Goal: Task Accomplishment & Management: Manage account settings

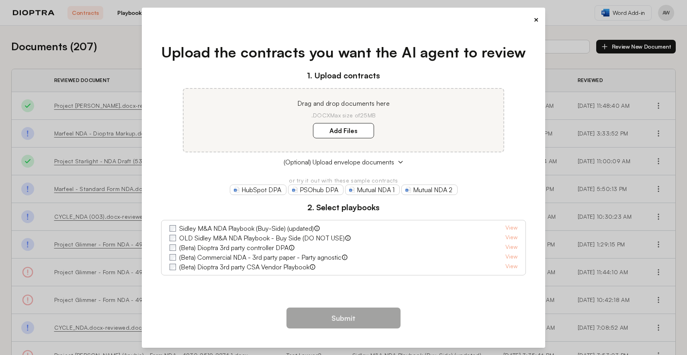
click at [532, 20] on div "×" at bounding box center [343, 19] width 391 height 11
click at [537, 18] on button "×" at bounding box center [536, 19] width 5 height 11
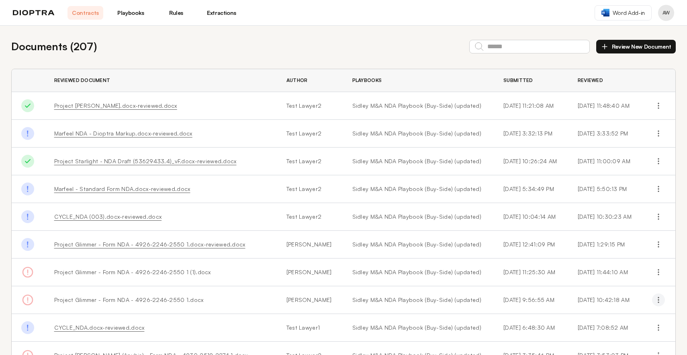
click at [655, 301] on icon "button" at bounding box center [659, 300] width 8 height 8
click at [611, 333] on button "Delete" at bounding box center [623, 333] width 73 height 14
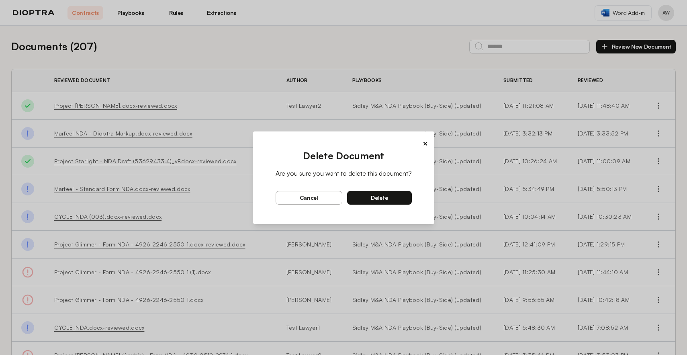
click at [395, 200] on button "delete" at bounding box center [379, 198] width 65 height 14
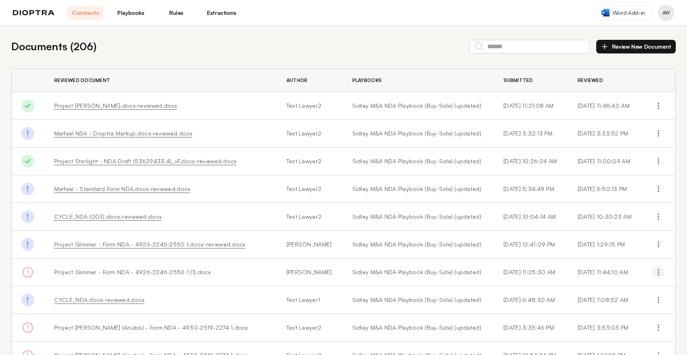
click at [655, 275] on icon "button" at bounding box center [659, 272] width 8 height 8
click at [612, 305] on button "Delete" at bounding box center [623, 305] width 73 height 14
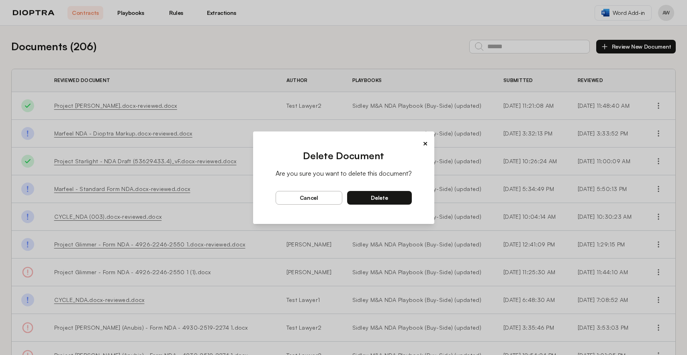
click at [375, 197] on span "delete" at bounding box center [379, 197] width 17 height 7
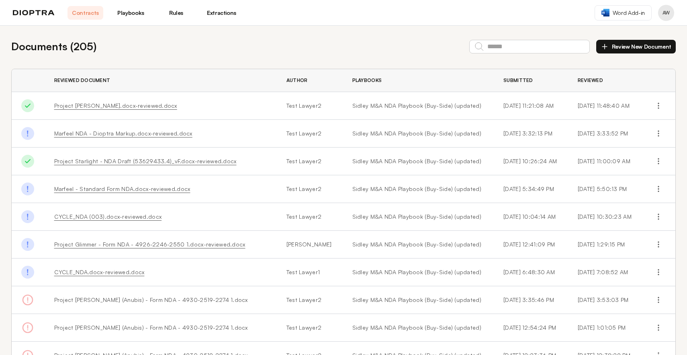
click at [135, 13] on link "Playbooks" at bounding box center [131, 13] width 36 height 14
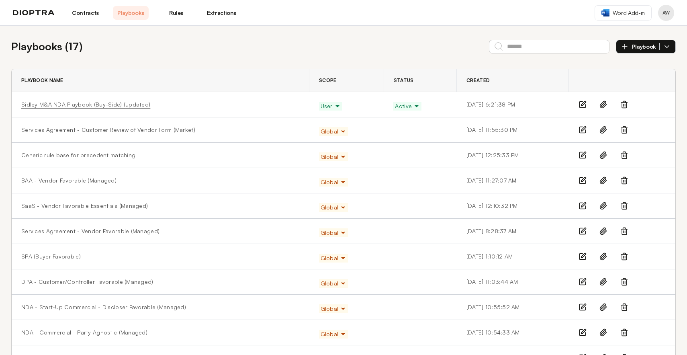
click at [108, 105] on link "Sidley M&A NDA Playbook (Buy-Side) (updated)" at bounding box center [85, 104] width 129 height 8
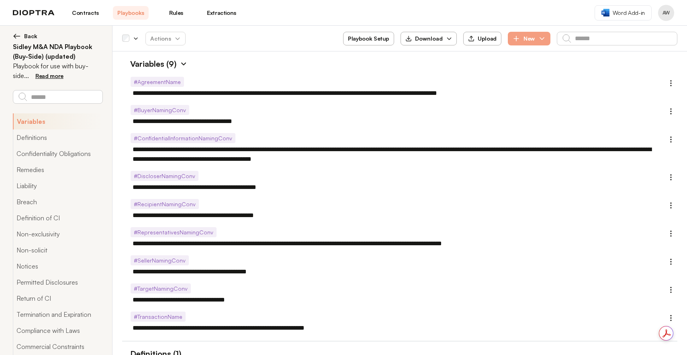
click at [137, 11] on link "Playbooks" at bounding box center [131, 13] width 36 height 14
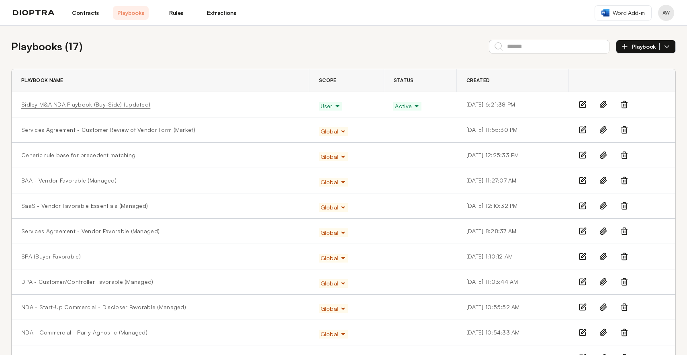
click at [115, 104] on link "Sidley M&A NDA Playbook (Buy-Side) (updated)" at bounding box center [85, 104] width 129 height 8
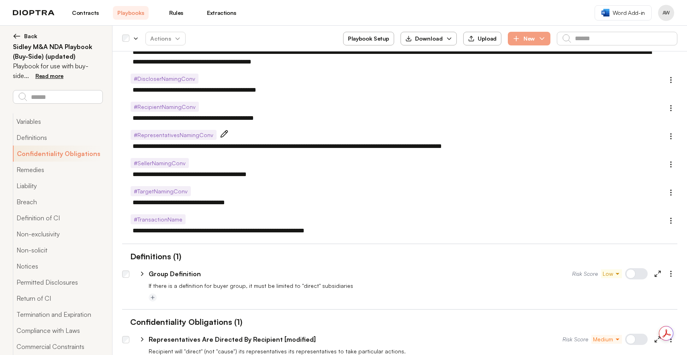
scroll to position [350, 0]
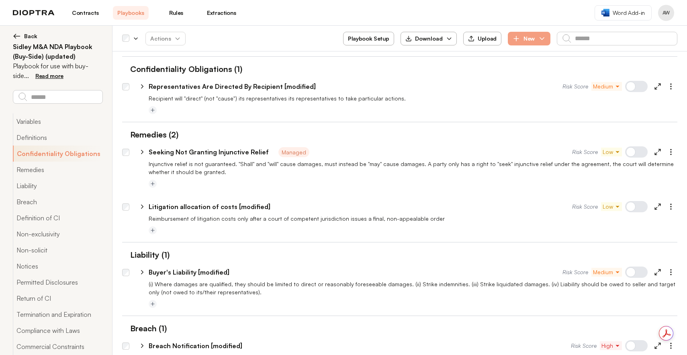
click at [162, 206] on p "Litigation allocation of costs [modified]" at bounding box center [210, 207] width 122 height 10
click at [144, 205] on icon at bounding box center [142, 206] width 7 height 7
type textarea "*"
select select "**********"
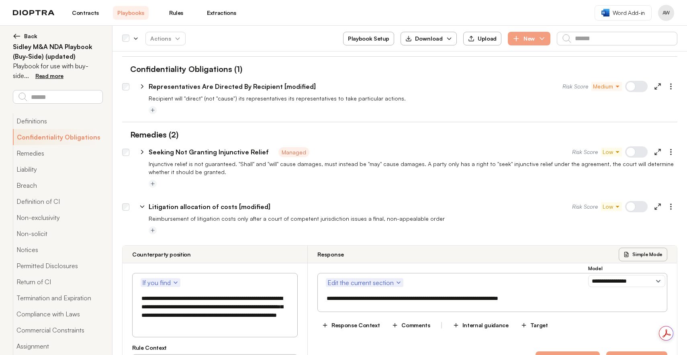
scroll to position [24, 0]
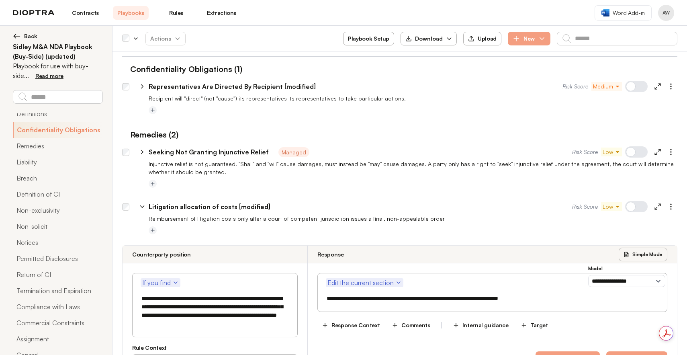
click at [142, 207] on icon at bounding box center [143, 207] width 4 height 2
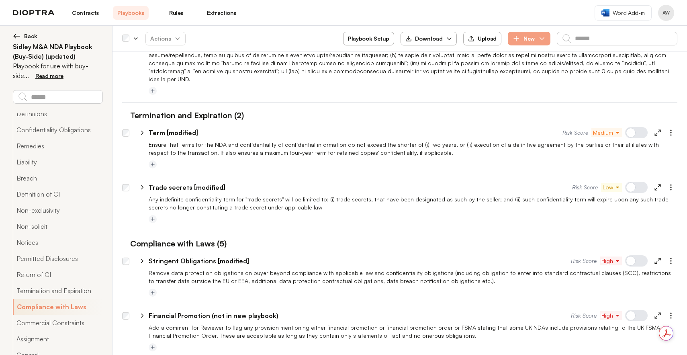
scroll to position [1647, 0]
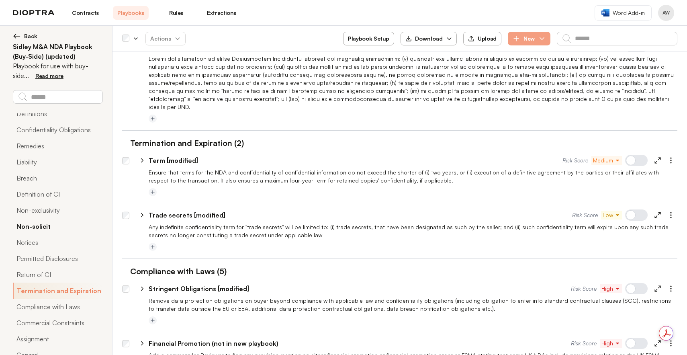
type textarea "*"
click at [16, 36] on img at bounding box center [17, 36] width 8 height 8
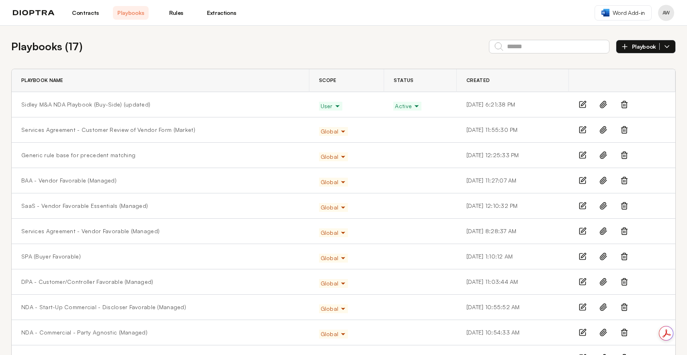
click at [666, 51] on button "Playbook" at bounding box center [646, 47] width 60 height 14
click at [639, 88] on th at bounding box center [622, 80] width 107 height 23
click at [664, 45] on icon "button" at bounding box center [667, 47] width 8 height 8
click at [629, 64] on li "Manually" at bounding box center [646, 65] width 59 height 16
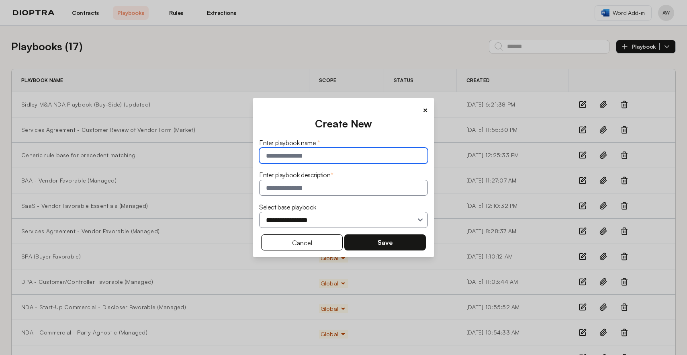
click at [289, 153] on input "text" at bounding box center [343, 156] width 169 height 16
type input "**********"
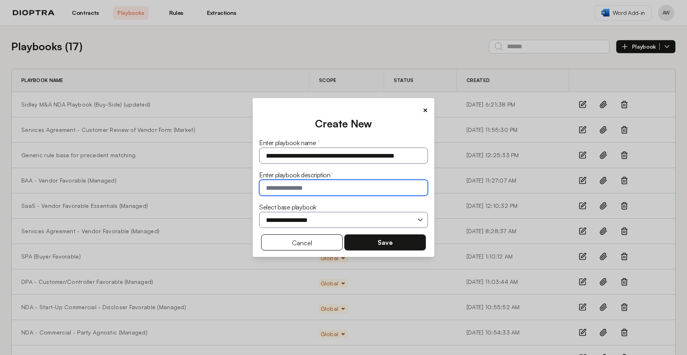
click at [290, 190] on input "text" at bounding box center [343, 188] width 169 height 16
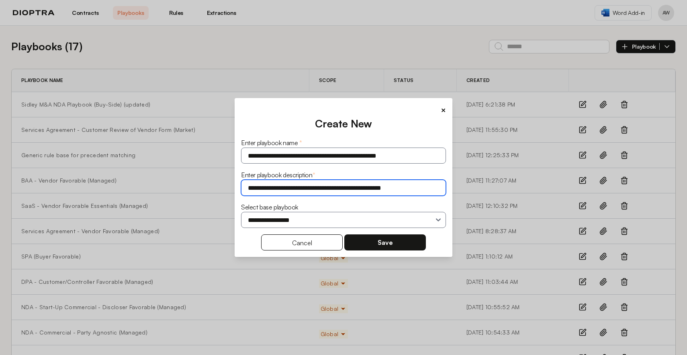
type input "**********"
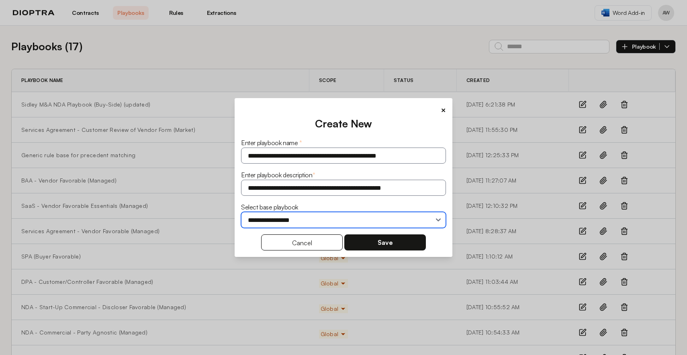
click at [327, 218] on select "**********" at bounding box center [343, 220] width 205 height 16
select select "**********"
click at [241, 212] on select "**********" at bounding box center [343, 220] width 205 height 16
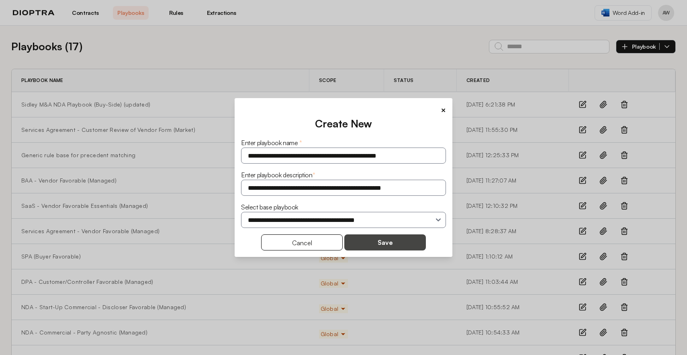
click at [377, 239] on button "Save" at bounding box center [386, 242] width 82 height 16
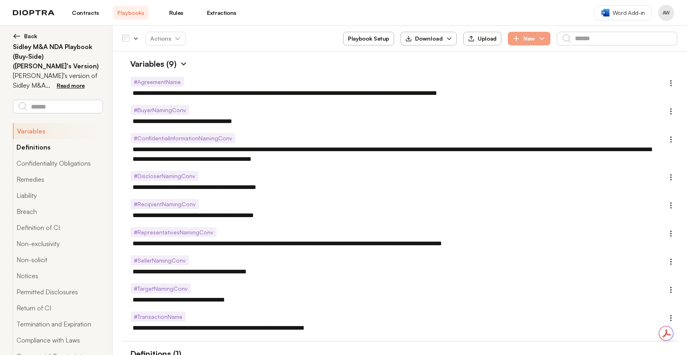
click at [43, 140] on button "Definitions" at bounding box center [58, 147] width 90 height 16
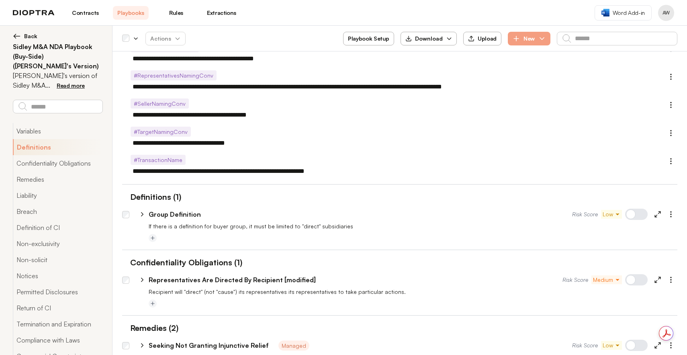
scroll to position [164, 0]
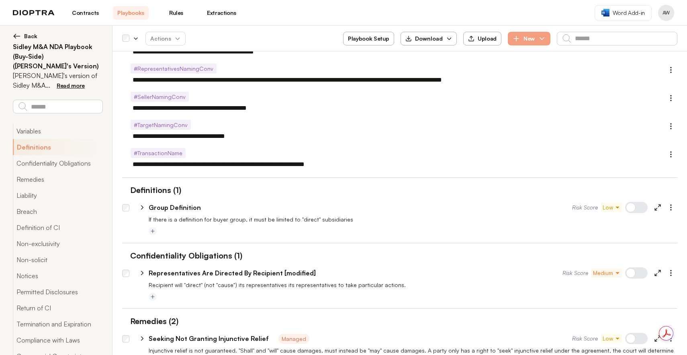
click at [138, 39] on icon "button" at bounding box center [136, 38] width 6 height 6
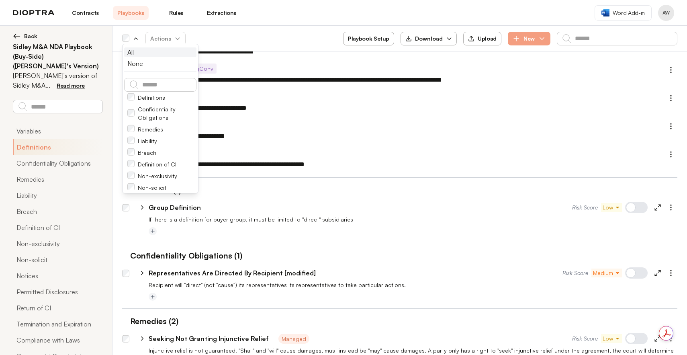
click at [131, 53] on span "All" at bounding box center [130, 52] width 6 height 10
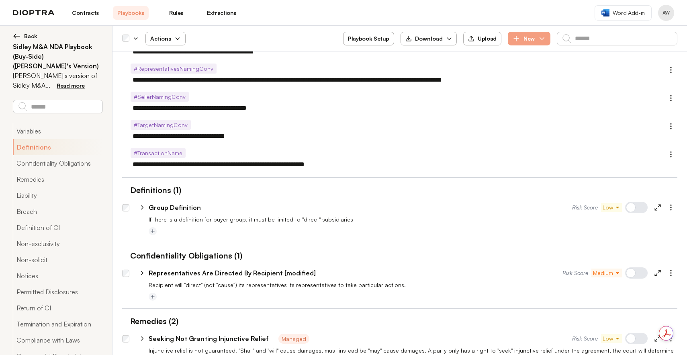
click at [176, 37] on icon "button" at bounding box center [177, 38] width 6 height 6
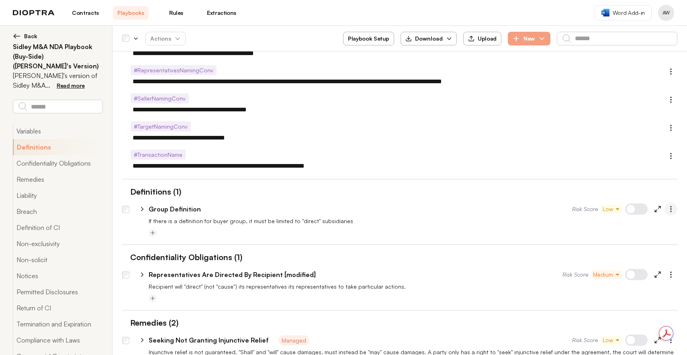
click at [667, 209] on icon "button" at bounding box center [671, 209] width 8 height 8
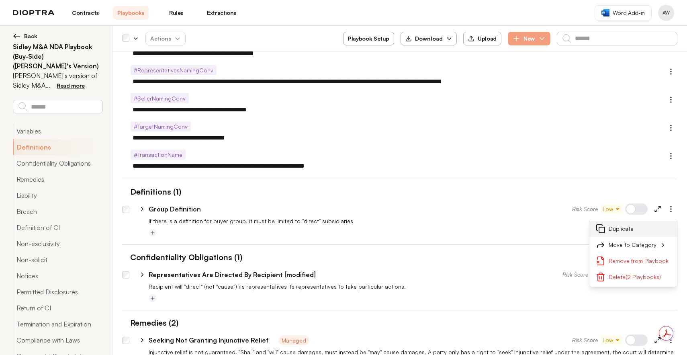
click at [638, 229] on button "Duplicate" at bounding box center [634, 229] width 88 height 16
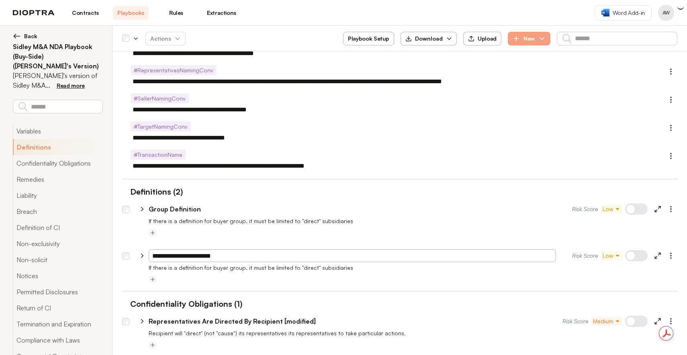
type textarea "*"
drag, startPoint x: 177, startPoint y: 254, endPoint x: 152, endPoint y: 252, distance: 25.0
click at [152, 252] on input "**********" at bounding box center [353, 255] width 408 height 13
type input "**********"
click at [431, 187] on div "Definitions (2)" at bounding box center [400, 192] width 556 height 12
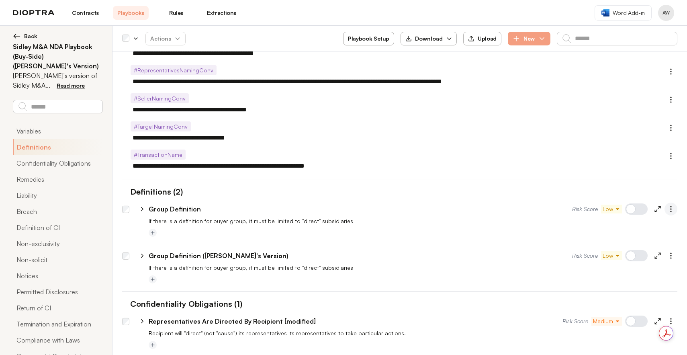
click at [667, 210] on icon "button" at bounding box center [671, 209] width 8 height 8
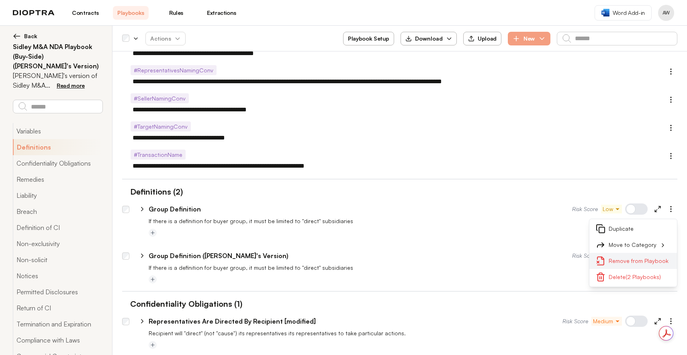
click at [632, 261] on button "Remove from Playbook" at bounding box center [634, 261] width 88 height 16
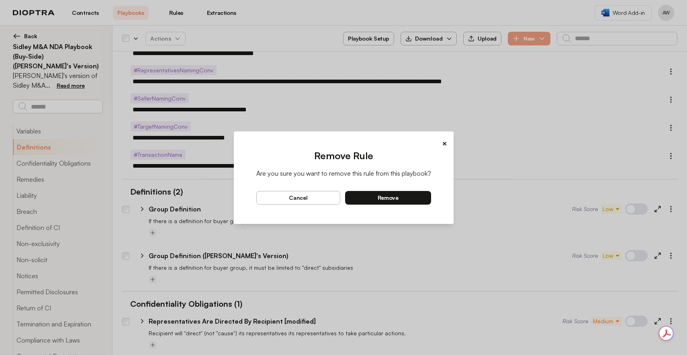
click at [399, 200] on button "remove" at bounding box center [388, 198] width 86 height 14
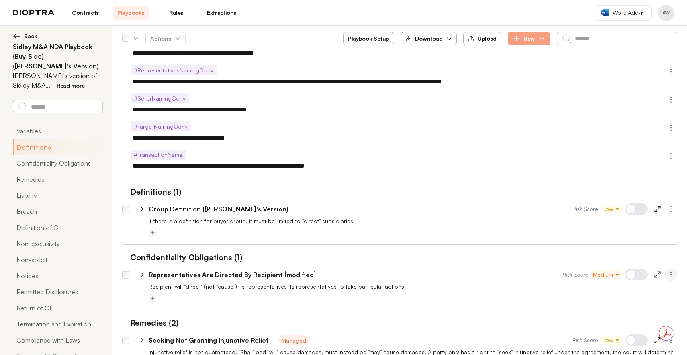
click at [667, 276] on icon "button" at bounding box center [671, 275] width 8 height 8
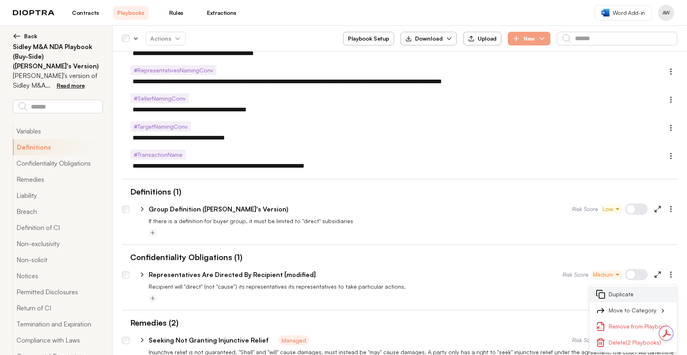
click at [623, 295] on button "Duplicate" at bounding box center [634, 294] width 88 height 16
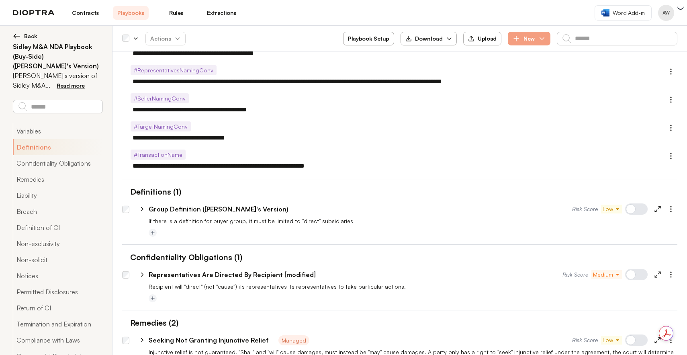
type textarea "*"
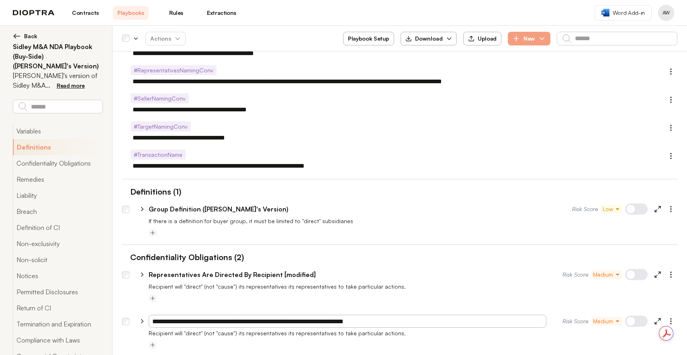
drag, startPoint x: 177, startPoint y: 317, endPoint x: 145, endPoint y: 315, distance: 32.7
click at [145, 315] on div "**********" at bounding box center [349, 321] width 425 height 13
type input "**********"
click at [303, 299] on div at bounding box center [413, 299] width 529 height 10
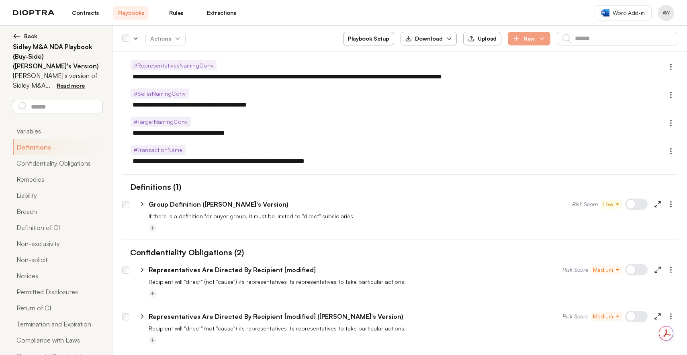
scroll to position [163, 0]
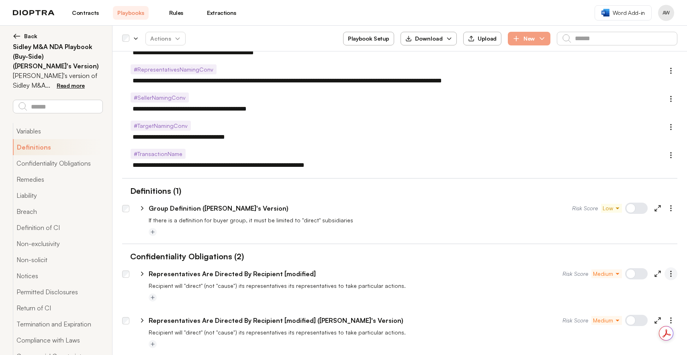
click at [667, 271] on icon "button" at bounding box center [671, 274] width 8 height 8
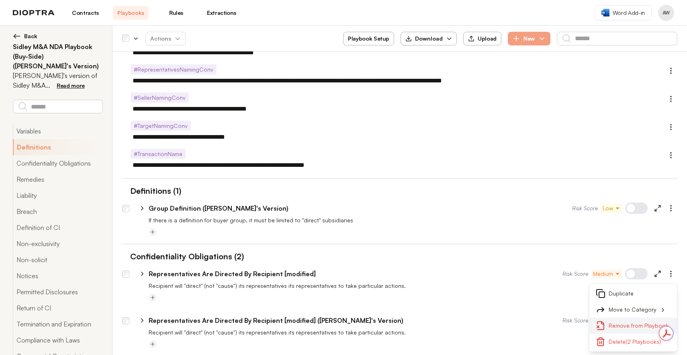
click at [630, 325] on button "Remove from Playbook" at bounding box center [634, 326] width 88 height 16
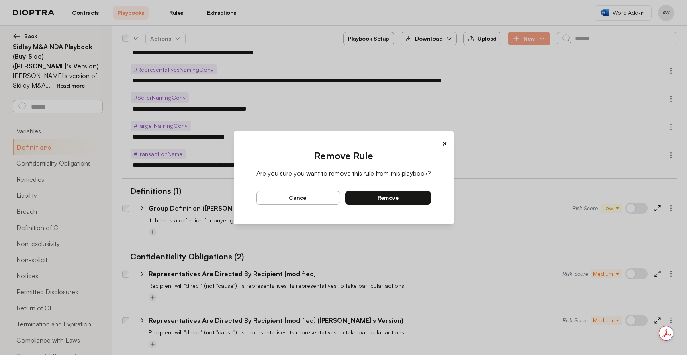
click at [419, 201] on button "remove" at bounding box center [388, 198] width 86 height 14
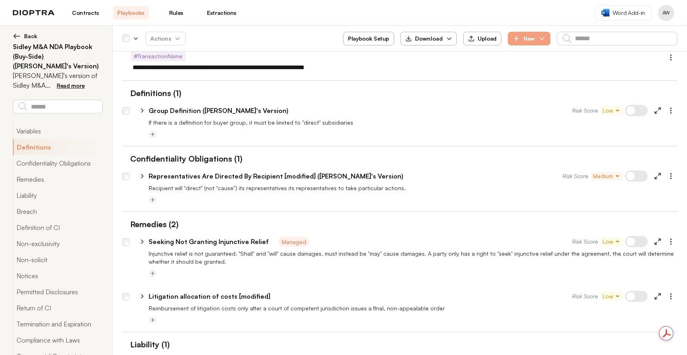
scroll to position [259, 0]
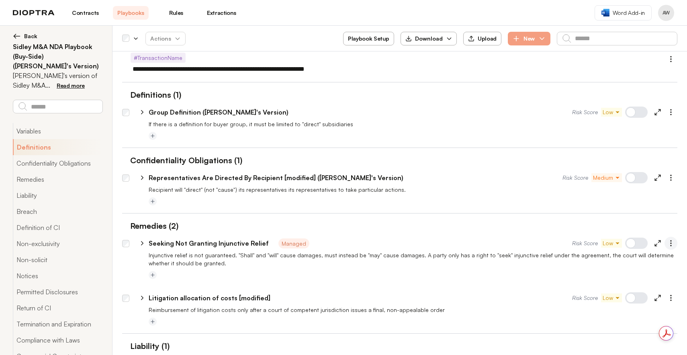
click at [669, 246] on icon "button" at bounding box center [671, 243] width 8 height 8
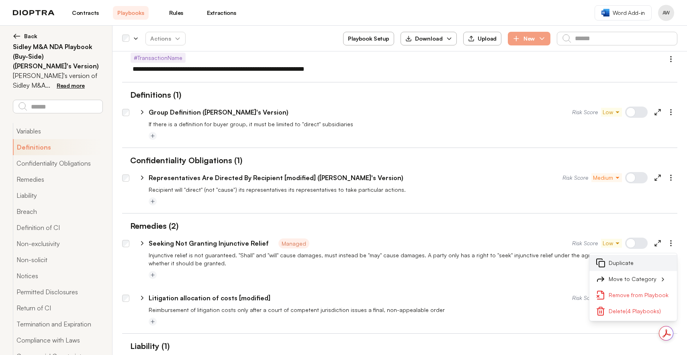
click at [638, 262] on button "Duplicate" at bounding box center [634, 263] width 88 height 16
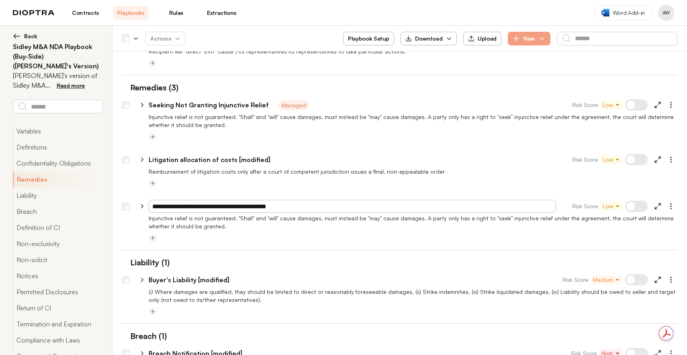
type textarea "*"
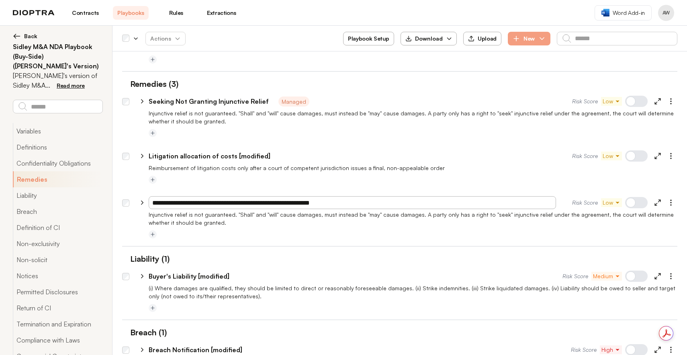
drag, startPoint x: 285, startPoint y: 203, endPoint x: 350, endPoint y: 199, distance: 65.3
click at [350, 199] on input "**********" at bounding box center [353, 202] width 408 height 13
drag, startPoint x: 178, startPoint y: 200, endPoint x: 125, endPoint y: 197, distance: 53.2
click at [126, 197] on div "**********" at bounding box center [400, 200] width 556 height 19
type input "**********"
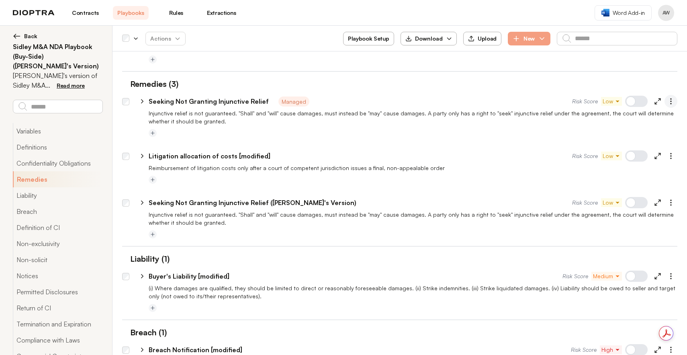
click at [667, 102] on icon "button" at bounding box center [671, 101] width 8 height 8
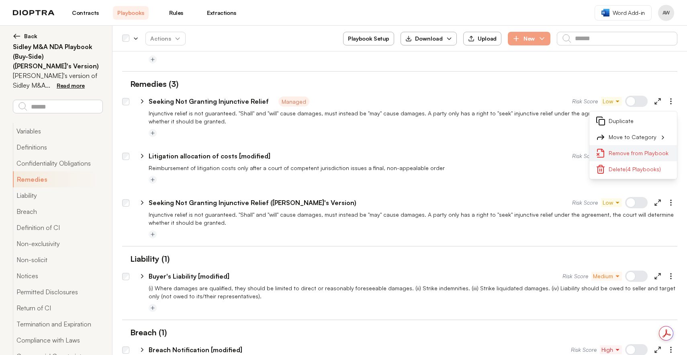
click at [632, 154] on button "Remove from Playbook" at bounding box center [634, 153] width 88 height 16
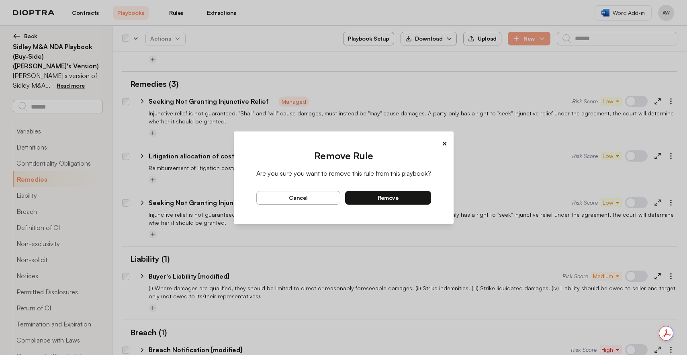
click at [390, 198] on span "remove" at bounding box center [388, 197] width 21 height 7
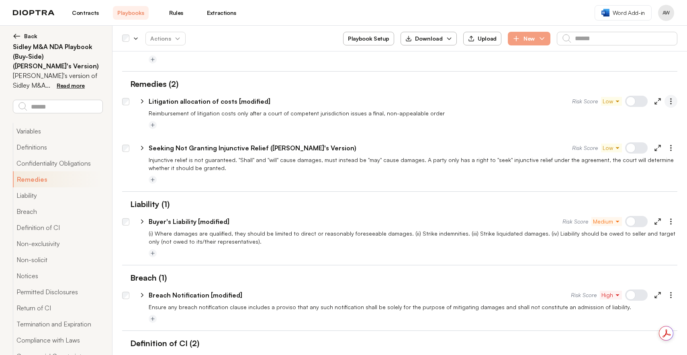
click at [671, 99] on circle "button" at bounding box center [671, 98] width 1 height 1
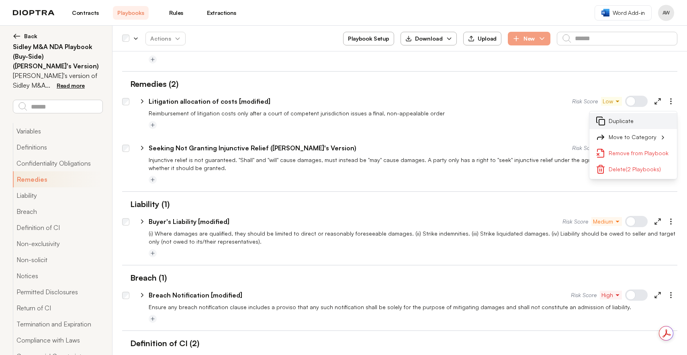
click at [619, 120] on button "Duplicate" at bounding box center [634, 121] width 88 height 16
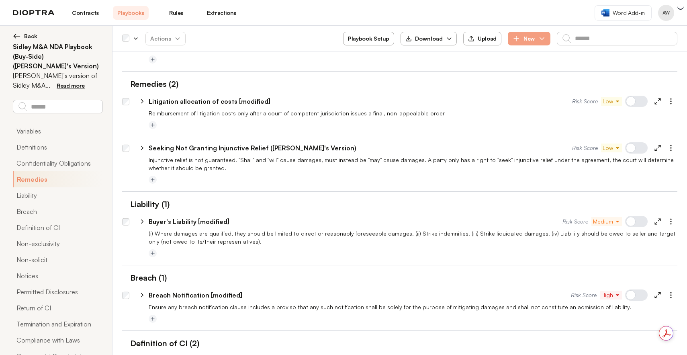
type textarea "*"
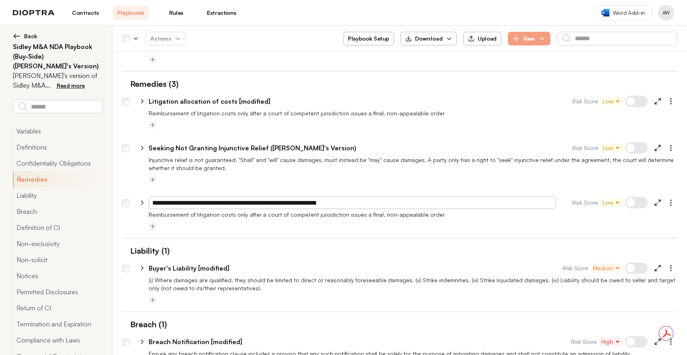
drag, startPoint x: 178, startPoint y: 202, endPoint x: 109, endPoint y: 197, distance: 69.3
type input "**********"
click at [242, 186] on div at bounding box center [400, 188] width 556 height 6
click at [667, 100] on icon "button" at bounding box center [671, 101] width 8 height 8
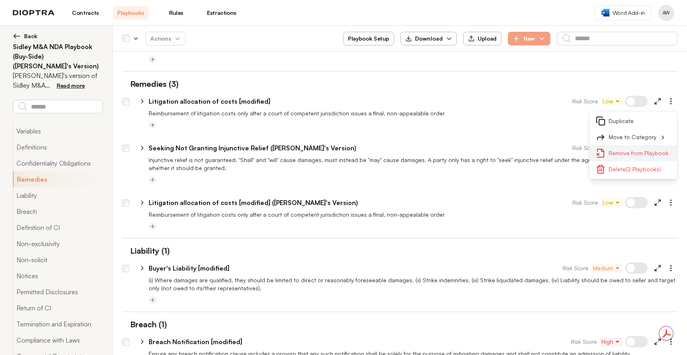
click at [635, 155] on button "Remove from Playbook" at bounding box center [634, 153] width 88 height 16
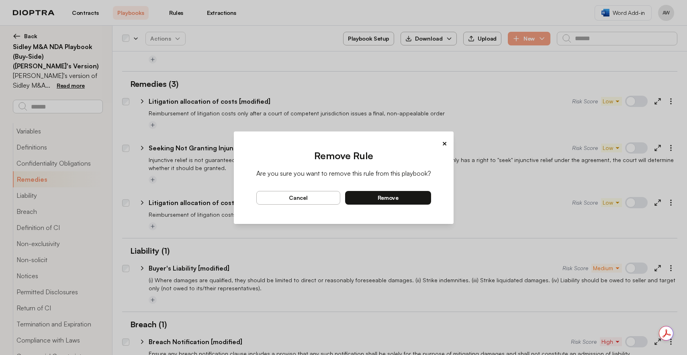
click at [417, 197] on button "remove" at bounding box center [388, 198] width 86 height 14
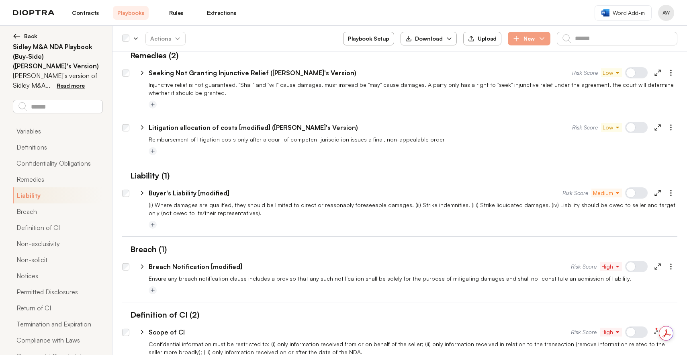
scroll to position [464, 0]
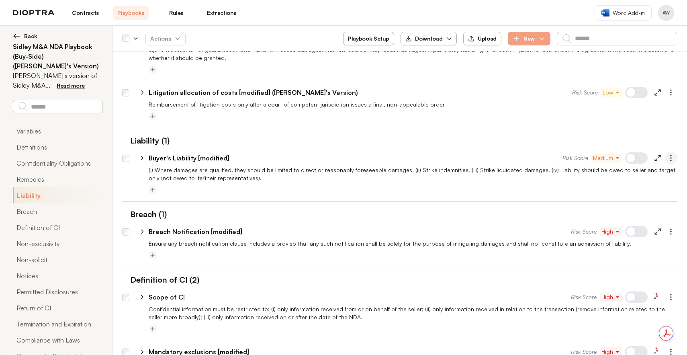
click at [667, 157] on icon "button" at bounding box center [671, 158] width 8 height 8
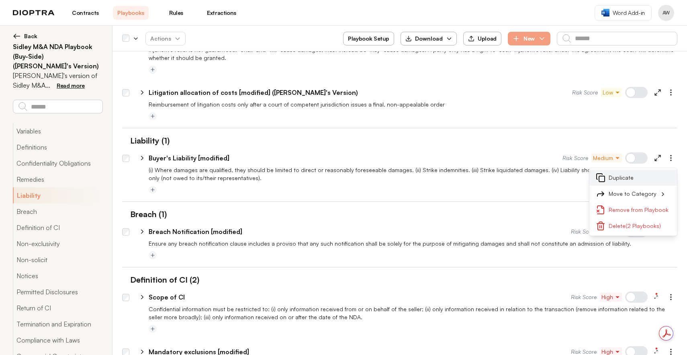
click at [635, 181] on button "Duplicate" at bounding box center [634, 178] width 88 height 16
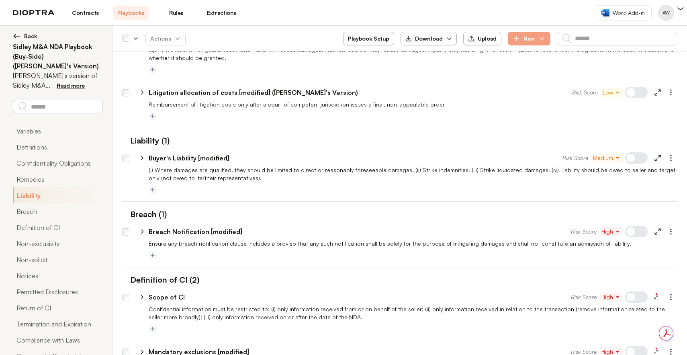
type textarea "*"
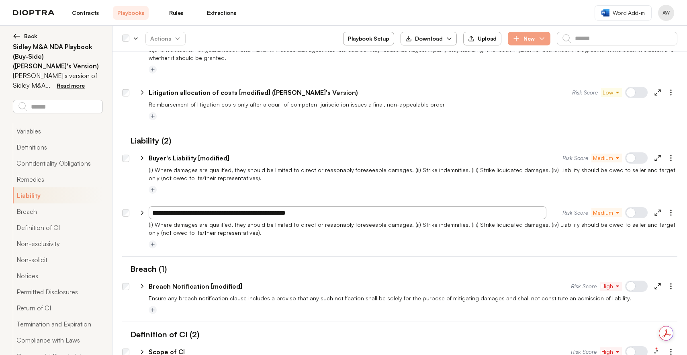
drag, startPoint x: 176, startPoint y: 210, endPoint x: 133, endPoint y: 203, distance: 43.6
click at [133, 203] on div "**********" at bounding box center [403, 210] width 548 height 19
type input "**********"
click at [250, 185] on div "**********" at bounding box center [400, 180] width 556 height 29
click at [670, 161] on button "button" at bounding box center [671, 158] width 13 height 13
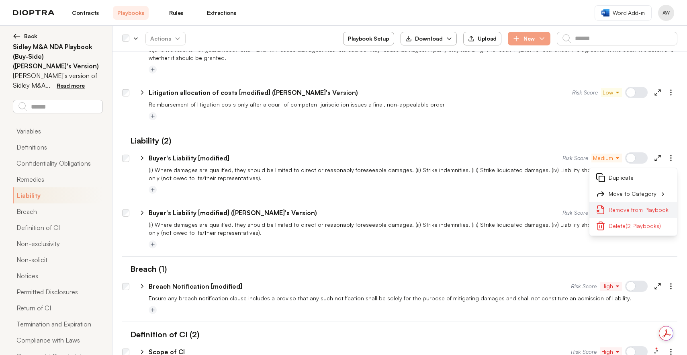
click at [631, 207] on button "Remove from Playbook" at bounding box center [634, 210] width 88 height 16
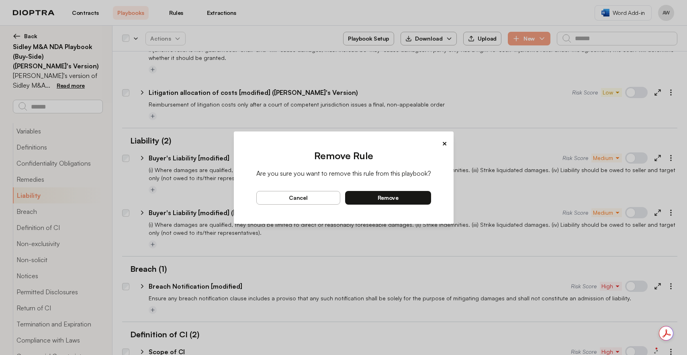
click at [404, 200] on button "remove" at bounding box center [388, 198] width 86 height 14
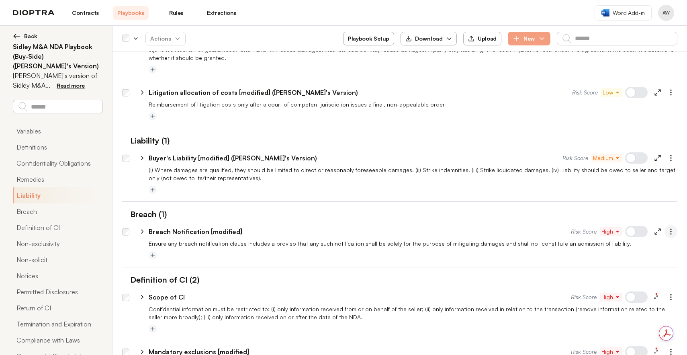
click at [669, 234] on icon "button" at bounding box center [671, 232] width 8 height 8
click at [637, 253] on button "Duplicate" at bounding box center [634, 251] width 88 height 16
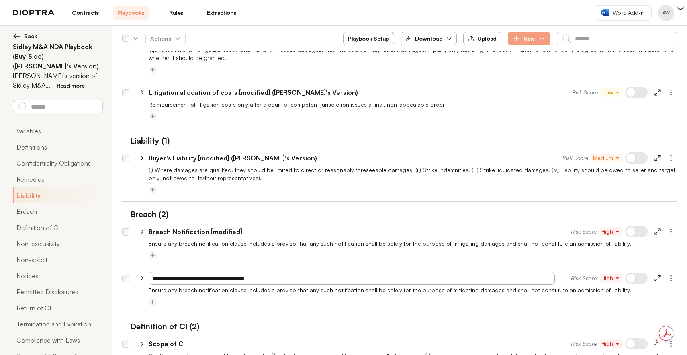
type textarea "*"
paste input "**********"
drag, startPoint x: 177, startPoint y: 277, endPoint x: 129, endPoint y: 270, distance: 48.3
click at [129, 270] on div "**********" at bounding box center [403, 276] width 548 height 19
type input "**********"
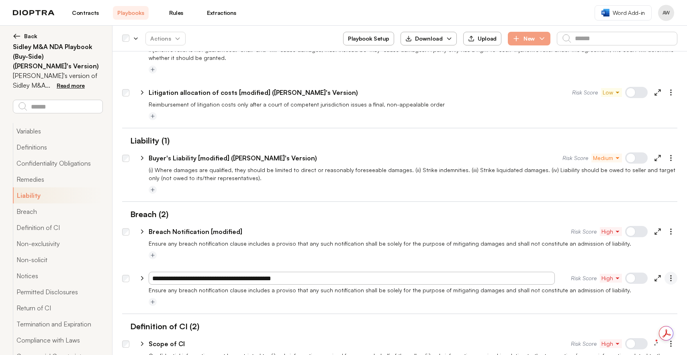
click at [667, 275] on icon "button" at bounding box center [671, 278] width 8 height 8
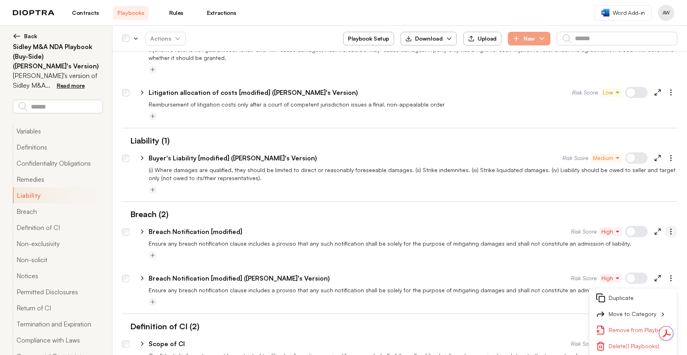
click at [669, 230] on icon "button" at bounding box center [671, 232] width 8 height 8
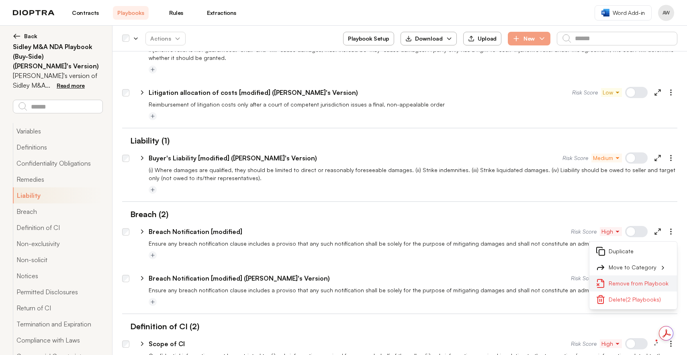
click at [628, 283] on button "Remove from Playbook" at bounding box center [634, 283] width 88 height 16
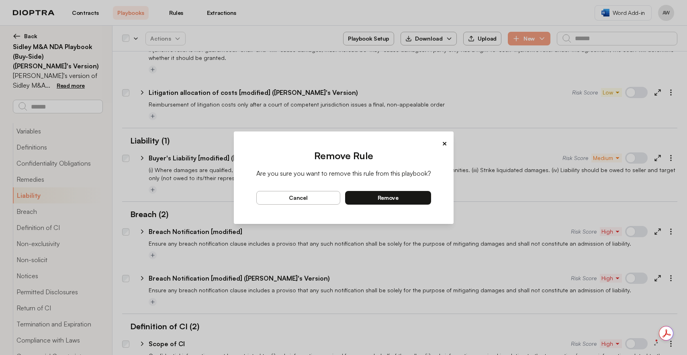
click at [398, 202] on button "remove" at bounding box center [388, 198] width 86 height 14
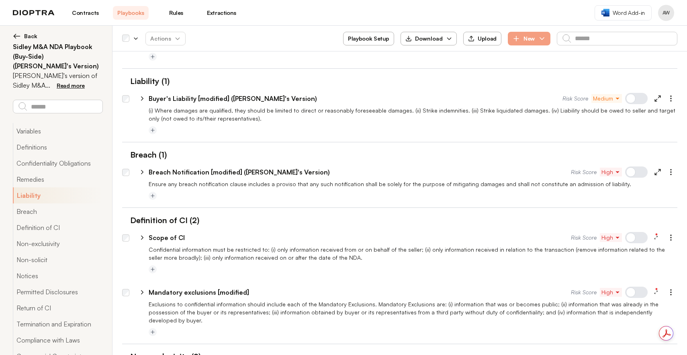
scroll to position [525, 0]
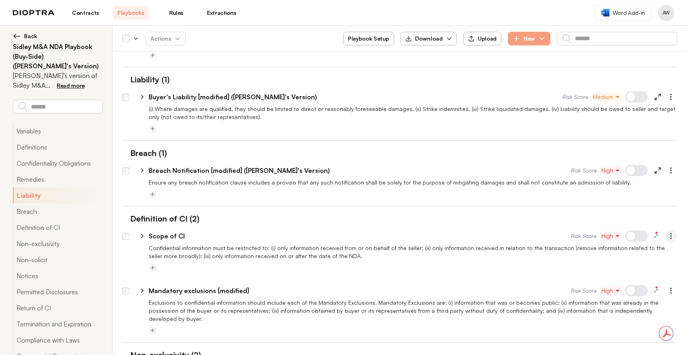
click at [667, 239] on icon "button" at bounding box center [671, 236] width 8 height 8
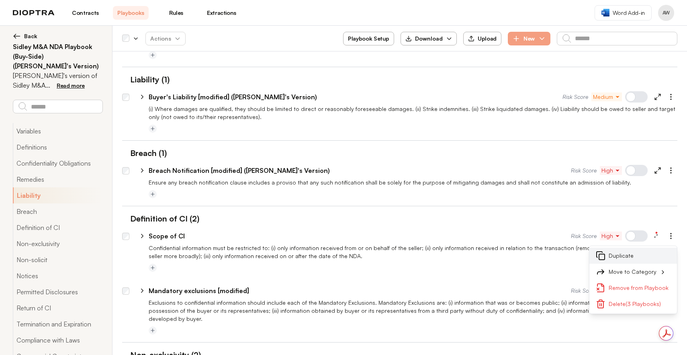
click at [628, 256] on button "Duplicate" at bounding box center [634, 256] width 88 height 16
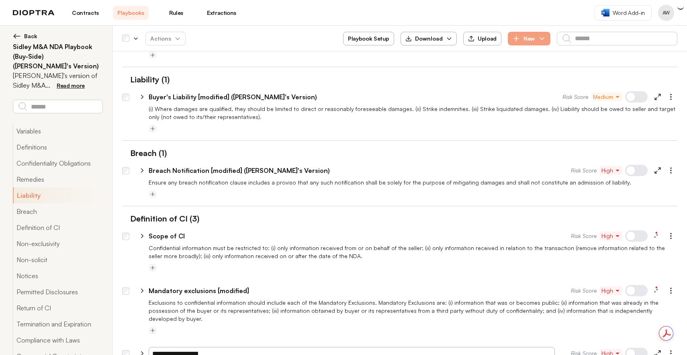
type textarea "*"
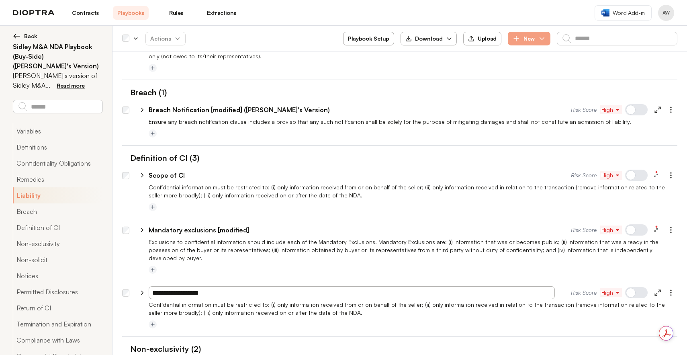
scroll to position [587, 0]
paste input "**********"
drag, startPoint x: 176, startPoint y: 282, endPoint x: 136, endPoint y: 279, distance: 40.8
click at [136, 281] on div "**********" at bounding box center [403, 290] width 548 height 19
type input "**********"
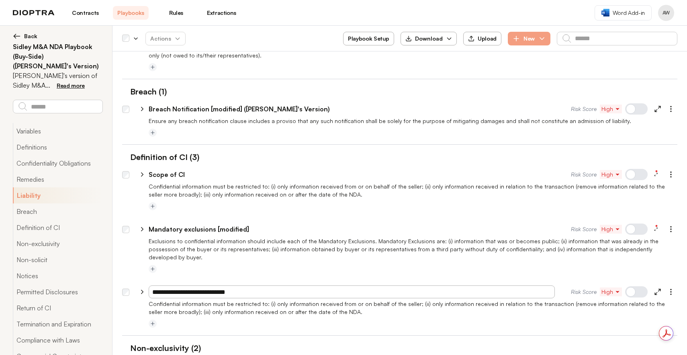
click at [257, 265] on div at bounding box center [413, 270] width 529 height 10
click at [671, 289] on circle "button" at bounding box center [671, 289] width 1 height 1
click at [665, 176] on div at bounding box center [671, 174] width 13 height 13
click at [665, 174] on button "button" at bounding box center [671, 174] width 13 height 13
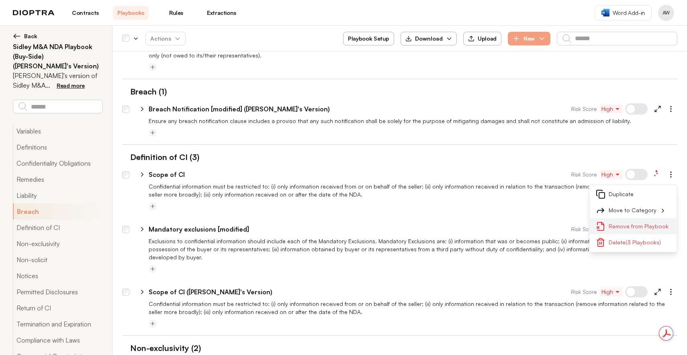
click at [618, 226] on button "Remove from Playbook" at bounding box center [634, 226] width 88 height 16
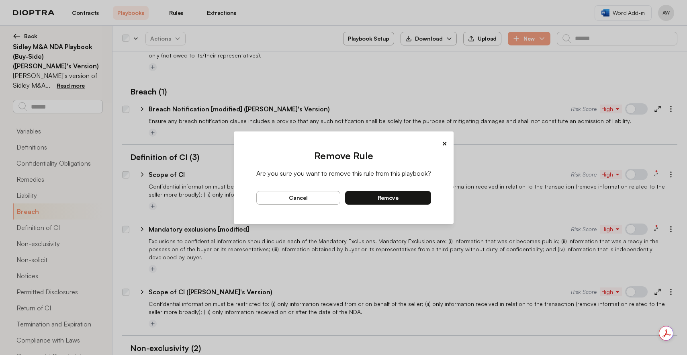
click at [401, 197] on button "remove" at bounding box center [388, 198] width 86 height 14
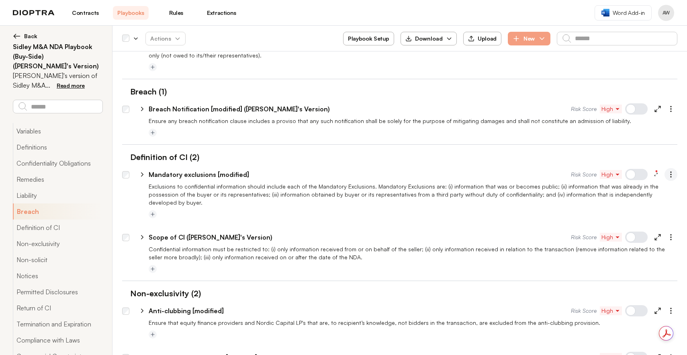
click at [667, 174] on icon "button" at bounding box center [671, 174] width 8 height 8
click at [618, 196] on button "Duplicate" at bounding box center [634, 194] width 88 height 16
type textarea "*"
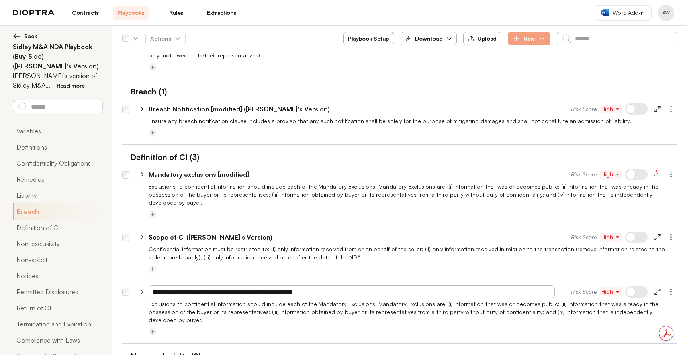
drag, startPoint x: 177, startPoint y: 283, endPoint x: 131, endPoint y: 281, distance: 45.9
click at [137, 285] on div "**********" at bounding box center [354, 291] width 434 height 13
type input "**********"
click at [297, 265] on div at bounding box center [413, 270] width 529 height 10
click at [667, 172] on icon "button" at bounding box center [671, 174] width 8 height 8
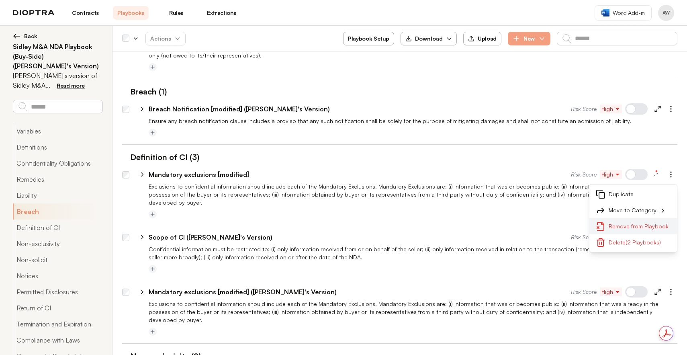
click at [641, 227] on button "Remove from Playbook" at bounding box center [634, 226] width 88 height 16
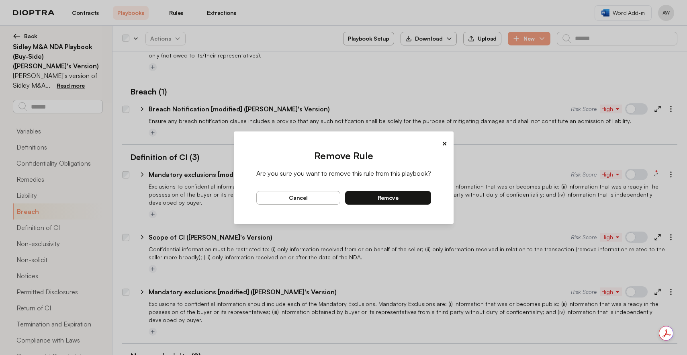
click at [390, 195] on span "remove" at bounding box center [388, 197] width 21 height 7
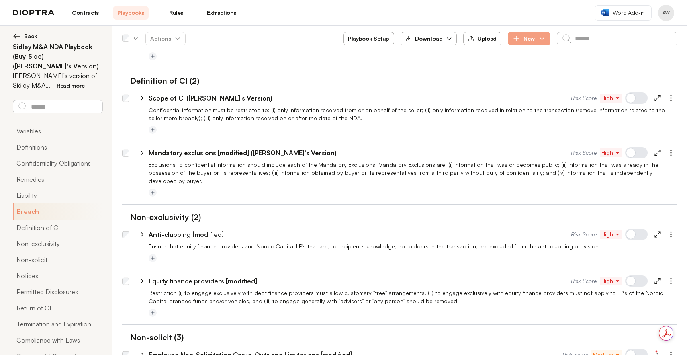
scroll to position [677, 0]
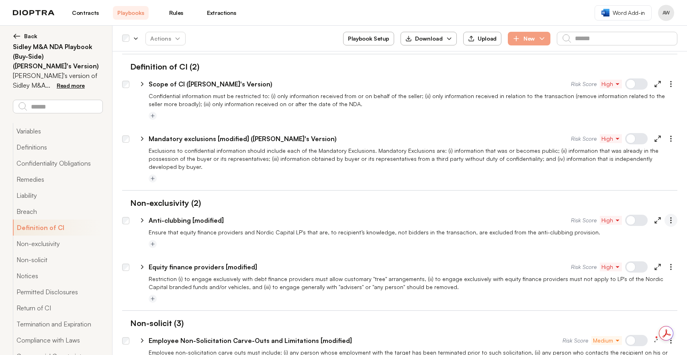
drag, startPoint x: 671, startPoint y: 215, endPoint x: 665, endPoint y: 215, distance: 5.3
click at [670, 215] on div at bounding box center [671, 220] width 13 height 13
click at [671, 222] on circle "button" at bounding box center [671, 222] width 1 height 1
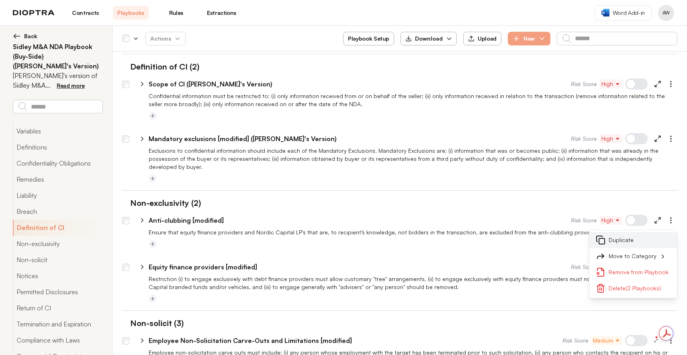
click at [617, 236] on button "Duplicate" at bounding box center [634, 240] width 88 height 16
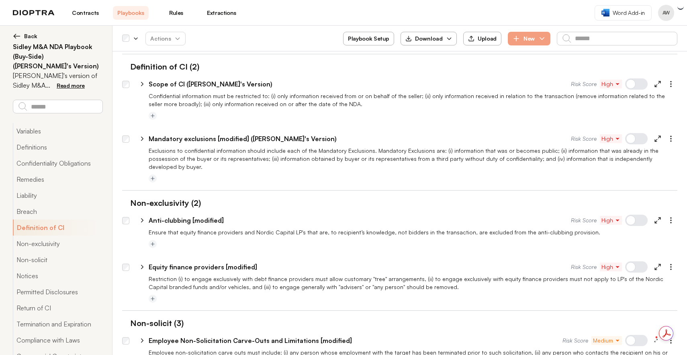
type textarea "*"
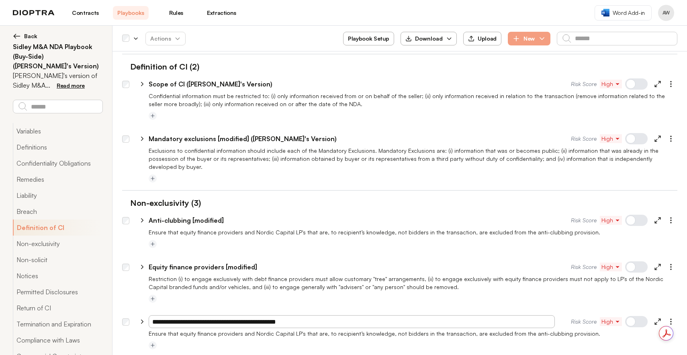
drag, startPoint x: 177, startPoint y: 312, endPoint x: 131, endPoint y: 299, distance: 47.5
click at [131, 299] on ul "**********" at bounding box center [400, 283] width 556 height 148
type input "**********"
click at [667, 216] on icon "button" at bounding box center [671, 220] width 8 height 8
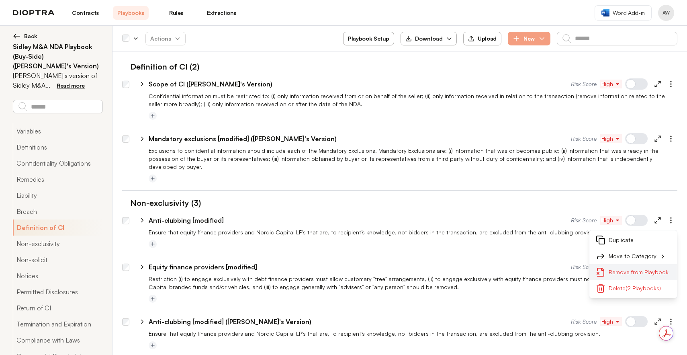
click at [633, 265] on button "Remove from Playbook" at bounding box center [634, 272] width 88 height 16
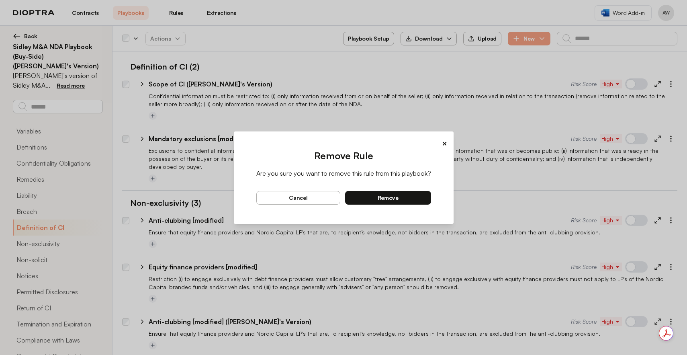
click at [405, 190] on div "Remove Rule Are you sure you want to remove this rule from this playbook? cance…" at bounding box center [343, 176] width 175 height 55
click at [402, 194] on button "remove" at bounding box center [388, 198] width 86 height 14
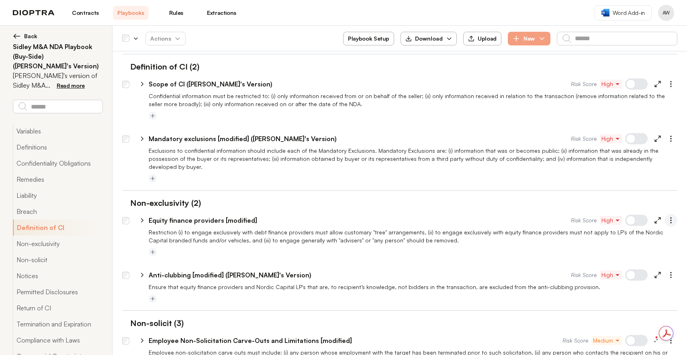
click at [667, 216] on icon "button" at bounding box center [671, 220] width 8 height 8
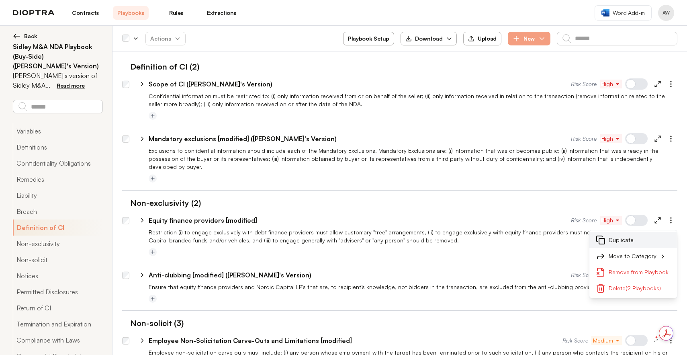
click at [623, 233] on button "Duplicate" at bounding box center [634, 240] width 88 height 16
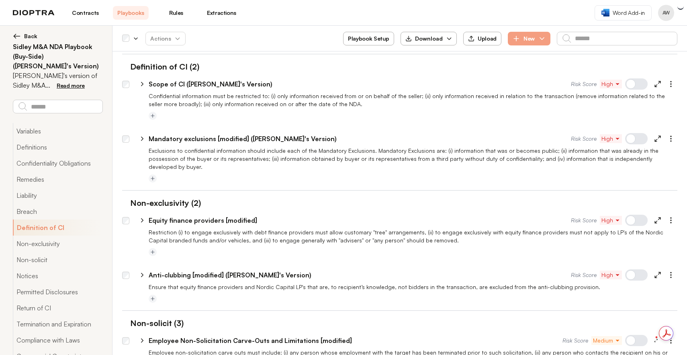
type textarea "*"
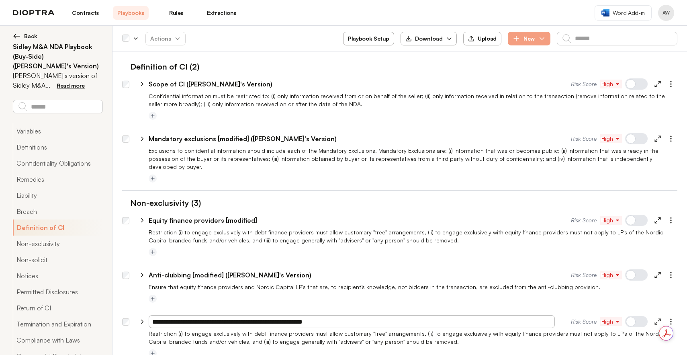
drag, startPoint x: 176, startPoint y: 314, endPoint x: 131, endPoint y: 303, distance: 46.9
click at [139, 310] on div "**********" at bounding box center [403, 319] width 548 height 19
type input "**********"
click at [238, 294] on div at bounding box center [413, 299] width 529 height 10
click at [667, 216] on icon "button" at bounding box center [671, 220] width 8 height 8
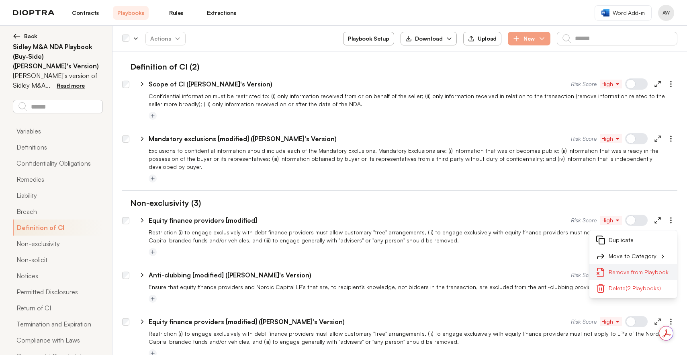
click at [622, 264] on button "Remove from Playbook" at bounding box center [634, 272] width 88 height 16
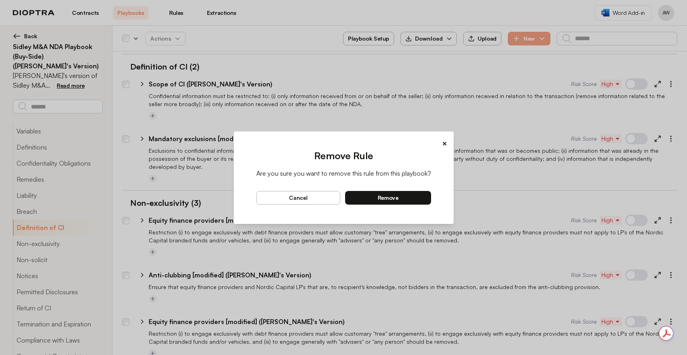
click at [412, 202] on button "remove" at bounding box center [388, 198] width 86 height 14
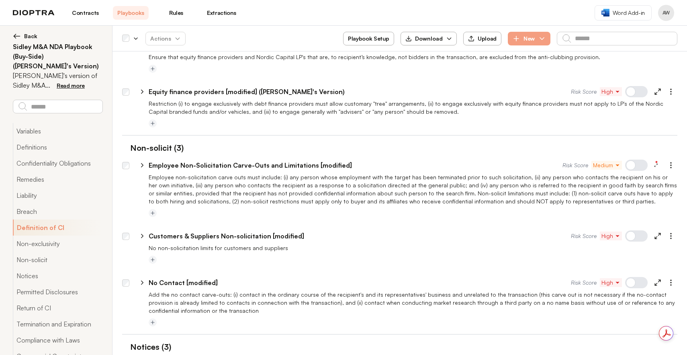
scroll to position [854, 0]
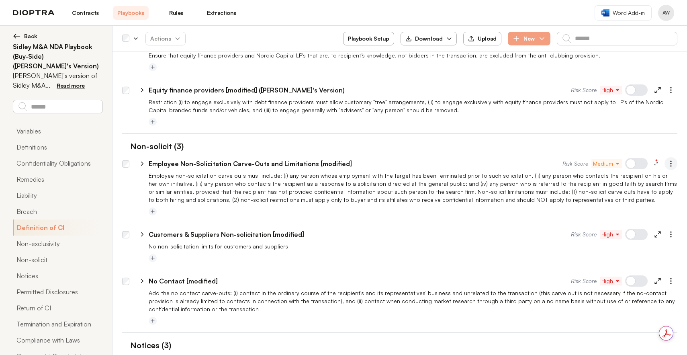
click at [667, 160] on icon "button" at bounding box center [671, 164] width 8 height 8
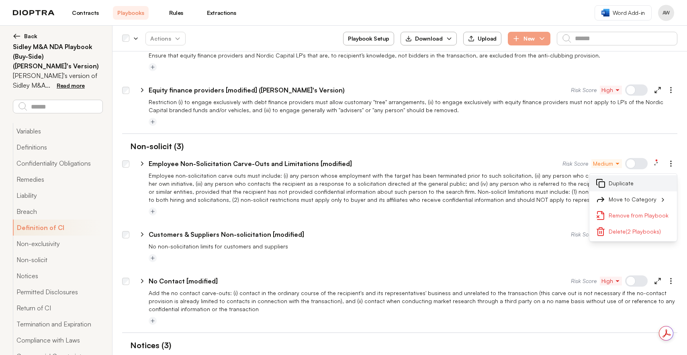
click at [625, 175] on button "Duplicate" at bounding box center [634, 183] width 88 height 16
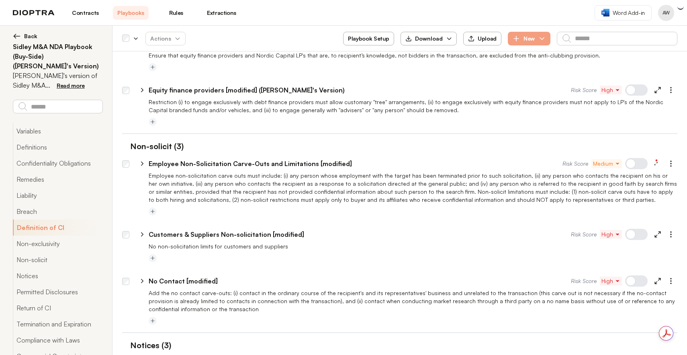
type textarea "*"
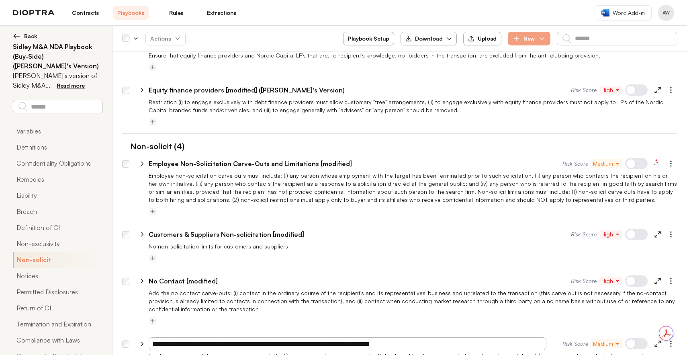
drag, startPoint x: 177, startPoint y: 335, endPoint x: 131, endPoint y: 328, distance: 46.1
click at [135, 332] on div "**********" at bounding box center [403, 341] width 548 height 19
type input "**********"
click at [222, 316] on div at bounding box center [413, 321] width 529 height 10
click at [667, 160] on icon "button" at bounding box center [671, 164] width 8 height 8
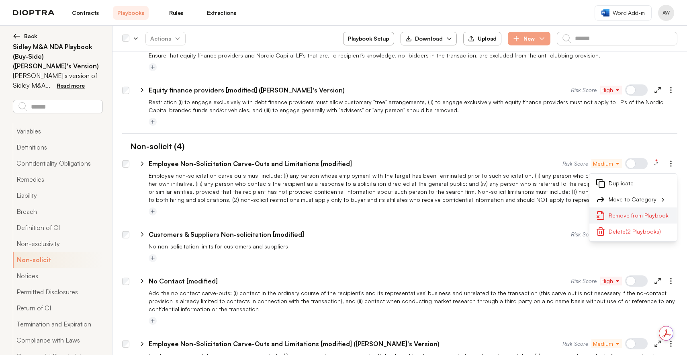
click at [615, 207] on button "Remove from Playbook" at bounding box center [634, 215] width 88 height 16
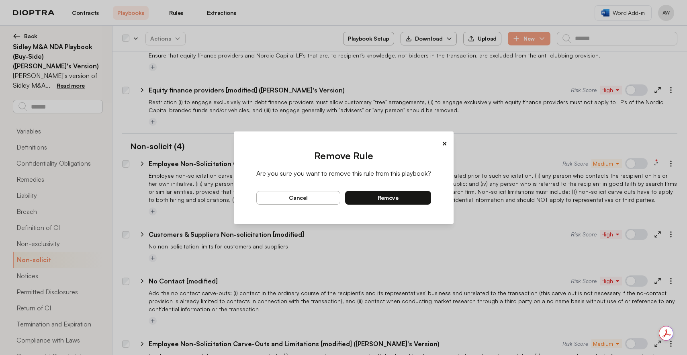
click at [395, 193] on button "remove" at bounding box center [388, 198] width 86 height 14
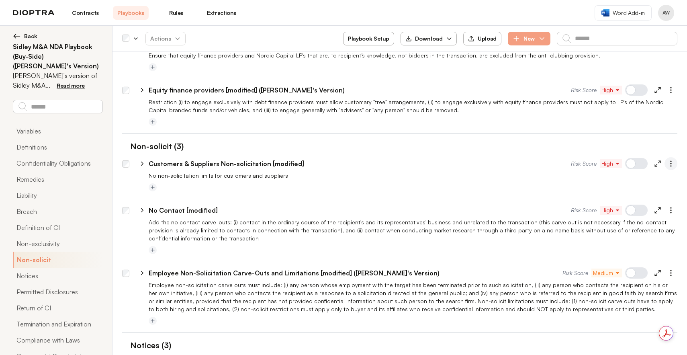
click at [665, 160] on button "button" at bounding box center [671, 163] width 13 height 13
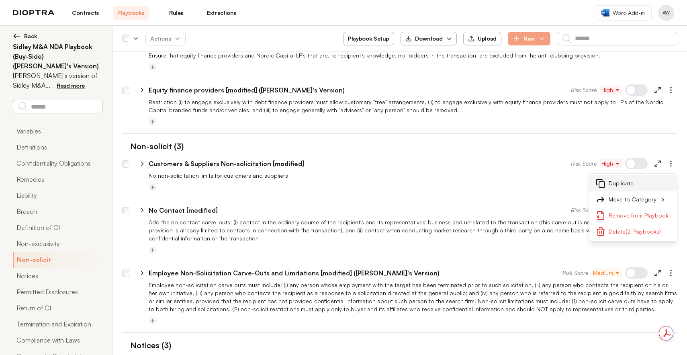
click at [632, 179] on button "Duplicate" at bounding box center [634, 183] width 88 height 16
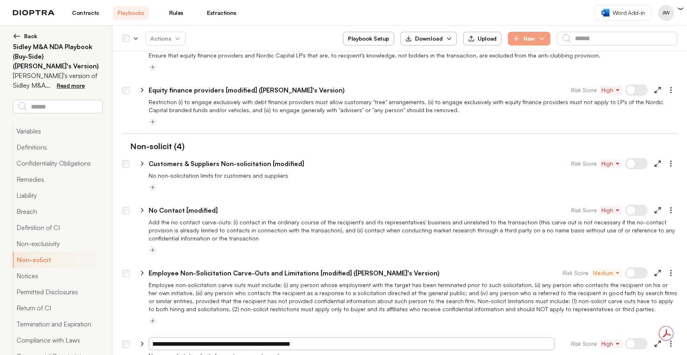
type textarea "*"
drag, startPoint x: 176, startPoint y: 336, endPoint x: 133, endPoint y: 336, distance: 42.6
click at [134, 336] on div "**********" at bounding box center [403, 341] width 548 height 19
type input "**********"
click at [224, 316] on div at bounding box center [413, 321] width 529 height 10
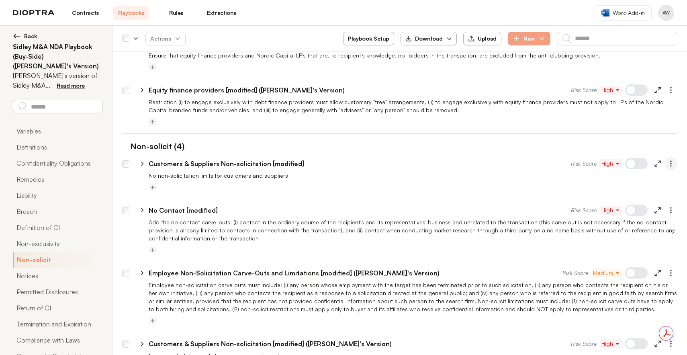
click at [665, 160] on button "button" at bounding box center [671, 163] width 13 height 13
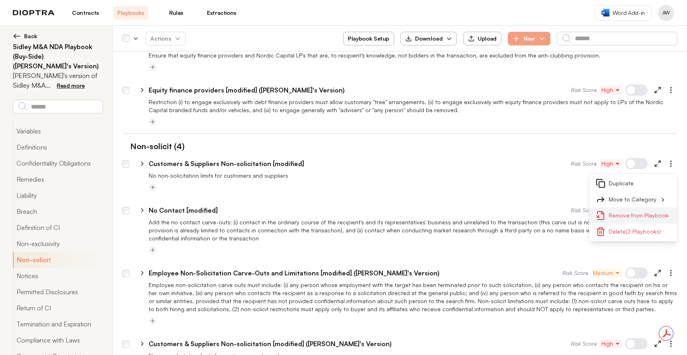
click at [620, 207] on button "Remove from Playbook" at bounding box center [634, 215] width 88 height 16
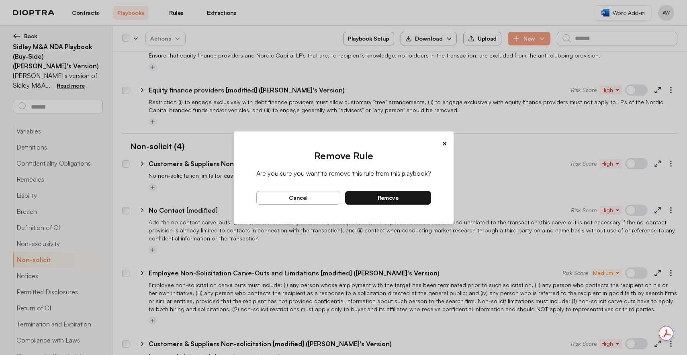
click at [419, 197] on button "remove" at bounding box center [388, 198] width 86 height 14
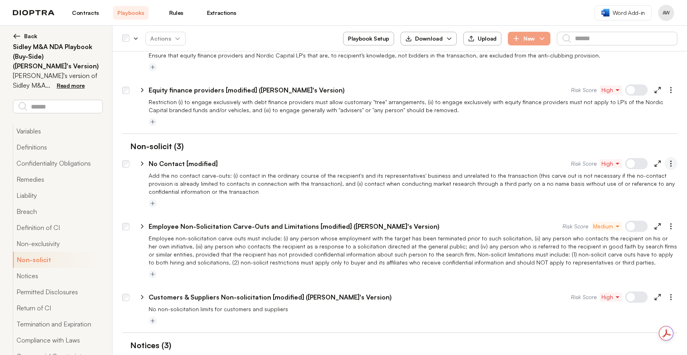
click at [665, 158] on button "button" at bounding box center [671, 163] width 13 height 13
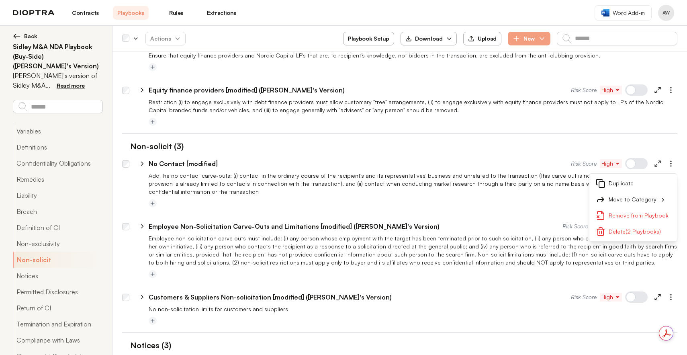
click at [624, 176] on button "Duplicate" at bounding box center [634, 183] width 88 height 16
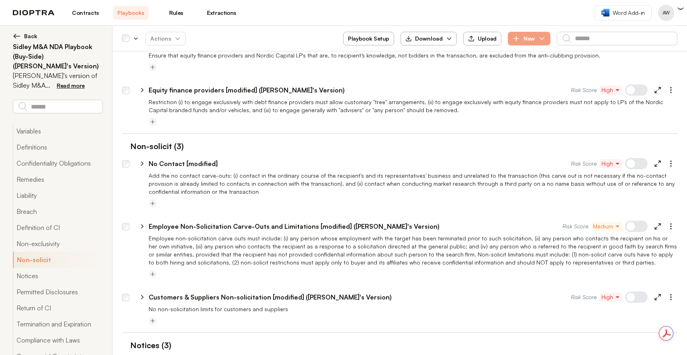
type textarea "*"
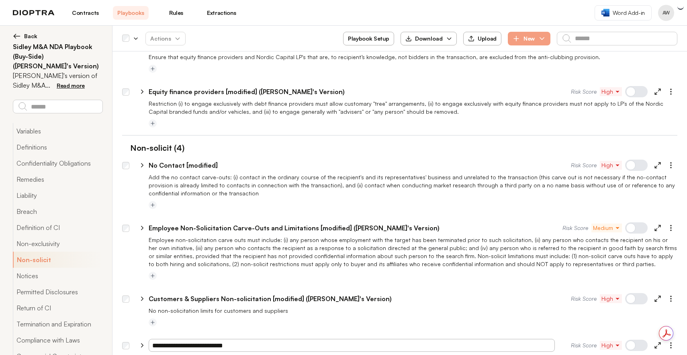
scroll to position [851, 0]
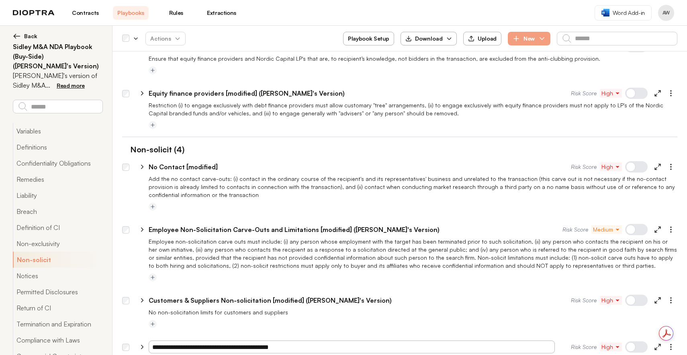
drag, startPoint x: 177, startPoint y: 337, endPoint x: 131, endPoint y: 334, distance: 46.7
click at [132, 336] on div "**********" at bounding box center [403, 345] width 548 height 19
type input "**********"
click at [669, 163] on icon "button" at bounding box center [671, 167] width 8 height 8
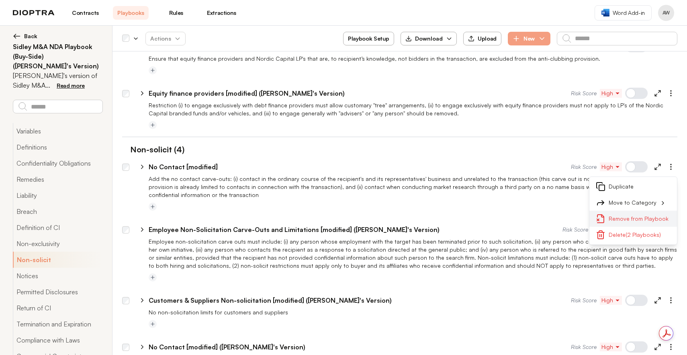
click at [621, 215] on button "Remove from Playbook" at bounding box center [634, 219] width 88 height 16
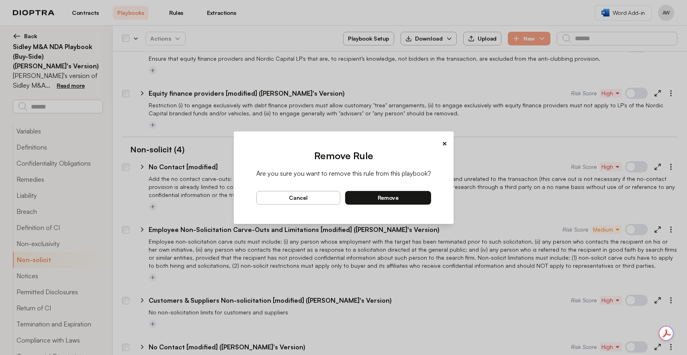
click at [399, 200] on button "remove" at bounding box center [388, 198] width 86 height 14
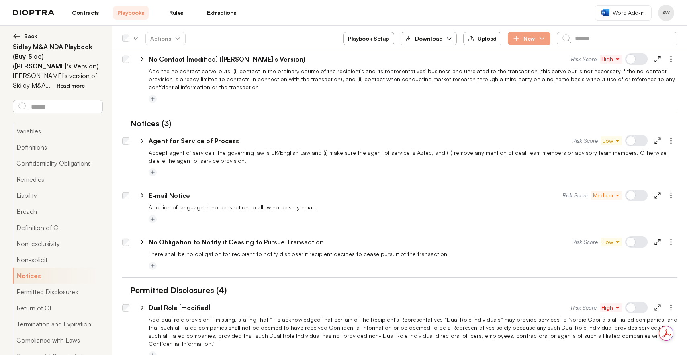
scroll to position [1079, 0]
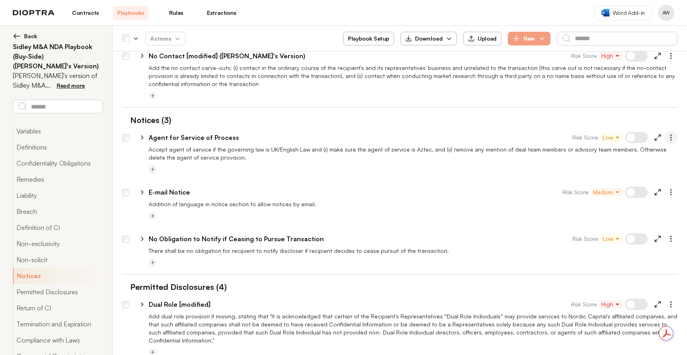
click at [667, 133] on icon "button" at bounding box center [671, 137] width 8 height 8
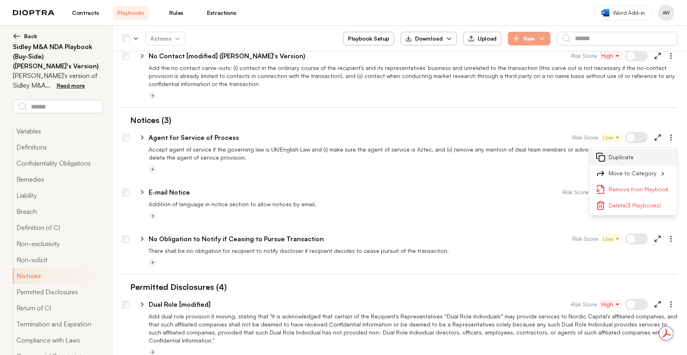
click at [630, 152] on button "Duplicate" at bounding box center [634, 157] width 88 height 16
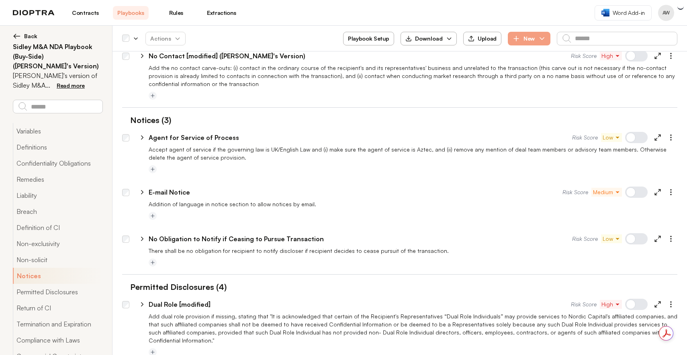
type textarea "*"
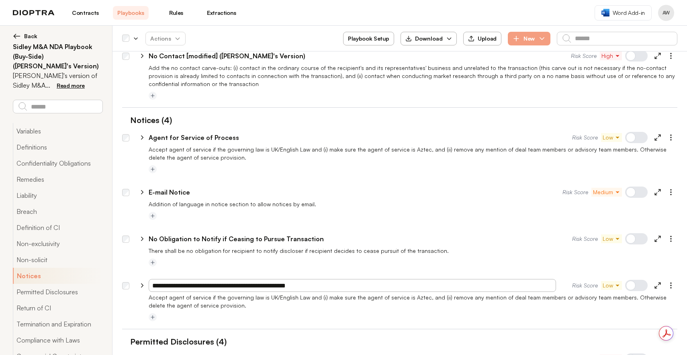
scroll to position [1081, 0]
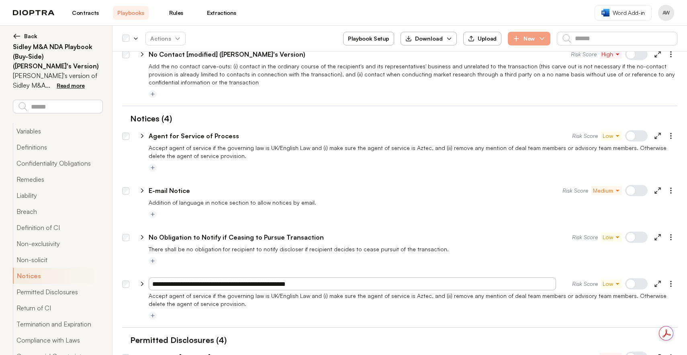
click at [126, 274] on div "**********" at bounding box center [400, 282] width 556 height 19
type input "**********"
click at [247, 256] on div at bounding box center [413, 261] width 529 height 10
click at [671, 131] on div at bounding box center [671, 135] width 13 height 13
click at [670, 131] on button "button" at bounding box center [671, 135] width 13 height 13
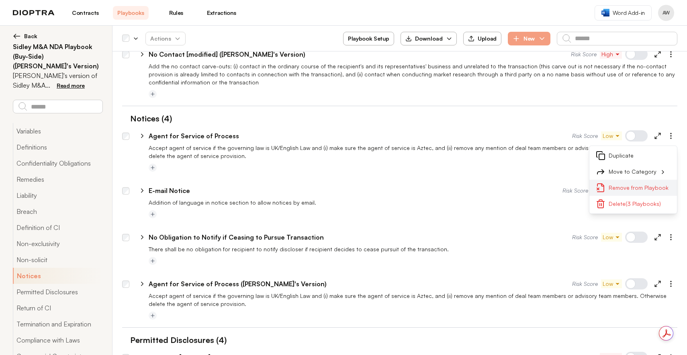
click at [631, 180] on button "Remove from Playbook" at bounding box center [634, 188] width 88 height 16
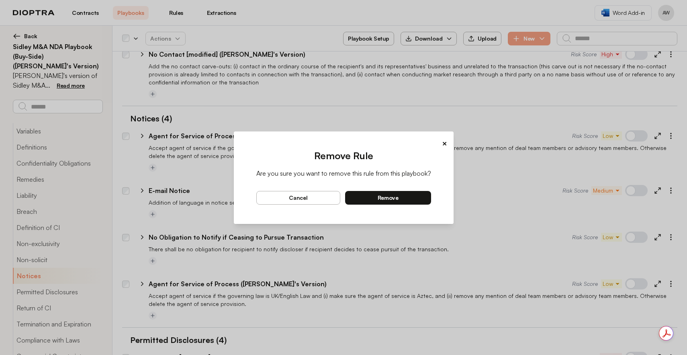
click at [376, 193] on button "remove" at bounding box center [388, 198] width 86 height 14
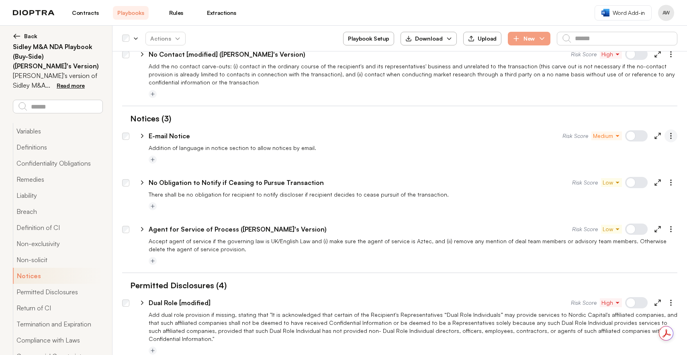
click at [667, 132] on icon "button" at bounding box center [671, 136] width 8 height 8
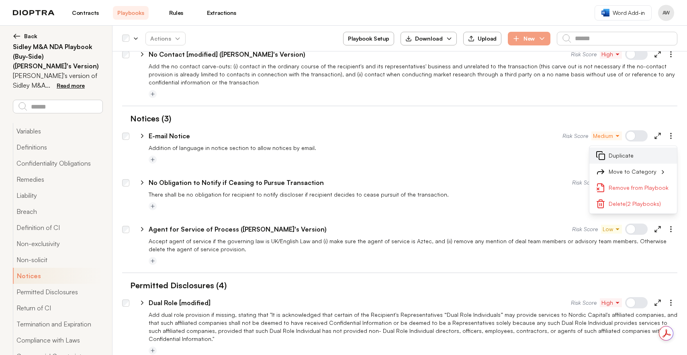
click at [627, 148] on button "Duplicate" at bounding box center [634, 156] width 88 height 16
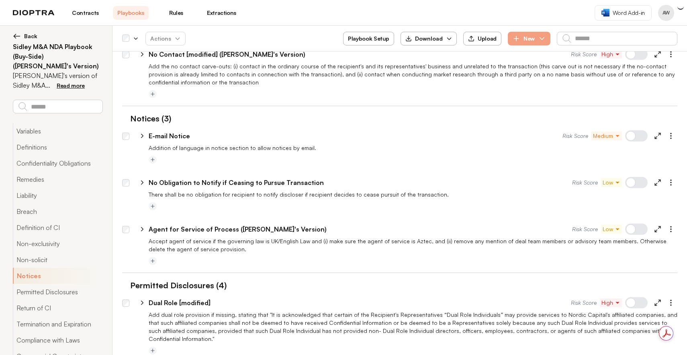
type textarea "*"
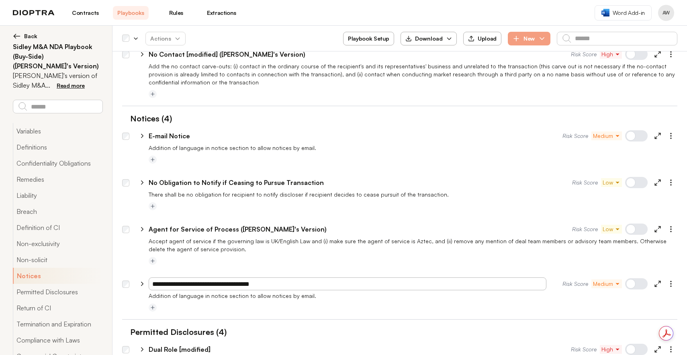
scroll to position [1083, 0]
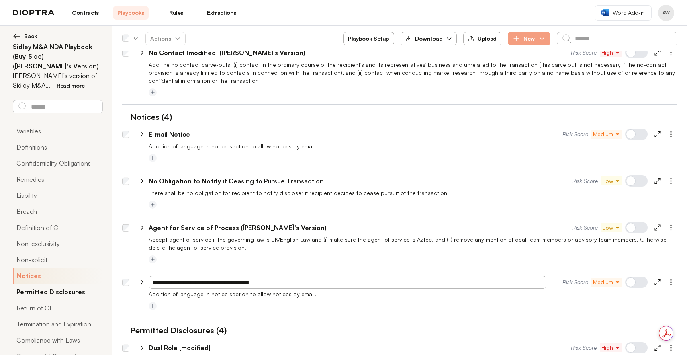
drag, startPoint x: 178, startPoint y: 272, endPoint x: 91, endPoint y: 274, distance: 86.5
click at [94, 274] on div "**********" at bounding box center [343, 196] width 687 height 2506
type input "**********"
click at [273, 255] on div at bounding box center [413, 260] width 529 height 10
click at [671, 136] on circle "button" at bounding box center [671, 136] width 1 height 1
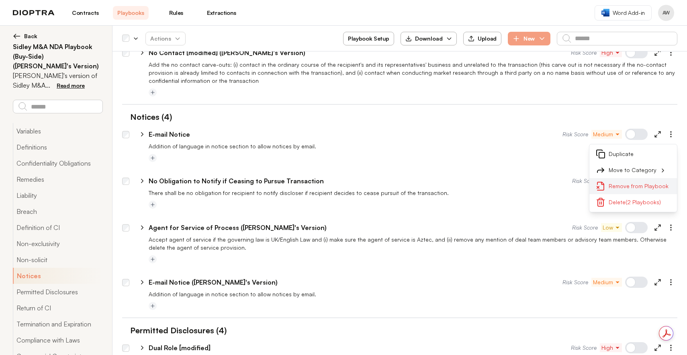
click at [618, 179] on button "Remove from Playbook" at bounding box center [634, 186] width 88 height 16
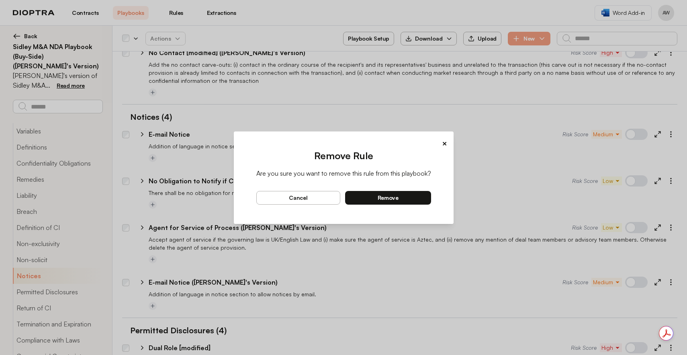
click at [388, 201] on span "remove" at bounding box center [388, 197] width 21 height 7
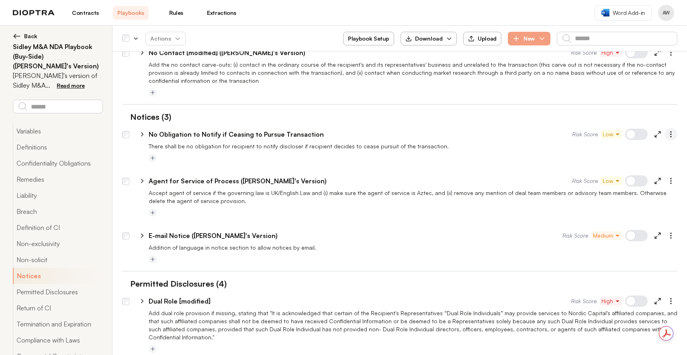
click at [667, 130] on icon "button" at bounding box center [671, 134] width 8 height 8
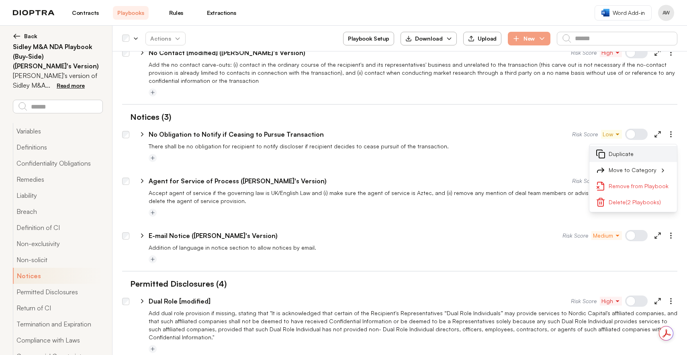
click at [622, 146] on button "Duplicate" at bounding box center [634, 154] width 88 height 16
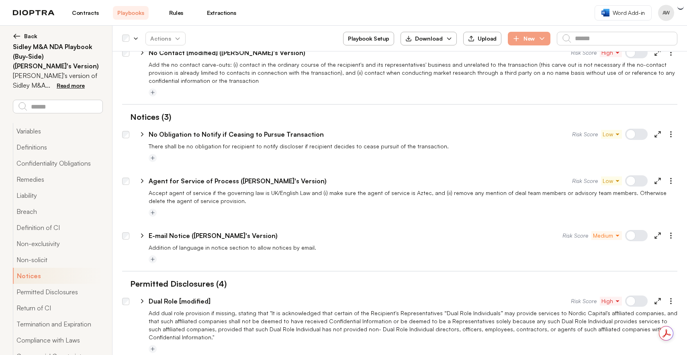
type textarea "*"
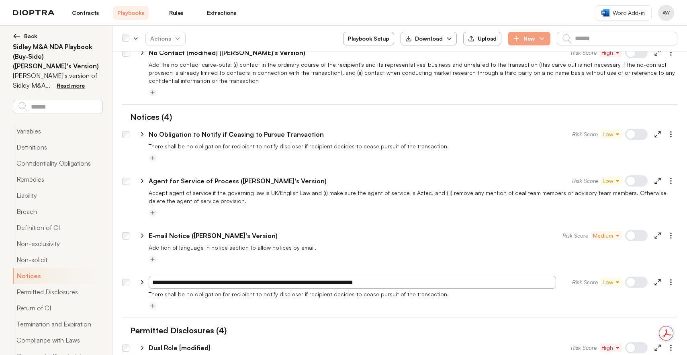
drag, startPoint x: 178, startPoint y: 274, endPoint x: 137, endPoint y: 273, distance: 41.8
click at [137, 273] on div "**********" at bounding box center [403, 280] width 548 height 19
type input "**********"
click at [363, 301] on div at bounding box center [413, 306] width 529 height 10
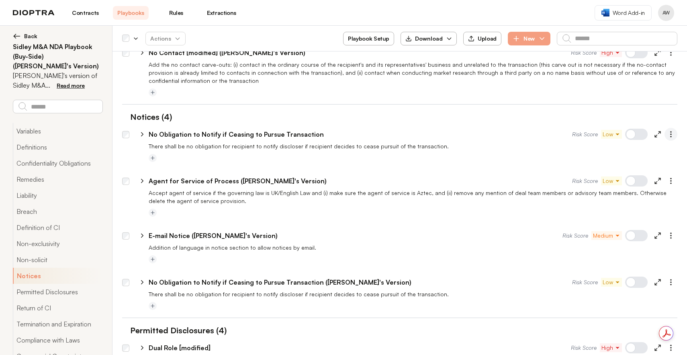
click at [670, 128] on button "button" at bounding box center [671, 134] width 13 height 13
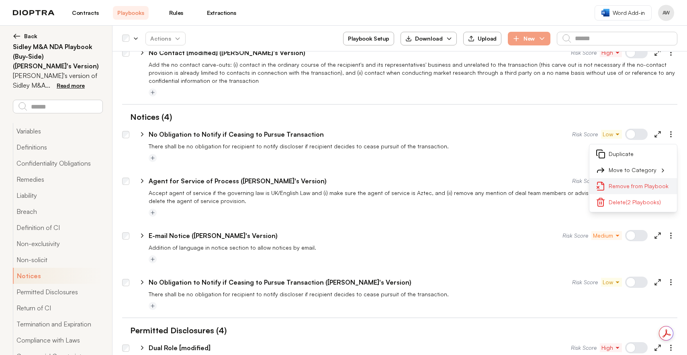
click at [624, 178] on button "Remove from Playbook" at bounding box center [634, 186] width 88 height 16
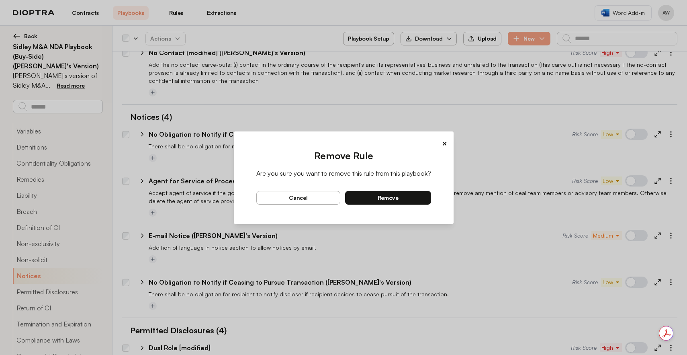
click at [378, 197] on span "remove" at bounding box center [388, 197] width 21 height 7
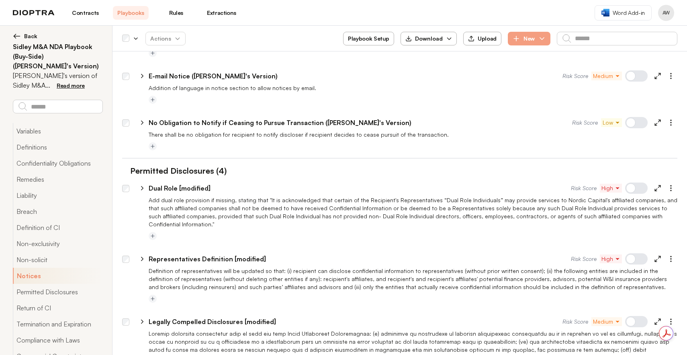
scroll to position [1221, 0]
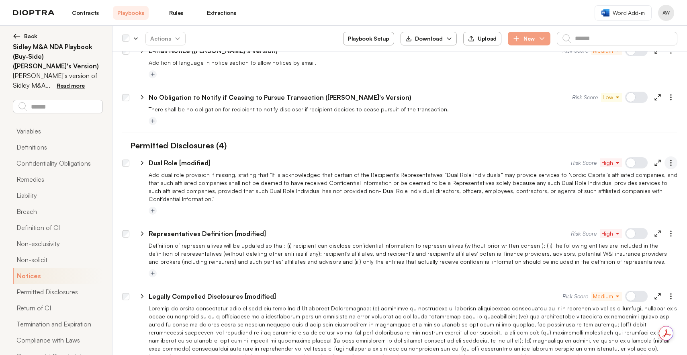
click at [667, 159] on icon "button" at bounding box center [671, 163] width 8 height 8
click at [620, 174] on button "Duplicate" at bounding box center [634, 182] width 88 height 16
type textarea "*"
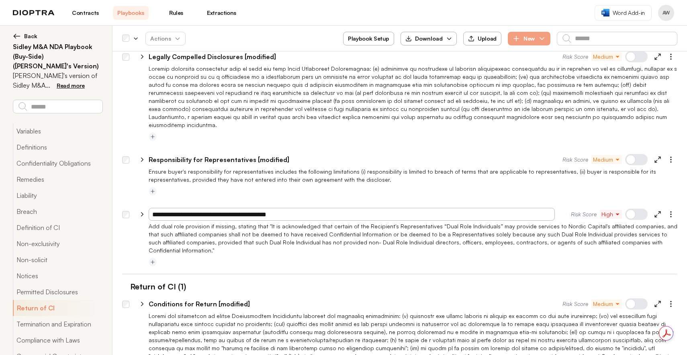
drag, startPoint x: 176, startPoint y: 191, endPoint x: 133, endPoint y: 186, distance: 44.0
click at [137, 208] on div "**********" at bounding box center [354, 214] width 434 height 13
type input "**********"
click at [291, 197] on div at bounding box center [400, 200] width 556 height 6
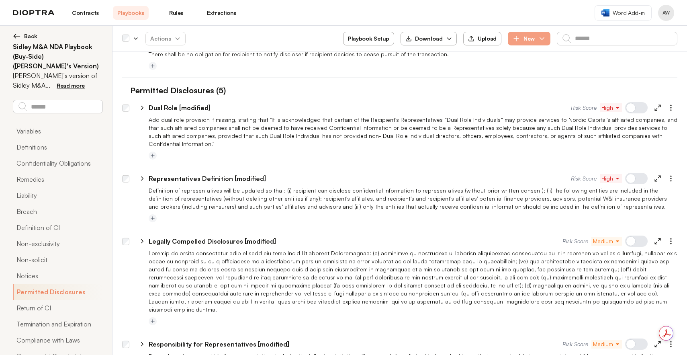
scroll to position [1273, 0]
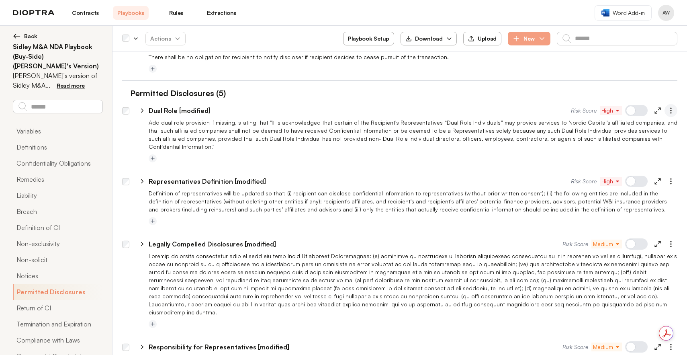
click at [669, 104] on button "button" at bounding box center [671, 110] width 13 height 13
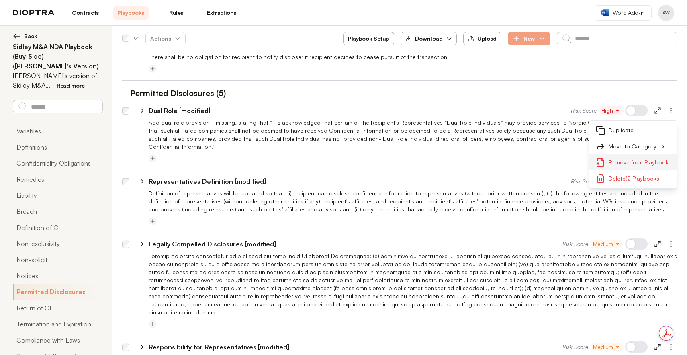
click at [623, 155] on button "Remove from Playbook" at bounding box center [634, 162] width 88 height 16
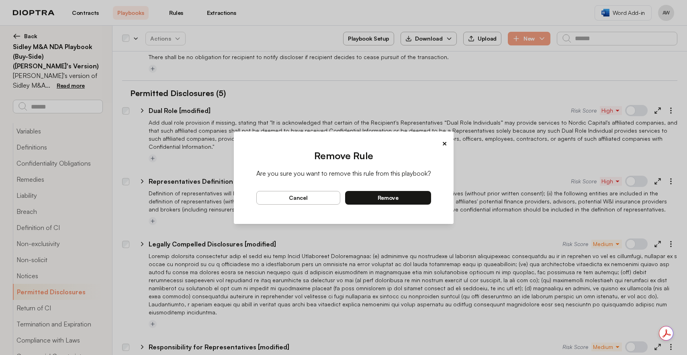
click at [400, 200] on button "remove" at bounding box center [388, 198] width 86 height 14
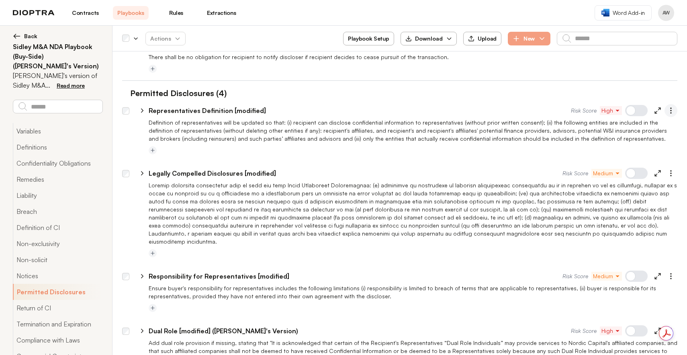
click at [667, 107] on icon "button" at bounding box center [671, 111] width 8 height 8
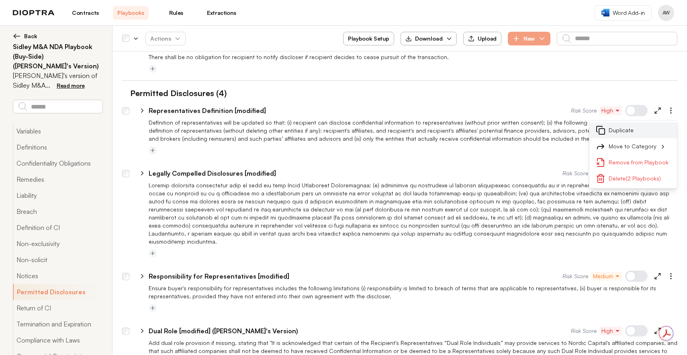
click at [632, 123] on button "Duplicate" at bounding box center [634, 130] width 88 height 16
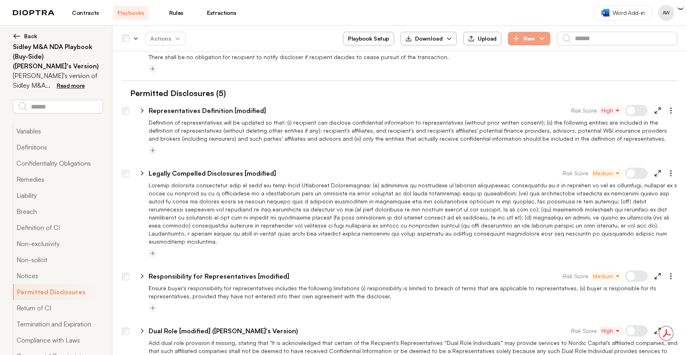
type textarea "*"
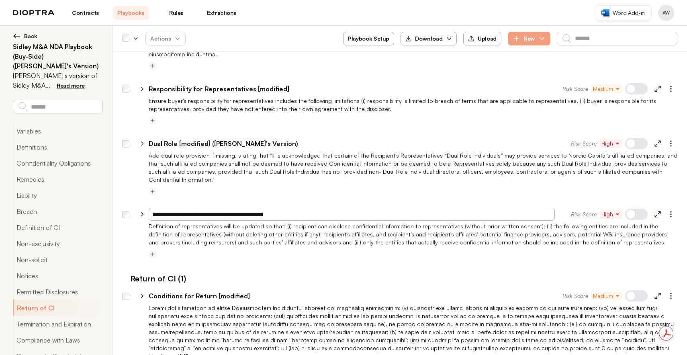
paste input "**********"
drag, startPoint x: 177, startPoint y: 190, endPoint x: 111, endPoint y: 176, distance: 67.6
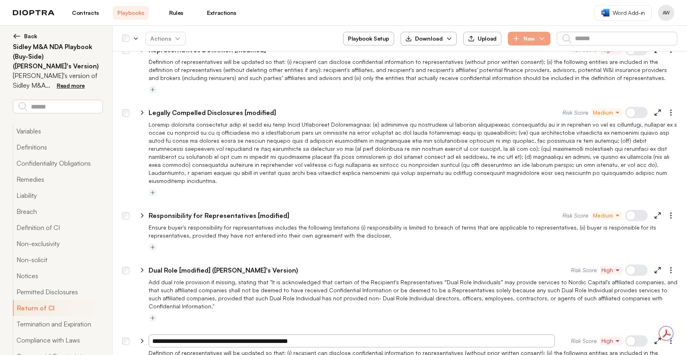
scroll to position [1301, 0]
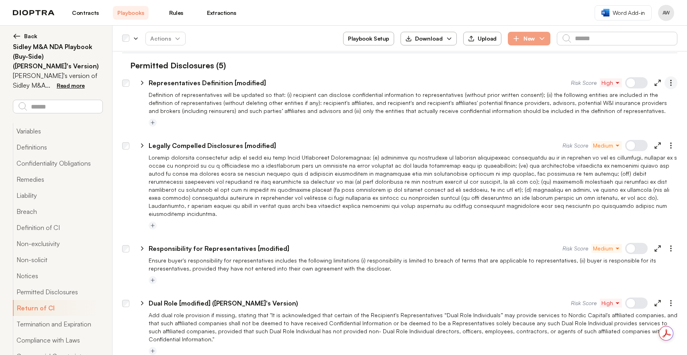
type input "**********"
click at [668, 79] on icon "button" at bounding box center [671, 83] width 8 height 8
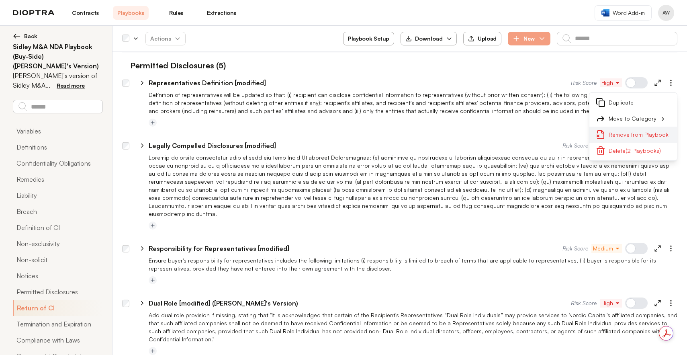
click at [634, 128] on button "Remove from Playbook" at bounding box center [634, 135] width 88 height 16
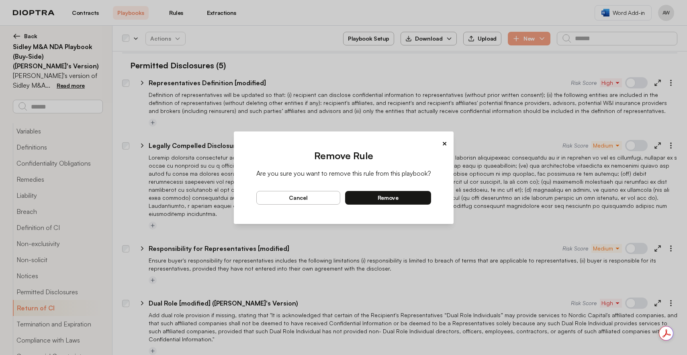
click at [411, 199] on button "remove" at bounding box center [388, 198] width 86 height 14
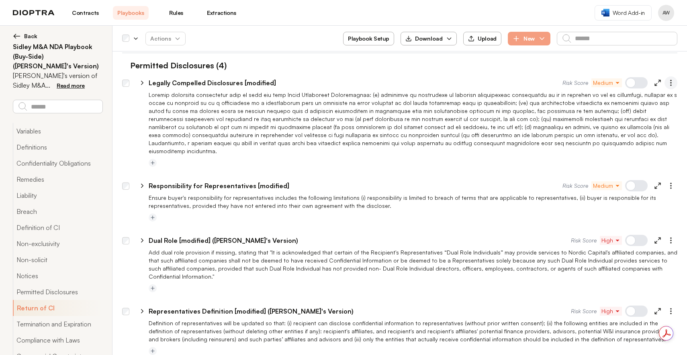
click at [667, 79] on icon "button" at bounding box center [671, 83] width 8 height 8
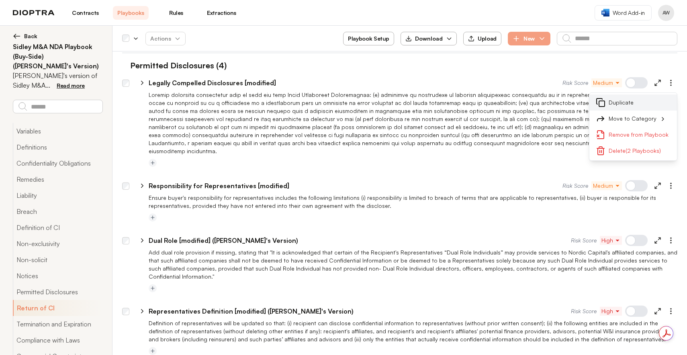
click at [630, 95] on button "Duplicate" at bounding box center [634, 102] width 88 height 16
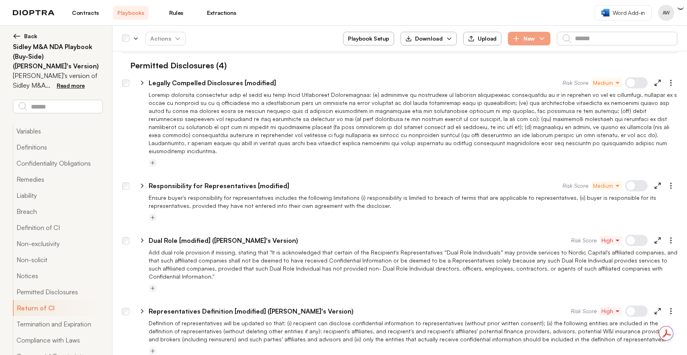
type textarea "*"
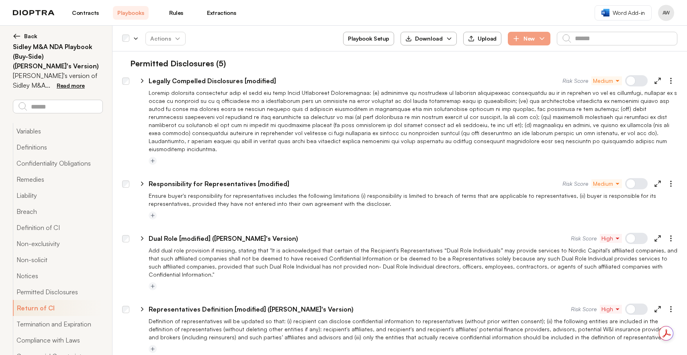
drag, startPoint x: 178, startPoint y: 348, endPoint x: 137, endPoint y: 338, distance: 42.2
type input "**********"
click at [667, 77] on icon "button" at bounding box center [671, 81] width 8 height 8
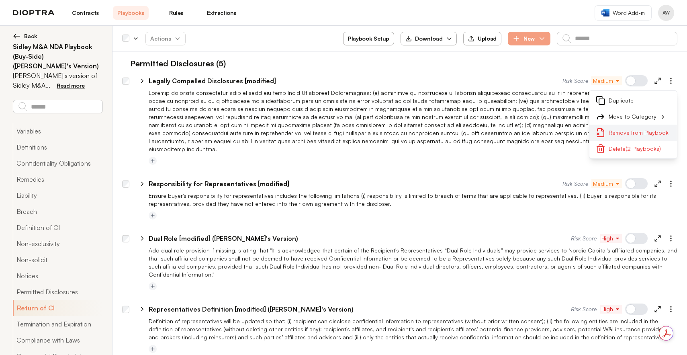
click at [631, 125] on button "Remove from Playbook" at bounding box center [634, 133] width 88 height 16
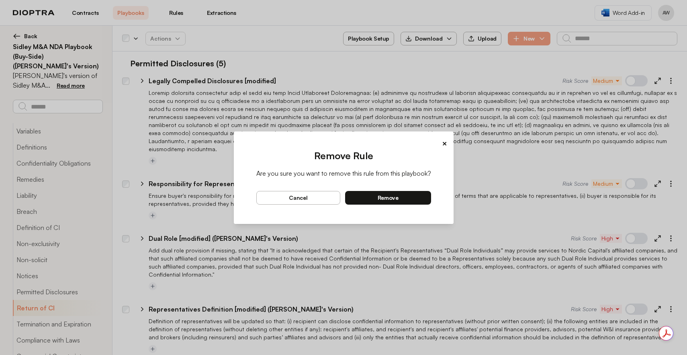
click at [372, 198] on button "remove" at bounding box center [388, 198] width 86 height 14
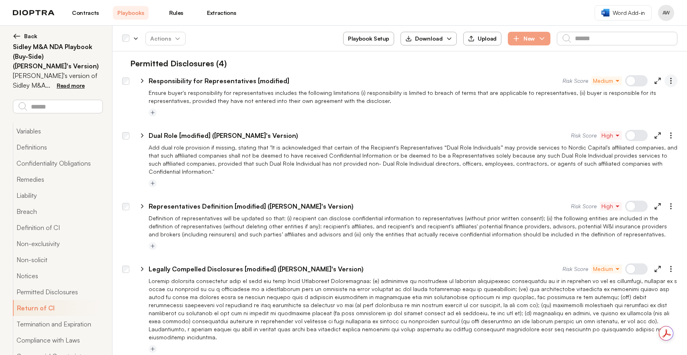
click at [669, 77] on icon "button" at bounding box center [671, 81] width 8 height 8
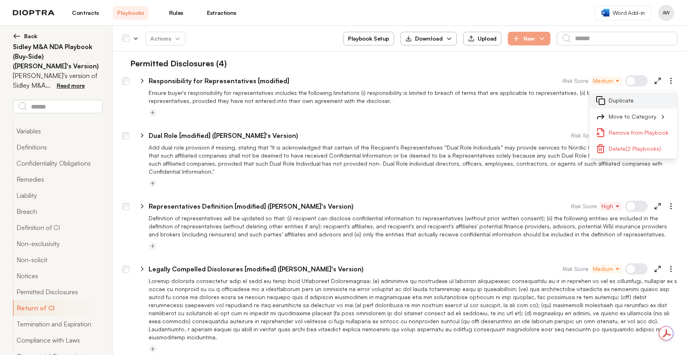
click at [613, 92] on button "Duplicate" at bounding box center [634, 100] width 88 height 16
type textarea "*"
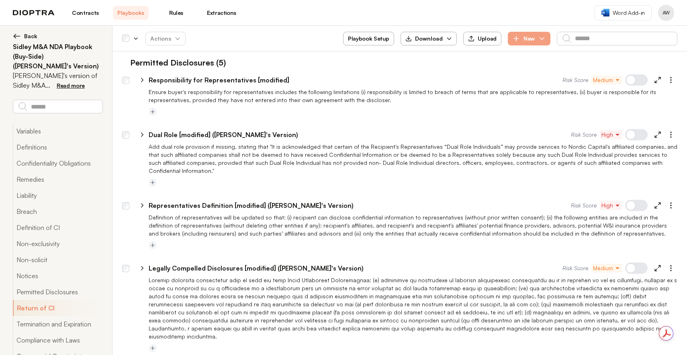
drag, startPoint x: 176, startPoint y: 348, endPoint x: 120, endPoint y: 342, distance: 56.9
type input "**********"
click at [666, 76] on button "button" at bounding box center [671, 80] width 13 height 13
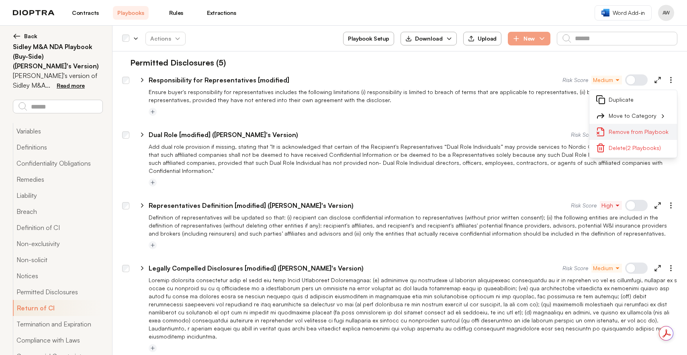
click at [628, 125] on button "Remove from Playbook" at bounding box center [634, 132] width 88 height 16
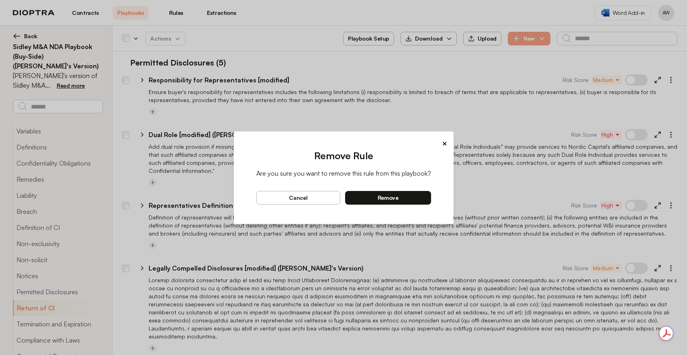
click at [410, 197] on button "remove" at bounding box center [388, 198] width 86 height 14
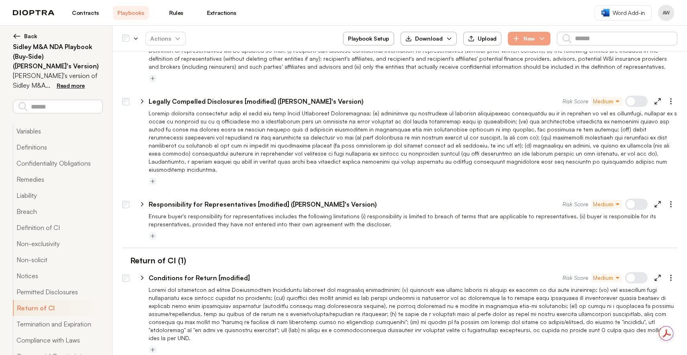
scroll to position [1477, 0]
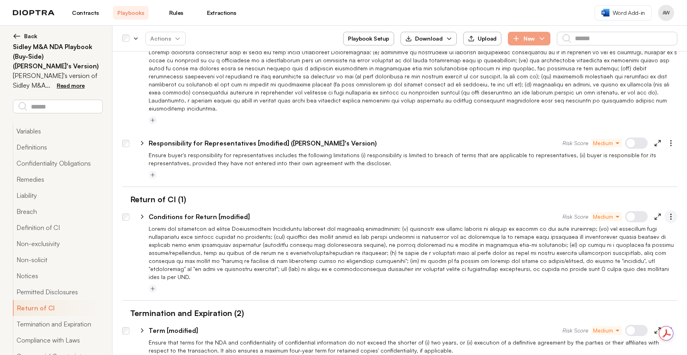
click at [667, 213] on icon "button" at bounding box center [671, 217] width 8 height 8
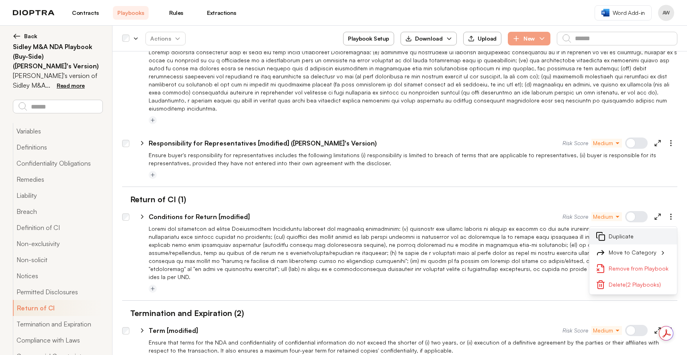
click at [611, 228] on button "Duplicate" at bounding box center [634, 236] width 88 height 16
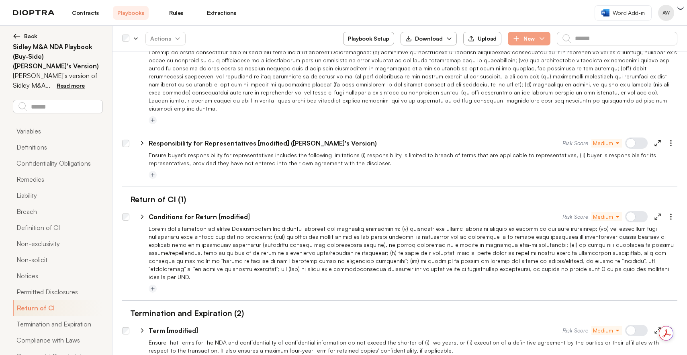
type textarea "*"
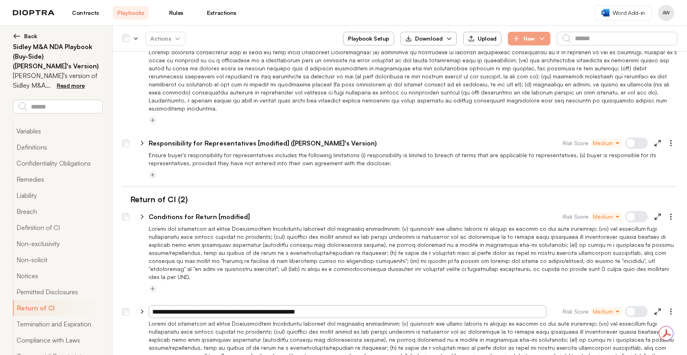
drag, startPoint x: 176, startPoint y: 278, endPoint x: 128, endPoint y: 275, distance: 47.9
click at [133, 300] on div "**********" at bounding box center [403, 309] width 548 height 19
type input "**********"
click at [619, 284] on div at bounding box center [413, 289] width 529 height 10
click at [668, 213] on icon "button" at bounding box center [671, 217] width 8 height 8
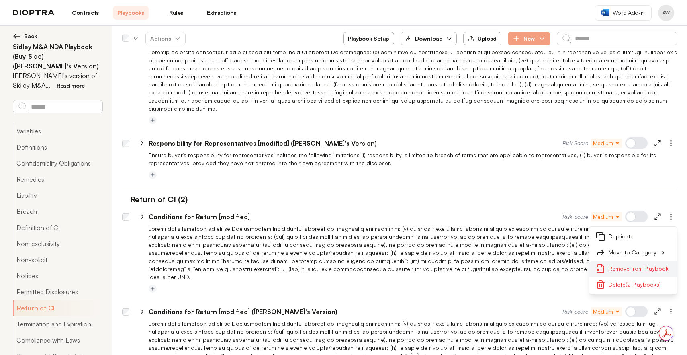
click at [613, 260] on button "Remove from Playbook" at bounding box center [634, 268] width 88 height 16
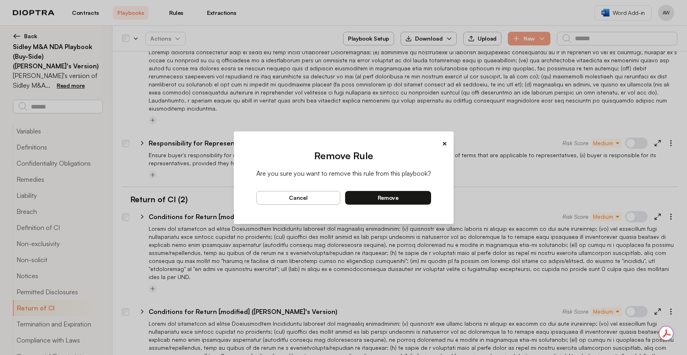
click at [407, 203] on button "remove" at bounding box center [388, 198] width 86 height 14
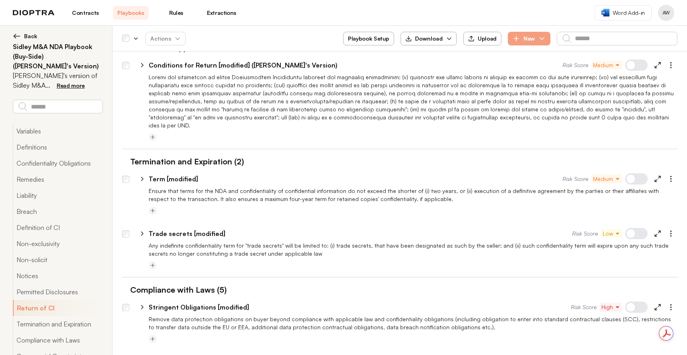
scroll to position [1631, 0]
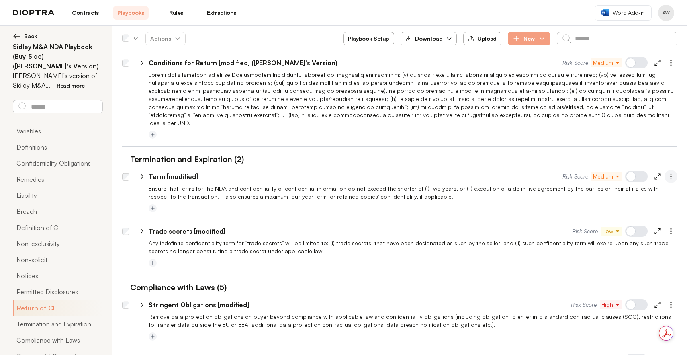
click at [667, 172] on icon "button" at bounding box center [671, 176] width 8 height 8
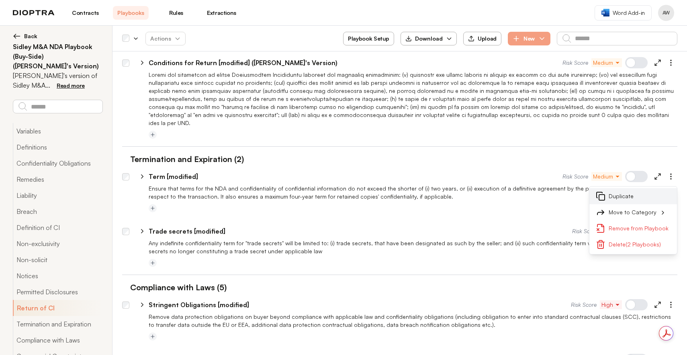
click at [611, 188] on button "Duplicate" at bounding box center [634, 196] width 88 height 16
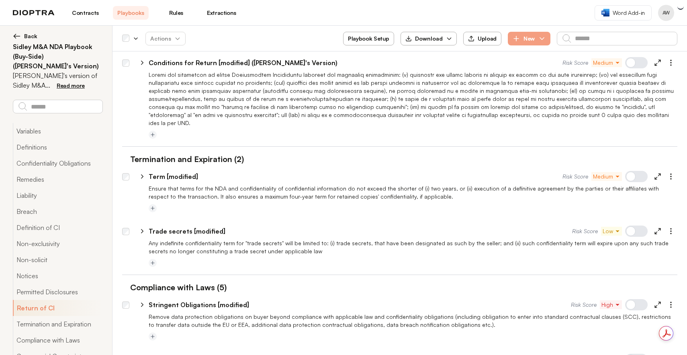
type textarea "*"
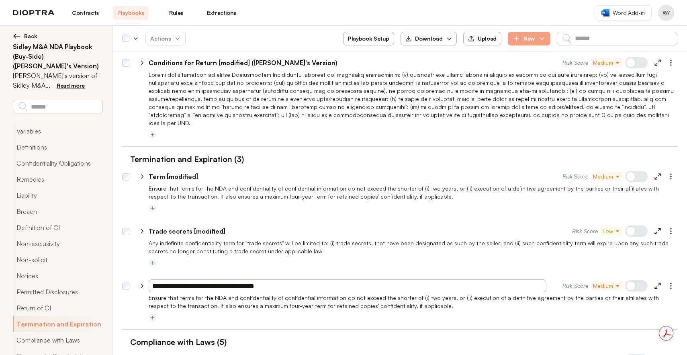
drag, startPoint x: 178, startPoint y: 250, endPoint x: 106, endPoint y: 249, distance: 72.0
type input "**********"
click at [328, 258] on div at bounding box center [413, 263] width 529 height 10
click at [667, 172] on icon "button" at bounding box center [671, 176] width 8 height 8
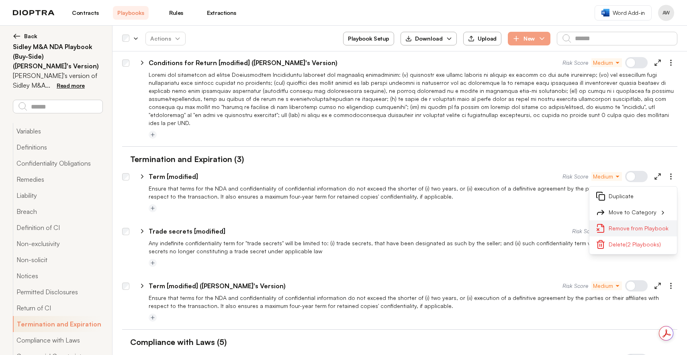
click at [626, 220] on button "Remove from Playbook" at bounding box center [634, 228] width 88 height 16
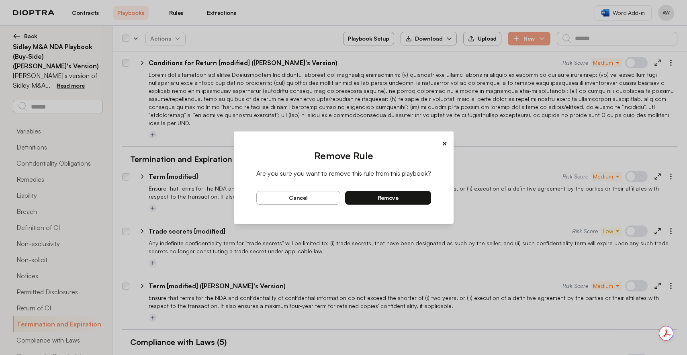
click at [390, 199] on span "remove" at bounding box center [388, 197] width 21 height 7
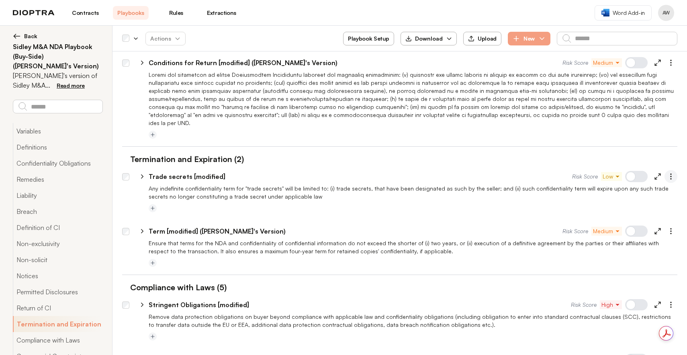
click at [667, 172] on icon "button" at bounding box center [671, 176] width 8 height 8
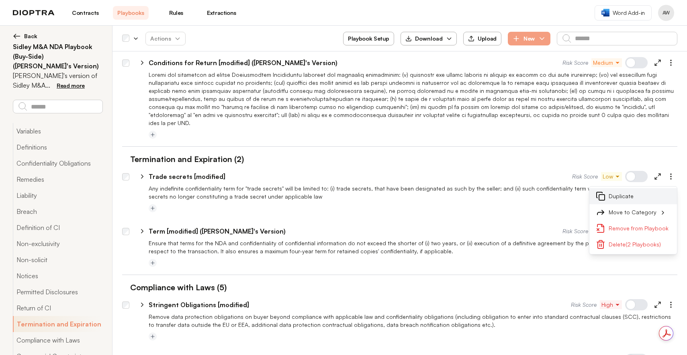
click at [620, 188] on button "Duplicate" at bounding box center [634, 196] width 88 height 16
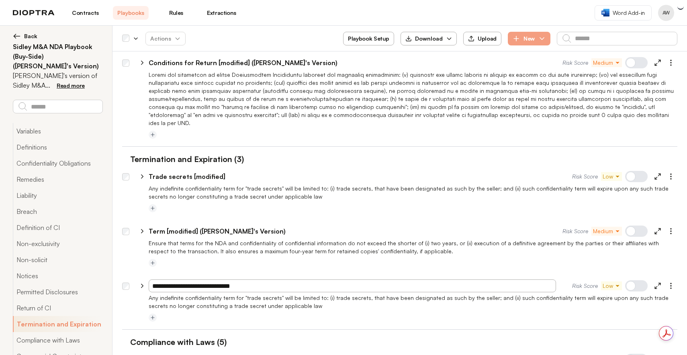
type textarea "*"
paste input "**********"
drag, startPoint x: 177, startPoint y: 252, endPoint x: 94, endPoint y: 246, distance: 83.1
type input "**********"
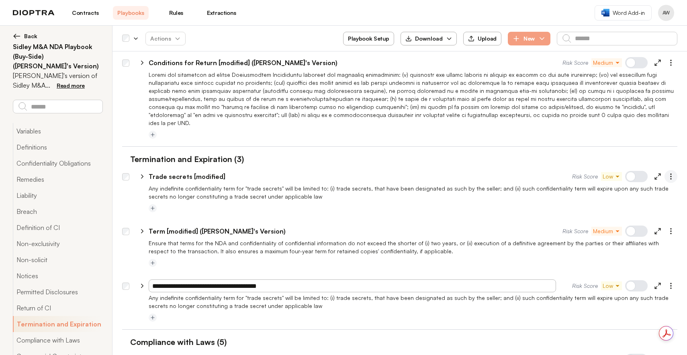
click at [667, 172] on icon "button" at bounding box center [671, 176] width 8 height 8
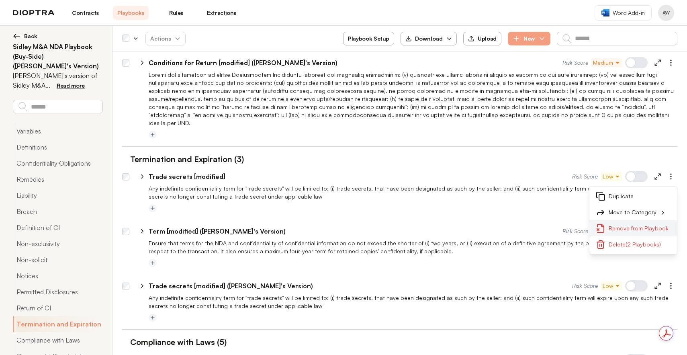
click at [615, 220] on button "Remove from Playbook" at bounding box center [634, 228] width 88 height 16
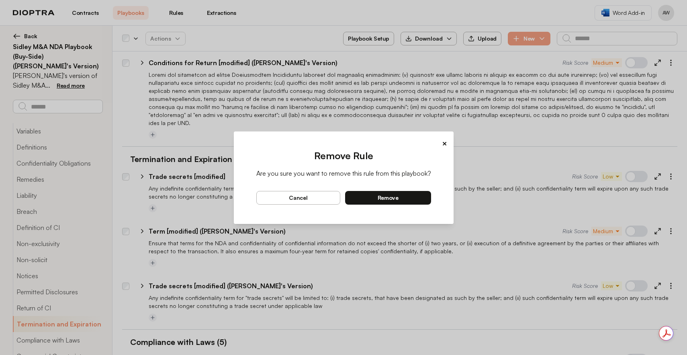
click at [417, 197] on button "remove" at bounding box center [388, 198] width 86 height 14
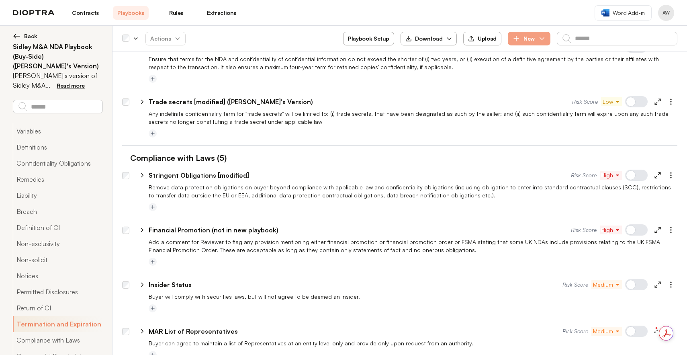
scroll to position [1768, 0]
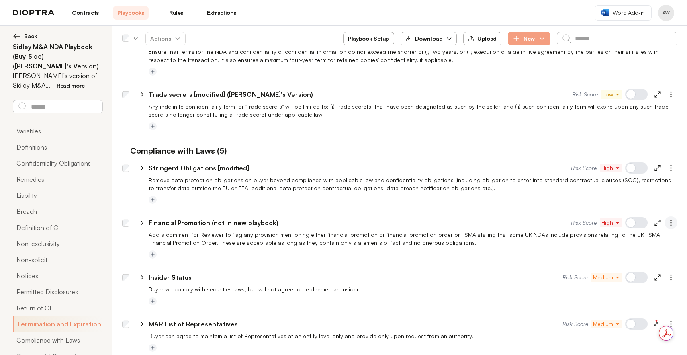
click at [667, 219] on icon "button" at bounding box center [671, 223] width 8 height 8
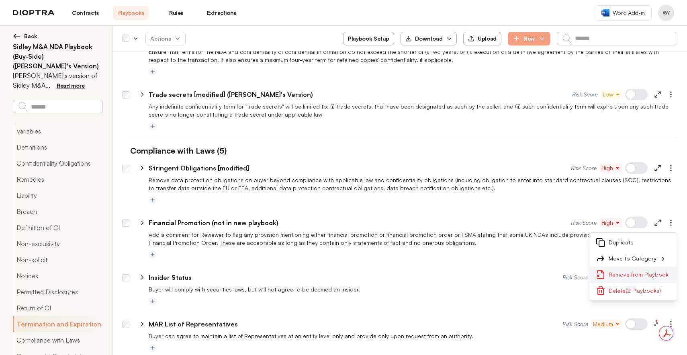
click at [619, 267] on button "Remove from Playbook" at bounding box center [634, 275] width 88 height 16
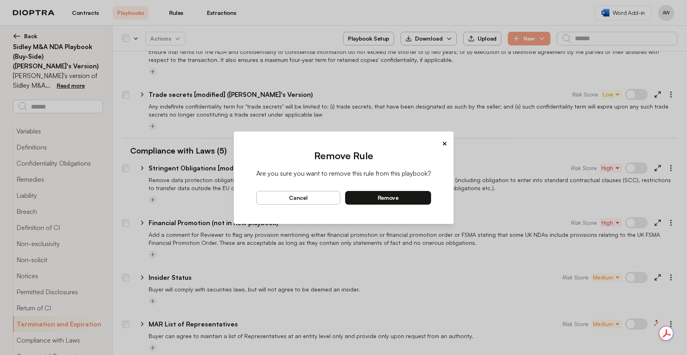
click at [396, 197] on span "remove" at bounding box center [388, 197] width 21 height 7
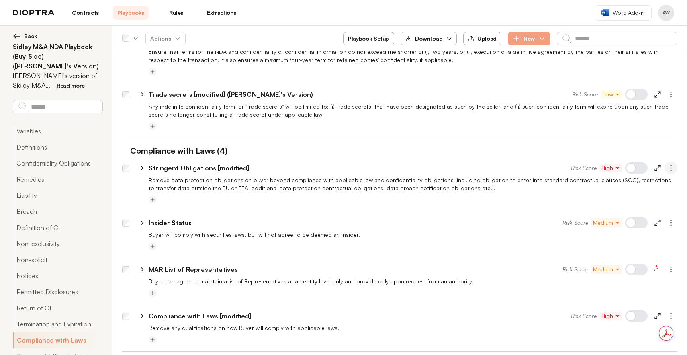
click at [671, 162] on button "button" at bounding box center [671, 168] width 13 height 13
click at [611, 180] on button "Duplicate" at bounding box center [634, 188] width 88 height 16
type textarea "*"
drag, startPoint x: 178, startPoint y: 332, endPoint x: 133, endPoint y: 324, distance: 45.6
click at [135, 351] on div "**********" at bounding box center [403, 360] width 548 height 19
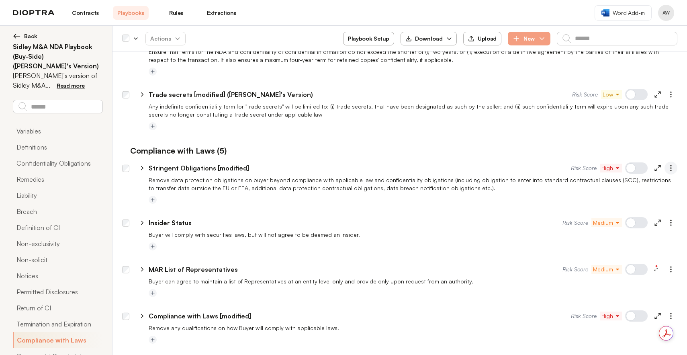
type input "**********"
click at [671, 170] on circle "button" at bounding box center [671, 170] width 1 height 1
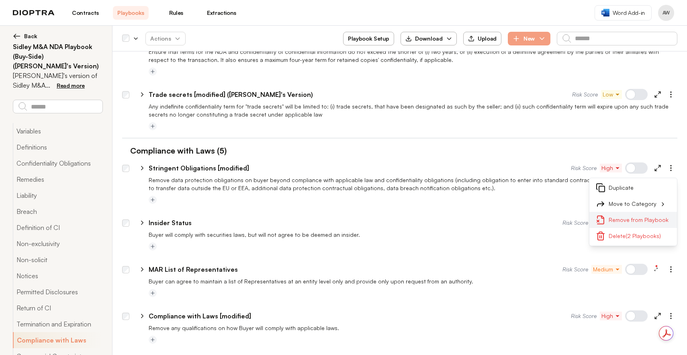
click at [625, 212] on button "Remove from Playbook" at bounding box center [634, 220] width 88 height 16
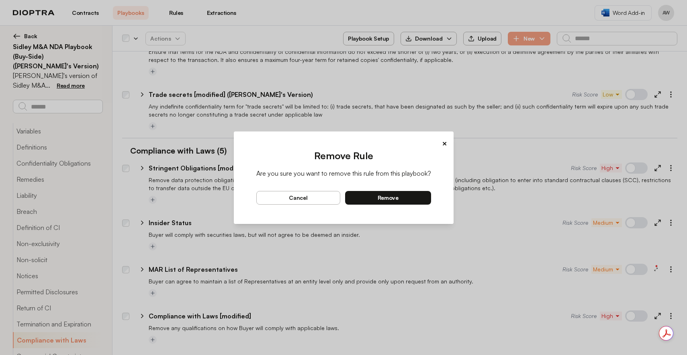
click at [398, 197] on button "remove" at bounding box center [388, 198] width 86 height 14
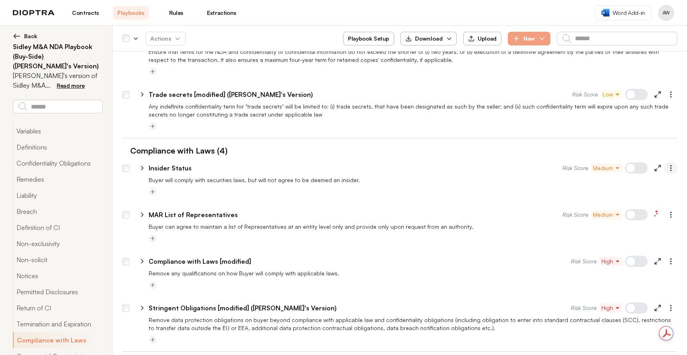
click at [667, 164] on icon "button" at bounding box center [671, 168] width 8 height 8
click at [608, 180] on button "Duplicate" at bounding box center [634, 188] width 88 height 16
type textarea "*"
drag, startPoint x: 178, startPoint y: 328, endPoint x: 102, endPoint y: 330, distance: 76.0
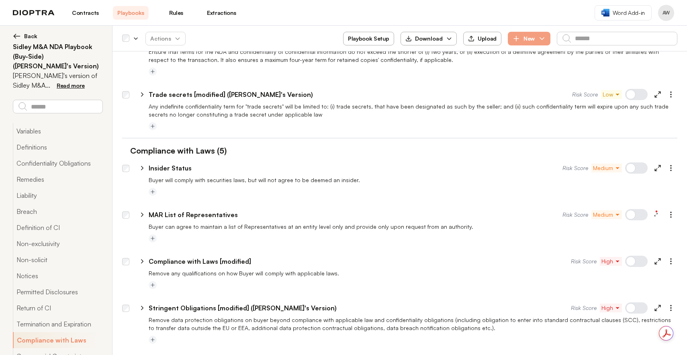
type input "**********"
click at [535, 335] on div at bounding box center [413, 340] width 529 height 10
click at [667, 164] on icon "button" at bounding box center [671, 168] width 8 height 8
click at [629, 212] on button "Remove from Playbook" at bounding box center [634, 220] width 88 height 16
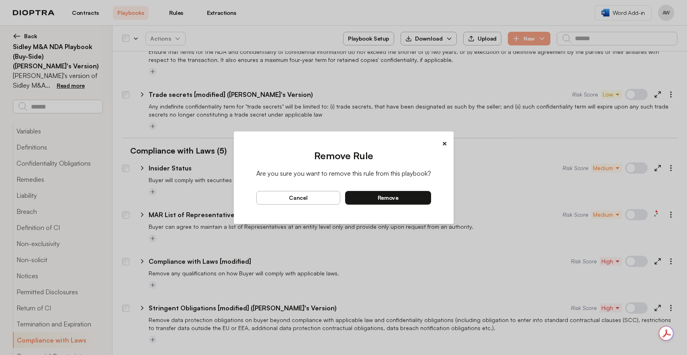
click at [392, 198] on span "remove" at bounding box center [388, 197] width 21 height 7
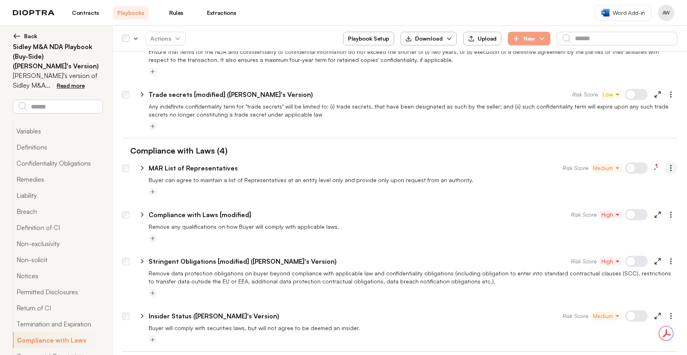
click at [668, 162] on button "button" at bounding box center [671, 168] width 13 height 13
click at [620, 180] on button "Duplicate" at bounding box center [634, 188] width 88 height 16
type textarea "*"
drag, startPoint x: 177, startPoint y: 329, endPoint x: 118, endPoint y: 328, distance: 58.7
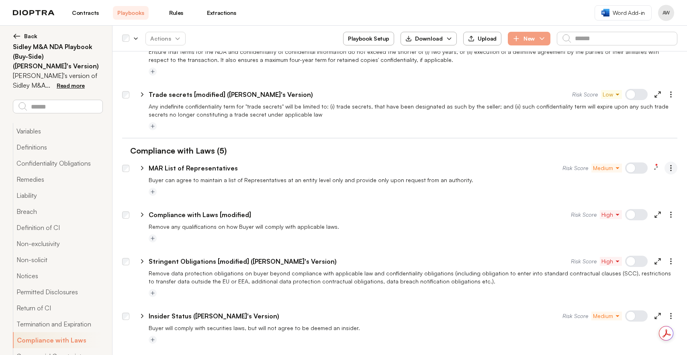
type input "**********"
click at [667, 164] on icon "button" at bounding box center [671, 168] width 8 height 8
click at [621, 212] on button "Remove from Playbook" at bounding box center [634, 220] width 88 height 16
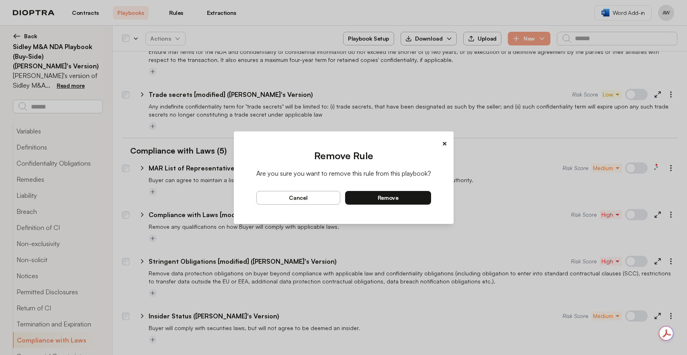
click at [398, 203] on button "remove" at bounding box center [388, 198] width 86 height 14
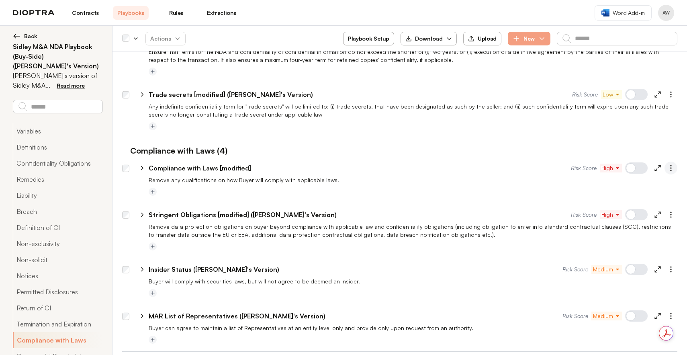
click at [667, 164] on icon "button" at bounding box center [671, 168] width 8 height 8
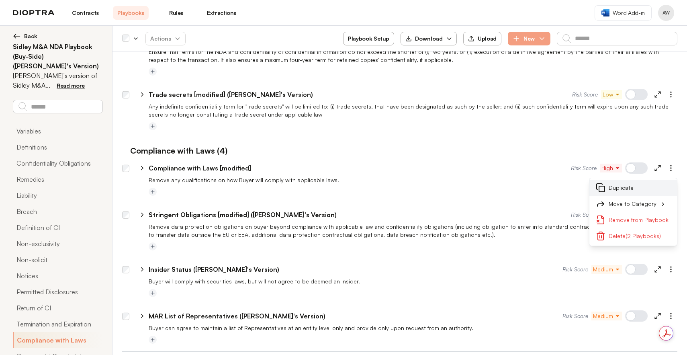
click at [631, 180] on button "Duplicate" at bounding box center [634, 188] width 88 height 16
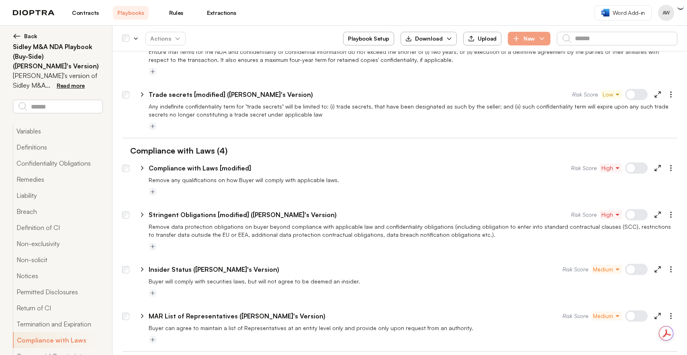
type textarea "*"
drag, startPoint x: 178, startPoint y: 331, endPoint x: 115, endPoint y: 328, distance: 62.8
type input "**********"
click at [667, 164] on icon "button" at bounding box center [671, 168] width 8 height 8
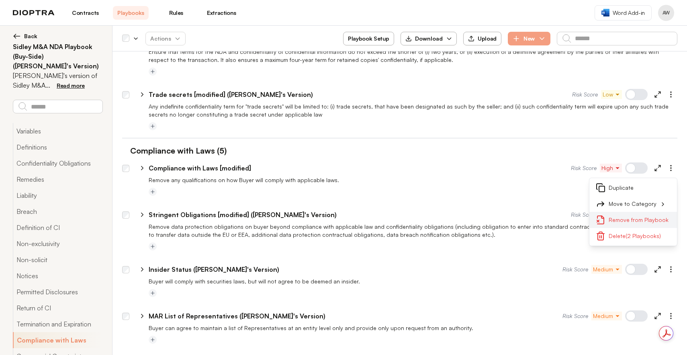
click at [639, 212] on button "Remove from Playbook" at bounding box center [634, 220] width 88 height 16
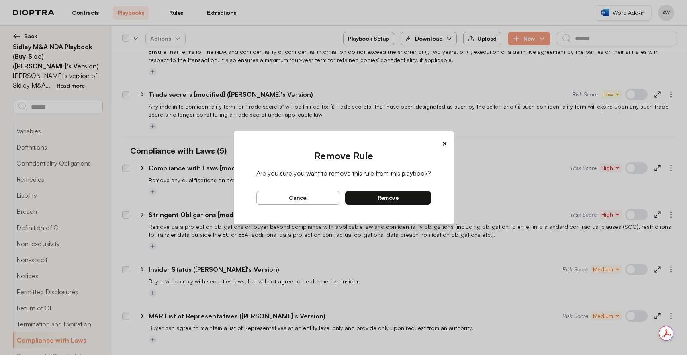
click at [402, 199] on button "remove" at bounding box center [388, 198] width 86 height 14
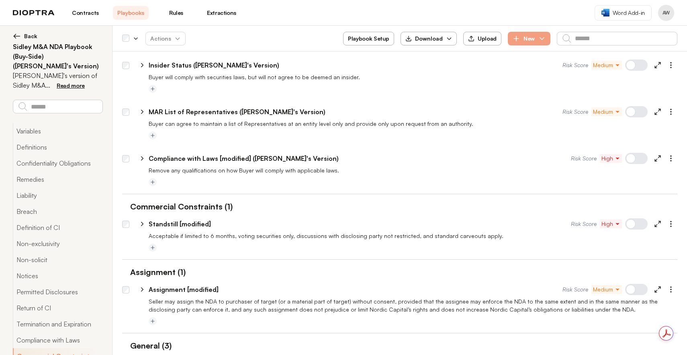
scroll to position [1967, 0]
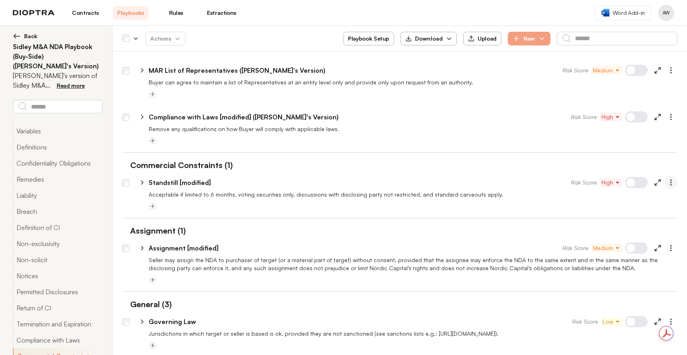
click at [667, 178] on icon "button" at bounding box center [671, 182] width 8 height 8
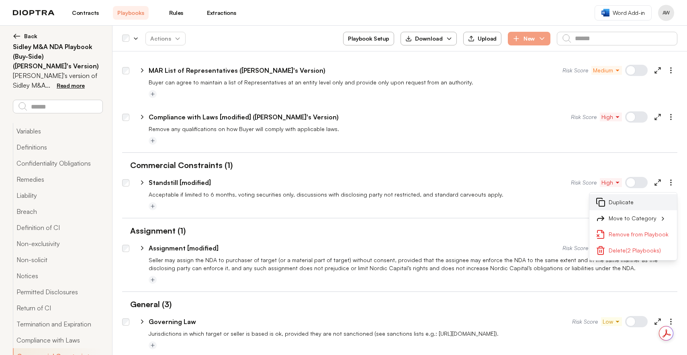
click at [624, 194] on button "Duplicate" at bounding box center [634, 202] width 88 height 16
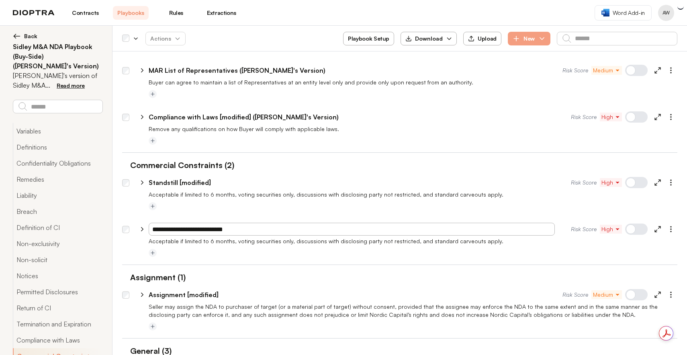
type textarea "*"
drag, startPoint x: 176, startPoint y: 195, endPoint x: 124, endPoint y: 185, distance: 52.9
click at [129, 218] on div "**********" at bounding box center [400, 227] width 556 height 19
type input "**********"
click at [667, 178] on icon "button" at bounding box center [671, 182] width 8 height 8
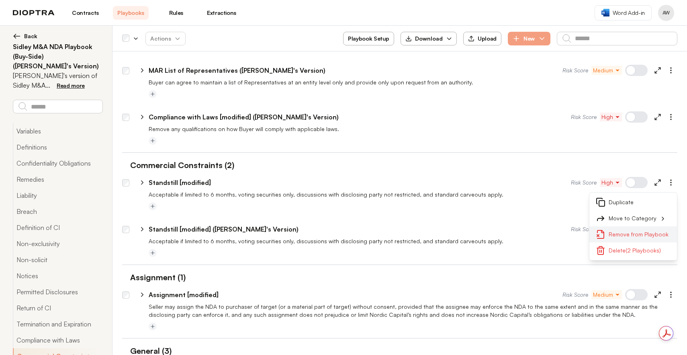
click at [627, 226] on button "Remove from Playbook" at bounding box center [634, 234] width 88 height 16
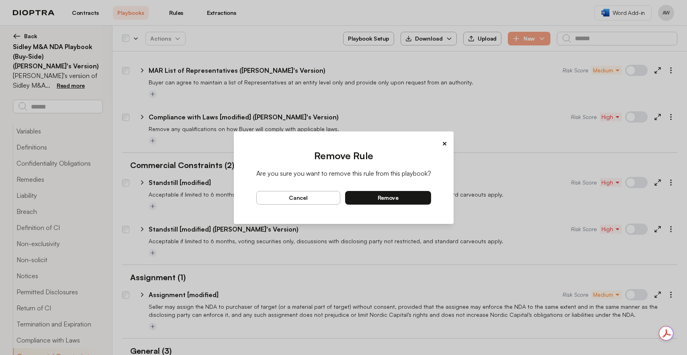
click at [396, 199] on span "remove" at bounding box center [388, 197] width 21 height 7
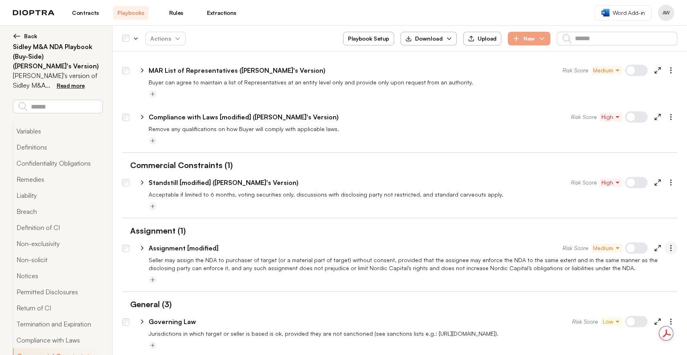
click at [667, 244] on icon "button" at bounding box center [671, 248] width 8 height 8
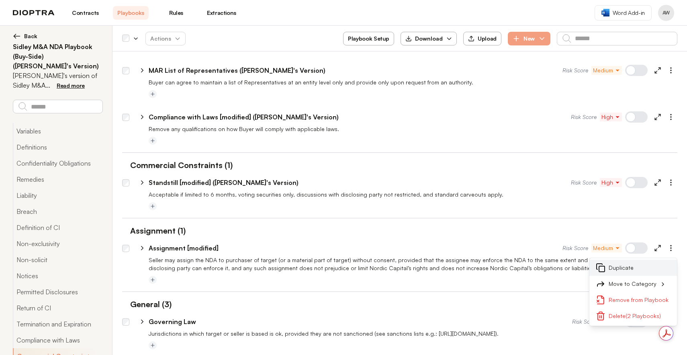
click at [611, 260] on button "Duplicate" at bounding box center [634, 268] width 88 height 16
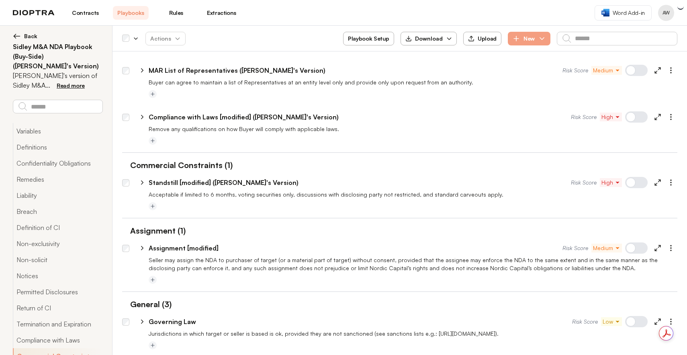
type textarea "*"
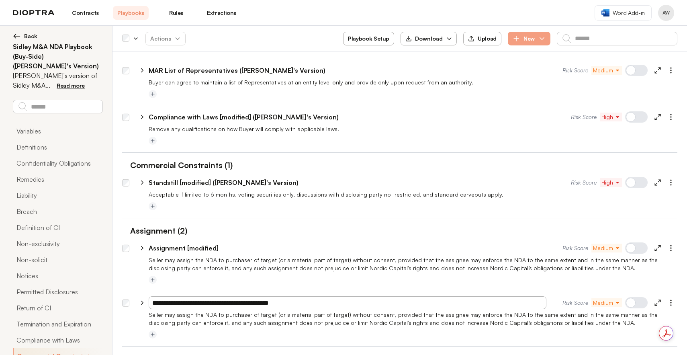
drag, startPoint x: 169, startPoint y: 268, endPoint x: 108, endPoint y: 254, distance: 62.4
type input "**********"
drag, startPoint x: 250, startPoint y: 240, endPoint x: 250, endPoint y: 246, distance: 5.6
click at [250, 256] on div "**********" at bounding box center [400, 270] width 556 height 29
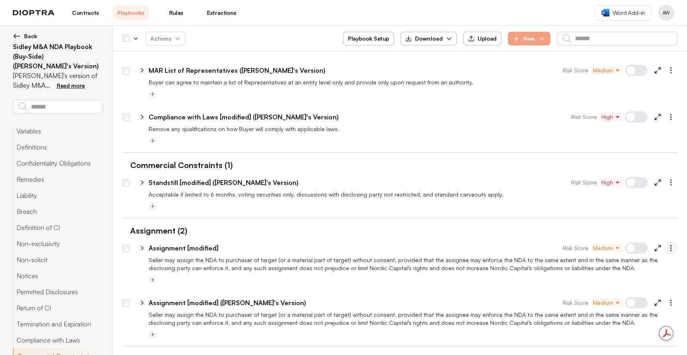
click at [667, 244] on icon "button" at bounding box center [671, 248] width 8 height 8
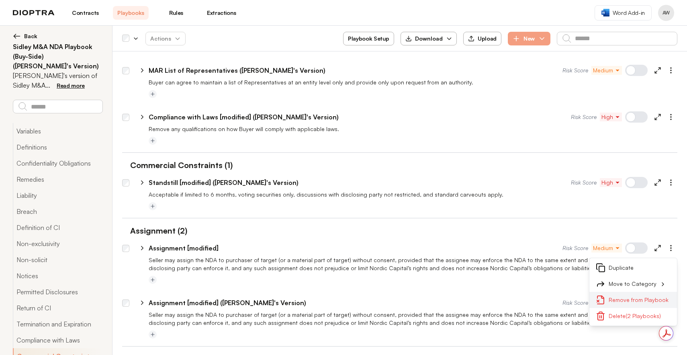
click at [621, 292] on button "Remove from Playbook" at bounding box center [634, 300] width 88 height 16
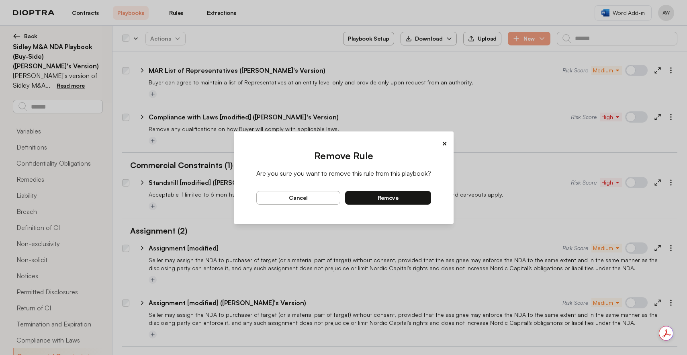
click at [408, 200] on button "remove" at bounding box center [388, 198] width 86 height 14
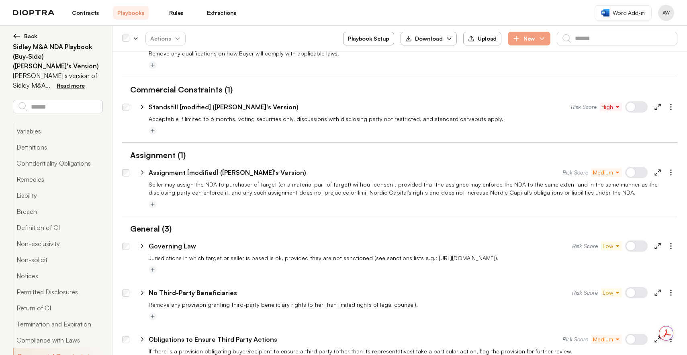
scroll to position [2043, 0]
click at [671, 245] on circle "button" at bounding box center [671, 245] width 1 height 1
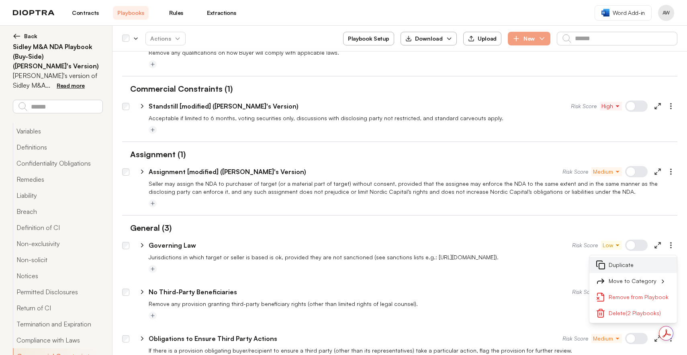
click at [624, 257] on button "Duplicate" at bounding box center [634, 265] width 88 height 16
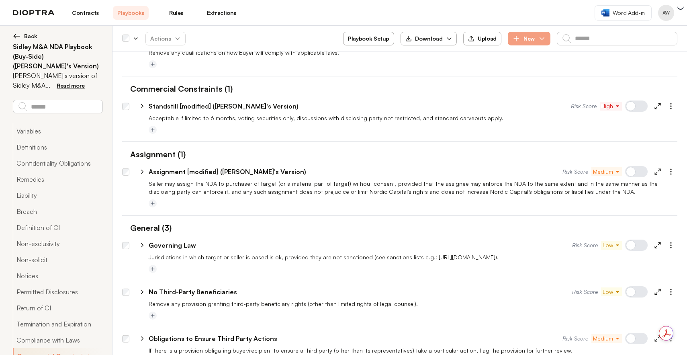
type textarea "*"
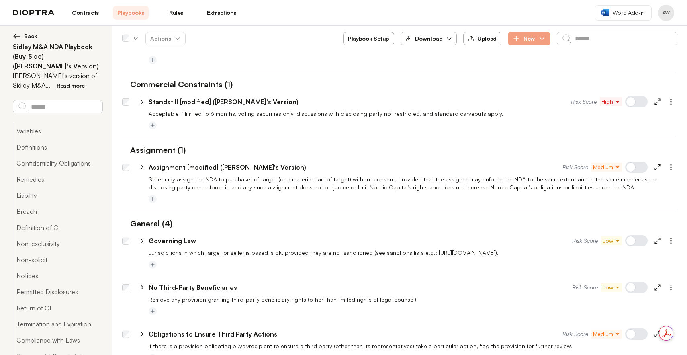
scroll to position [2056, 0]
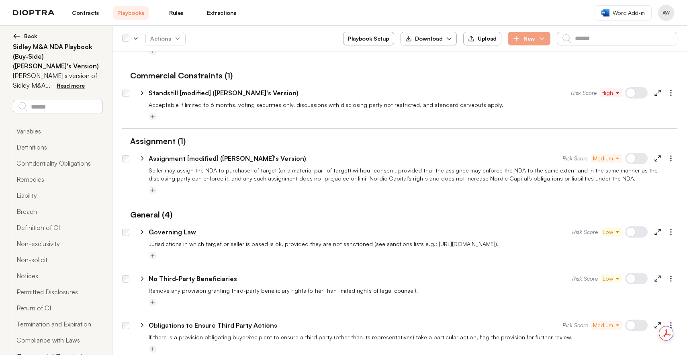
drag, startPoint x: 176, startPoint y: 348, endPoint x: 92, endPoint y: 340, distance: 84.3
type input "**********"
click at [344, 333] on div "**********" at bounding box center [400, 343] width 556 height 21
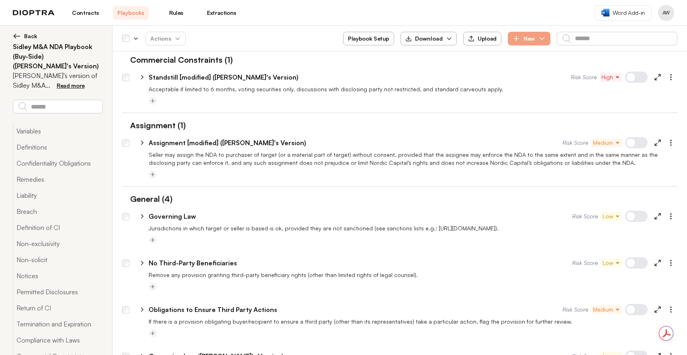
scroll to position [2090, 0]
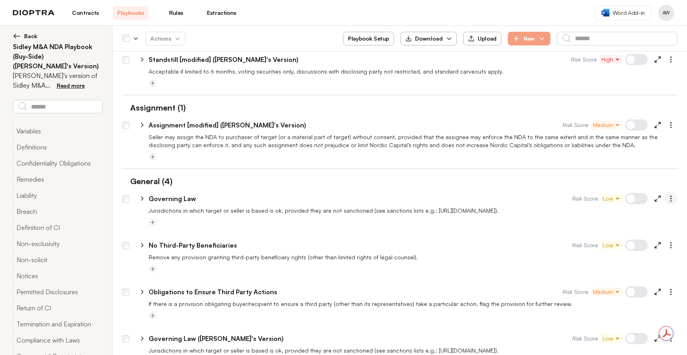
click at [667, 195] on icon "button" at bounding box center [671, 199] width 8 height 8
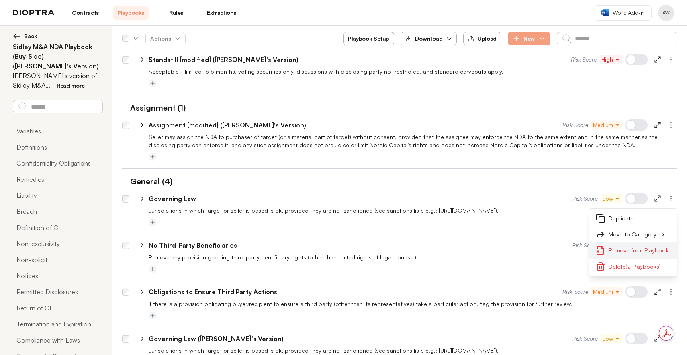
click at [621, 242] on button "Remove from Playbook" at bounding box center [634, 250] width 88 height 16
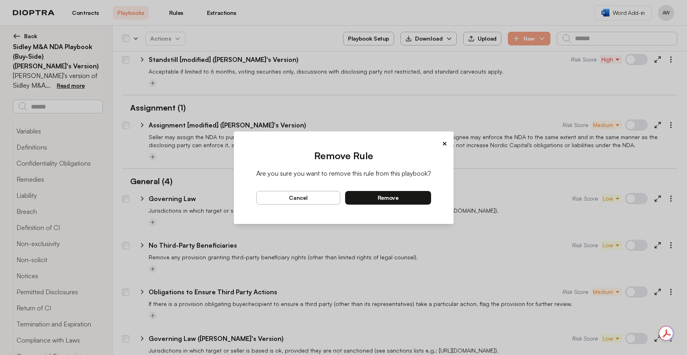
click at [392, 197] on span "remove" at bounding box center [388, 197] width 21 height 7
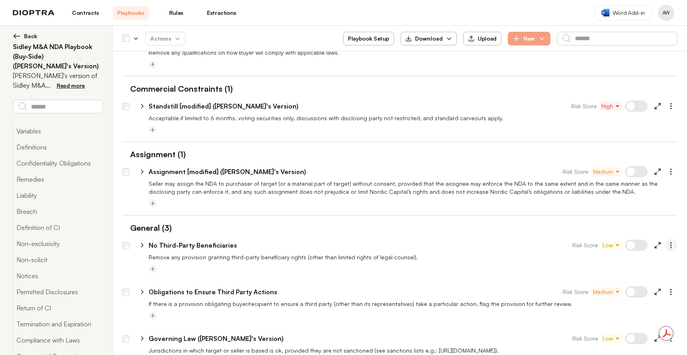
click at [667, 241] on icon "button" at bounding box center [671, 245] width 8 height 8
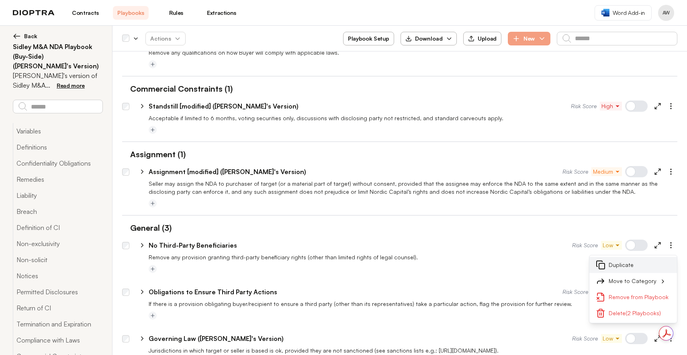
click at [614, 257] on button "Duplicate" at bounding box center [634, 265] width 88 height 16
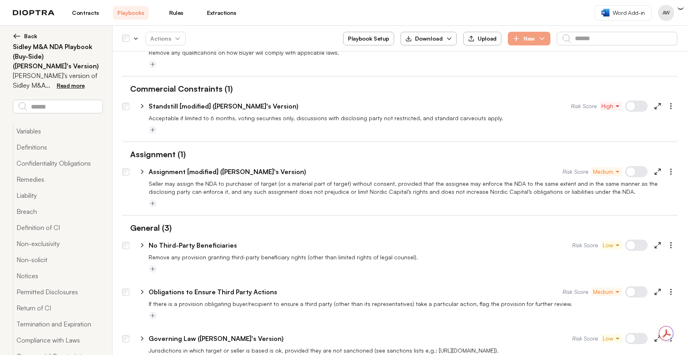
type textarea "*"
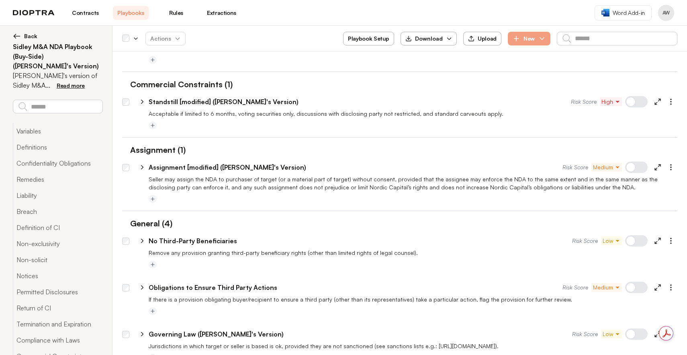
drag, startPoint x: 177, startPoint y: 347, endPoint x: 125, endPoint y: 339, distance: 53.3
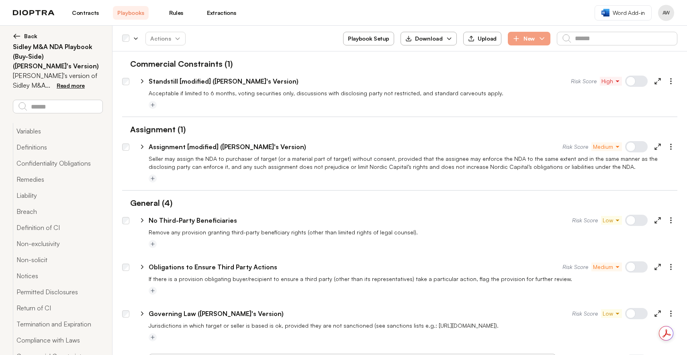
scroll to position [2090, 0]
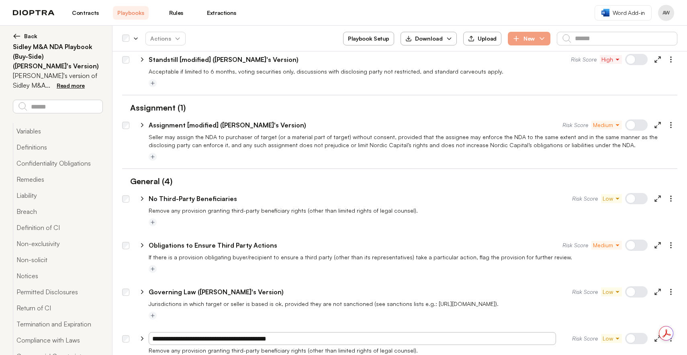
type input "**********"
click at [440, 281] on div "**********" at bounding box center [403, 290] width 548 height 19
click at [669, 195] on icon "button" at bounding box center [671, 199] width 8 height 8
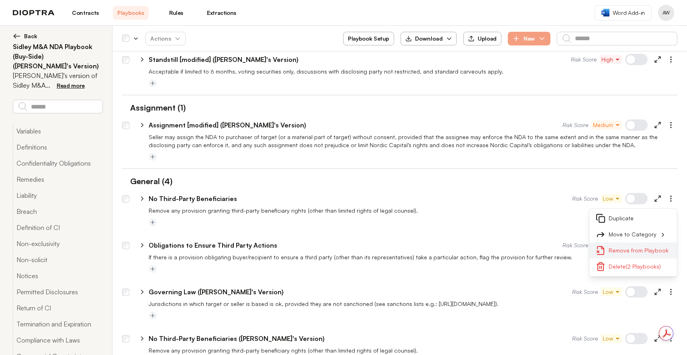
click at [631, 242] on button "Remove from Playbook" at bounding box center [634, 250] width 88 height 16
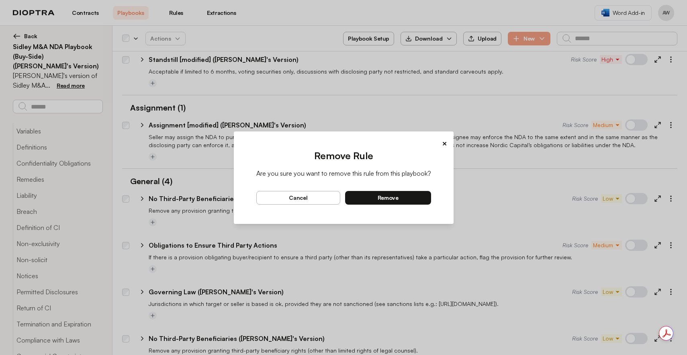
click at [378, 197] on span "remove" at bounding box center [388, 197] width 21 height 7
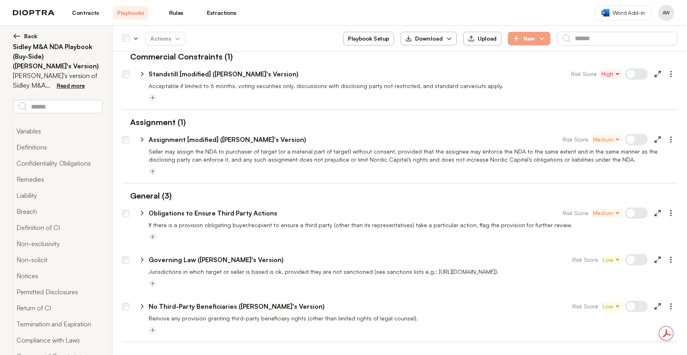
scroll to position [2043, 0]
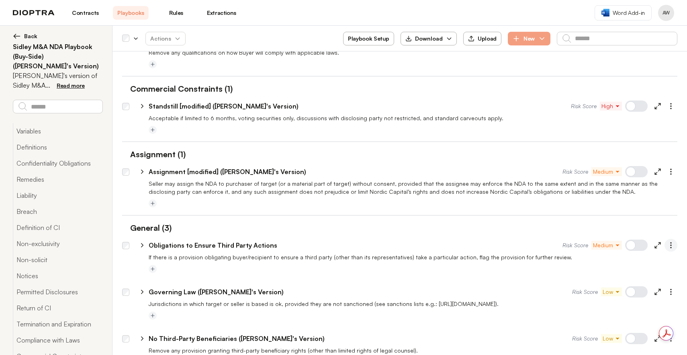
click at [669, 241] on icon "button" at bounding box center [671, 245] width 8 height 8
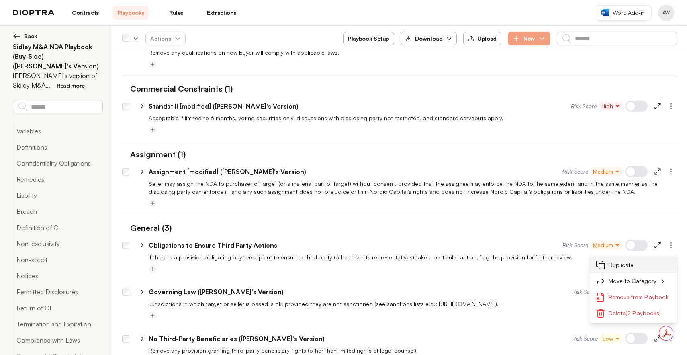
click at [611, 257] on button "Duplicate" at bounding box center [634, 265] width 88 height 16
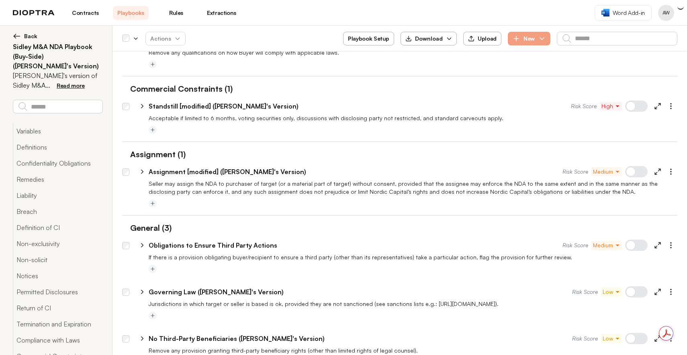
type textarea "*"
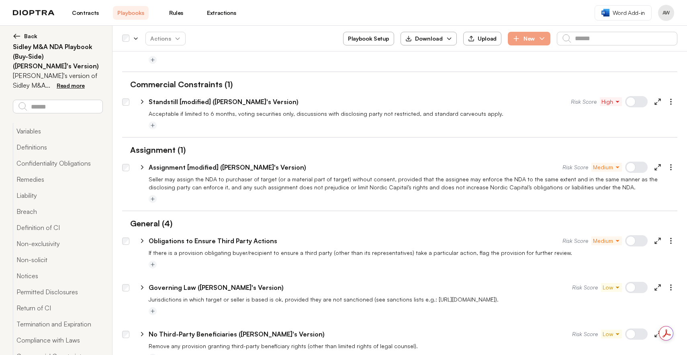
scroll to position [2050, 0]
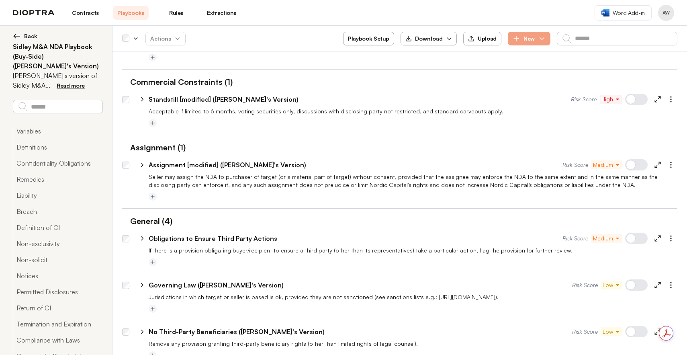
drag, startPoint x: 177, startPoint y: 348, endPoint x: 100, endPoint y: 341, distance: 77.0
type input "**********"
click at [207, 351] on div at bounding box center [413, 356] width 529 height 10
click at [670, 232] on button "button" at bounding box center [671, 238] width 13 height 13
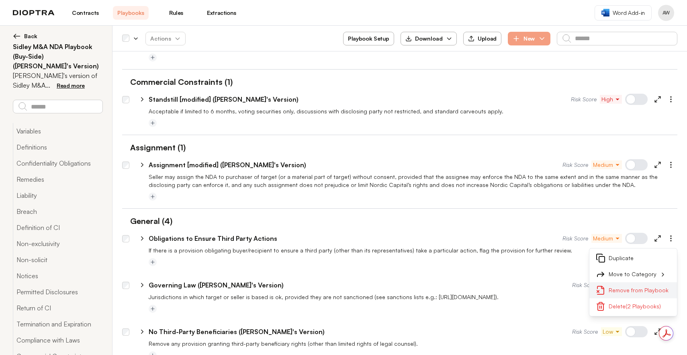
click at [639, 282] on button "Remove from Playbook" at bounding box center [634, 290] width 88 height 16
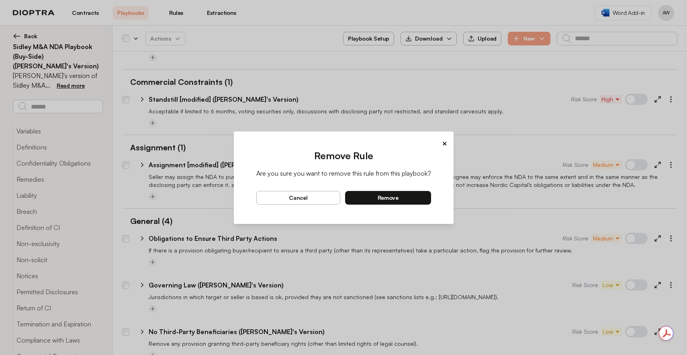
click at [411, 198] on button "remove" at bounding box center [388, 198] width 86 height 14
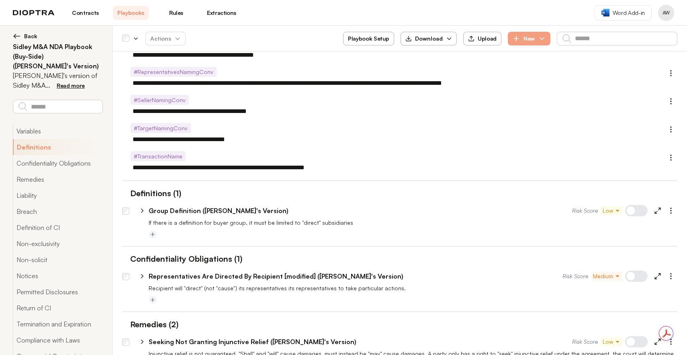
scroll to position [162, 0]
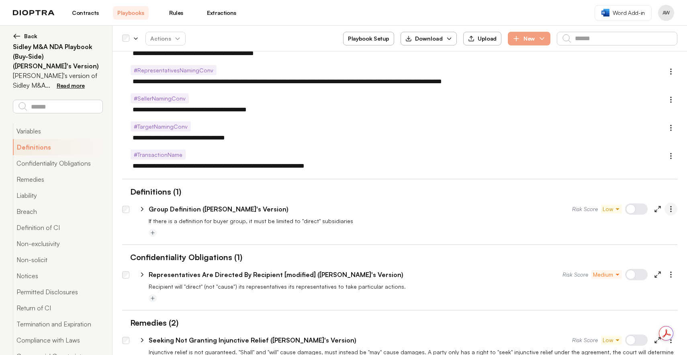
click at [667, 211] on icon "button" at bounding box center [671, 209] width 8 height 8
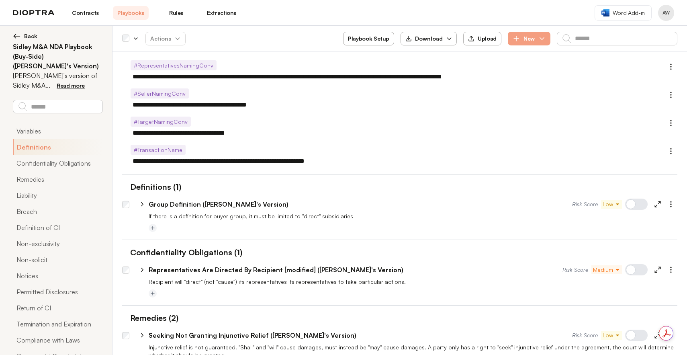
scroll to position [174, 0]
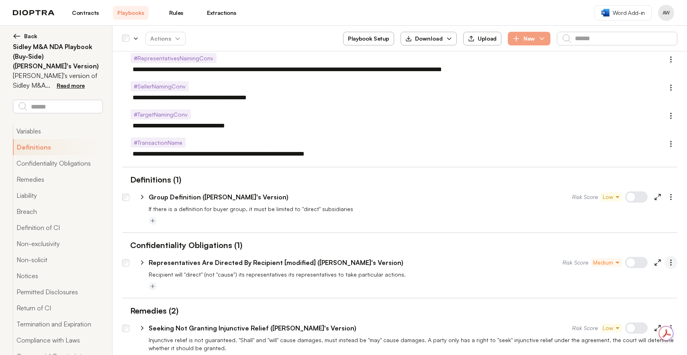
click at [667, 260] on icon "button" at bounding box center [671, 262] width 8 height 8
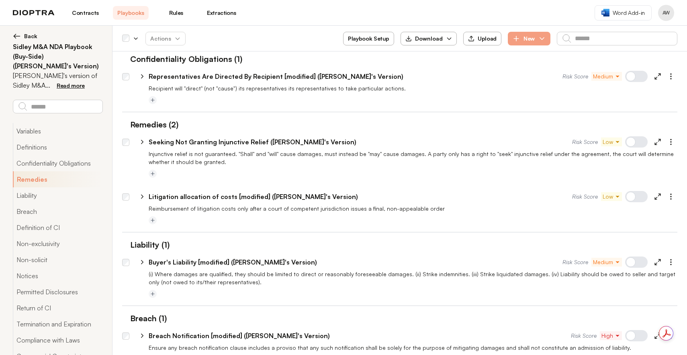
scroll to position [362, 0]
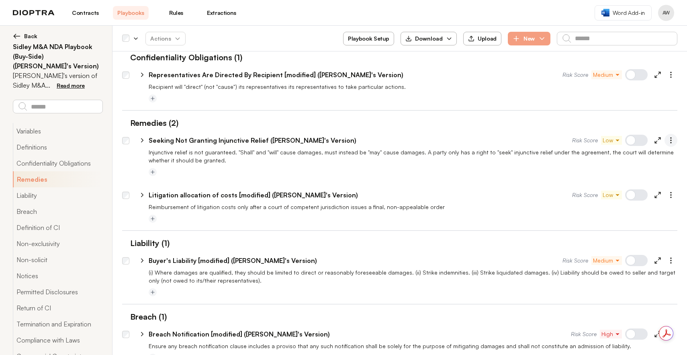
click at [669, 141] on icon "button" at bounding box center [671, 140] width 8 height 8
click at [669, 140] on icon "button" at bounding box center [671, 140] width 8 height 8
click at [667, 191] on icon "button" at bounding box center [671, 195] width 8 height 8
click at [667, 261] on icon "button" at bounding box center [671, 260] width 8 height 8
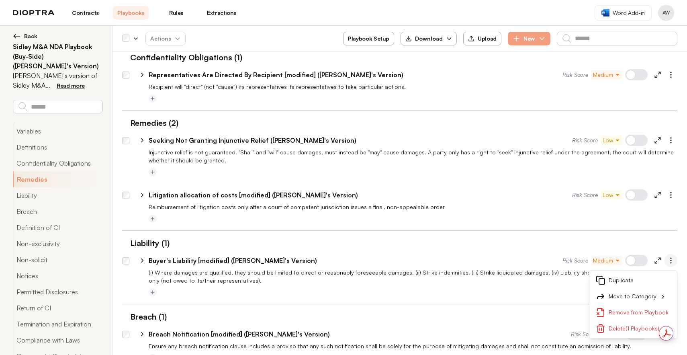
click at [667, 261] on icon "button" at bounding box center [671, 260] width 8 height 8
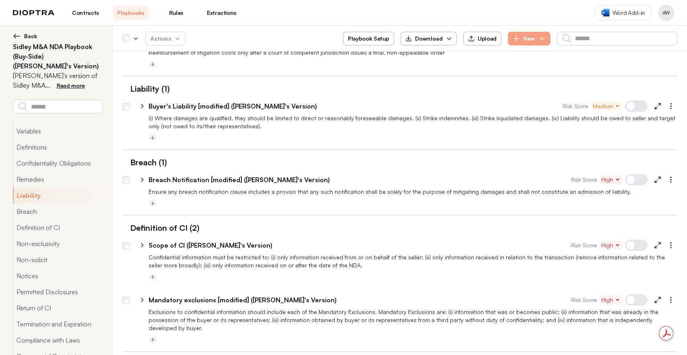
scroll to position [522, 0]
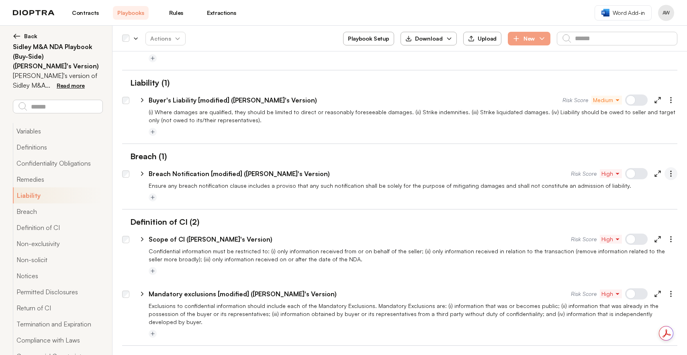
click at [665, 167] on button "button" at bounding box center [671, 173] width 13 height 13
click at [665, 168] on button "button" at bounding box center [671, 173] width 13 height 13
click at [671, 241] on circle "button" at bounding box center [671, 241] width 1 height 1
click at [667, 241] on icon "button" at bounding box center [671, 239] width 8 height 8
click at [671, 293] on circle "button" at bounding box center [671, 293] width 1 height 1
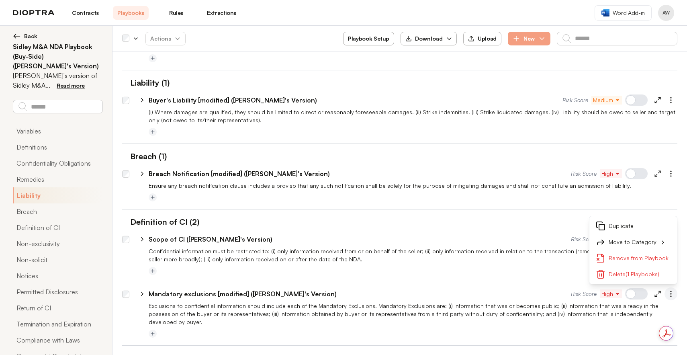
click at [671, 293] on circle "button" at bounding box center [671, 293] width 1 height 1
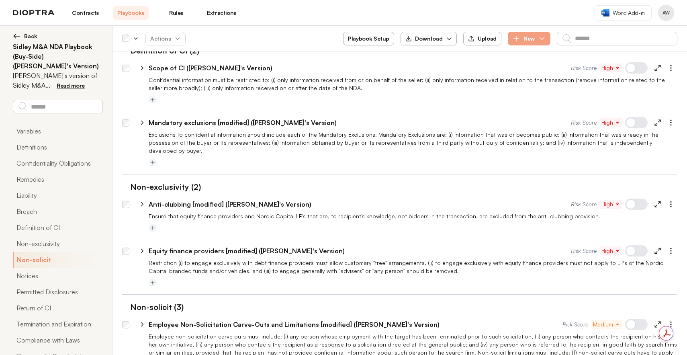
scroll to position [730, 0]
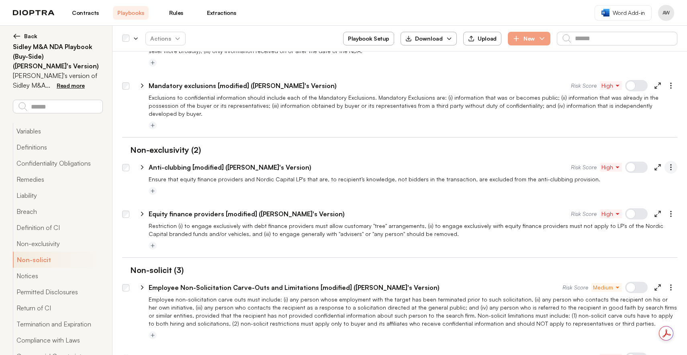
click at [667, 163] on icon "button" at bounding box center [671, 167] width 8 height 8
drag, startPoint x: 666, startPoint y: 161, endPoint x: 666, endPoint y: 166, distance: 5.2
click at [667, 163] on icon "button" at bounding box center [671, 167] width 8 height 8
click at [667, 210] on icon "button" at bounding box center [671, 214] width 8 height 8
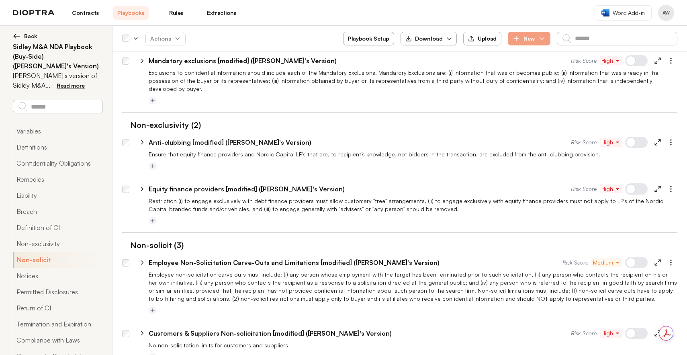
scroll to position [802, 0]
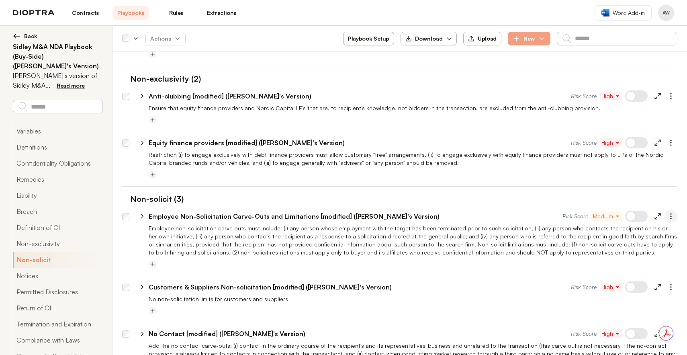
click at [667, 212] on icon "button" at bounding box center [671, 216] width 8 height 8
click at [667, 283] on icon "button" at bounding box center [671, 287] width 8 height 8
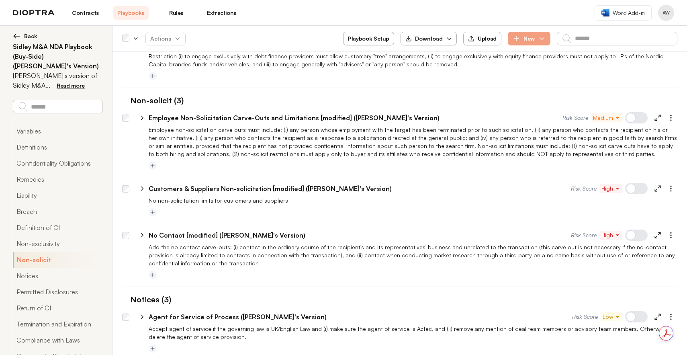
scroll to position [902, 0]
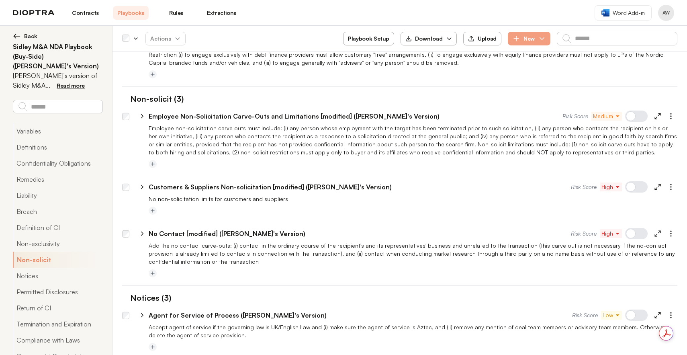
click at [671, 227] on div at bounding box center [671, 233] width 13 height 13
click at [667, 230] on icon "button" at bounding box center [671, 234] width 8 height 8
click at [671, 315] on circle "button" at bounding box center [671, 315] width 1 height 1
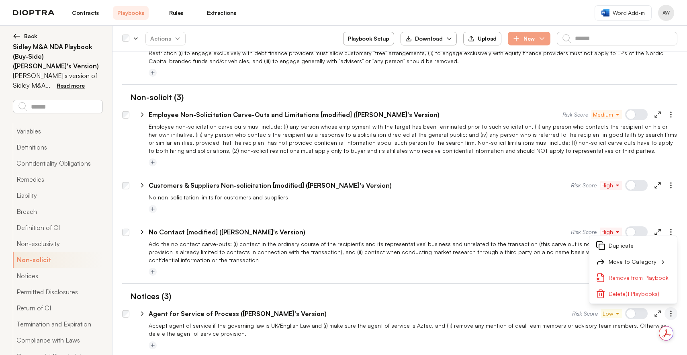
click at [667, 310] on icon "button" at bounding box center [671, 314] width 8 height 8
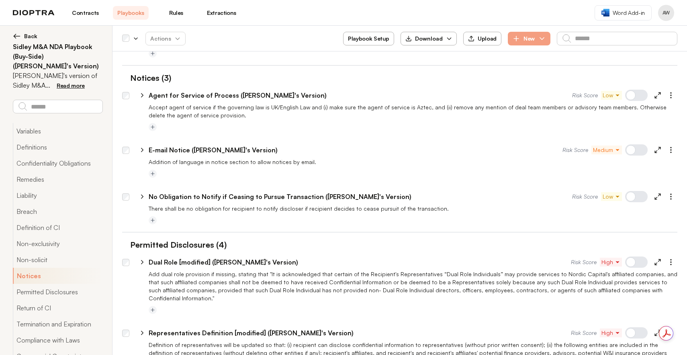
scroll to position [1120, 0]
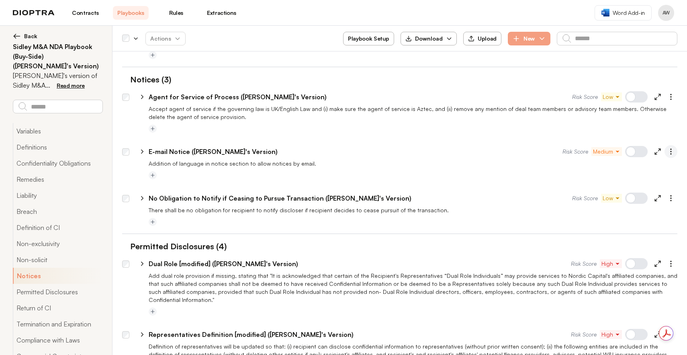
click at [667, 148] on button "button" at bounding box center [671, 151] width 13 height 13
click at [667, 194] on icon "button" at bounding box center [671, 198] width 8 height 8
click at [669, 260] on icon "button" at bounding box center [671, 264] width 8 height 8
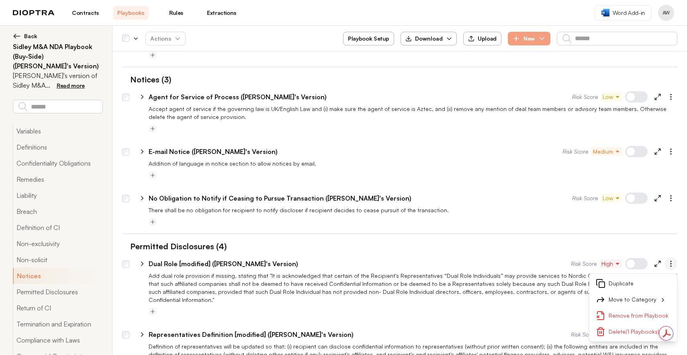
click at [669, 260] on icon "button" at bounding box center [671, 264] width 8 height 8
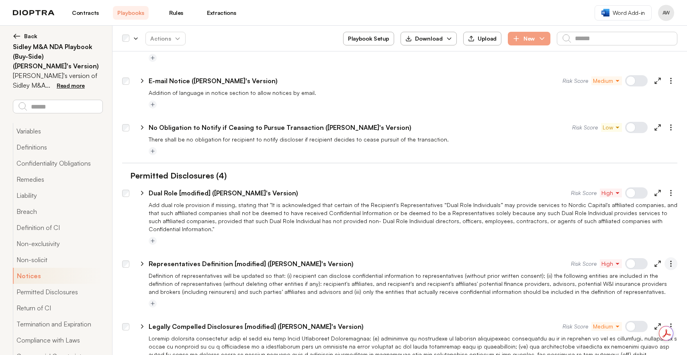
scroll to position [1192, 0]
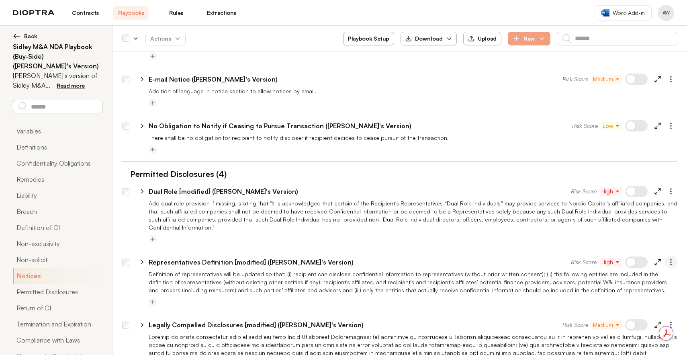
click at [667, 258] on icon "button" at bounding box center [671, 262] width 8 height 8
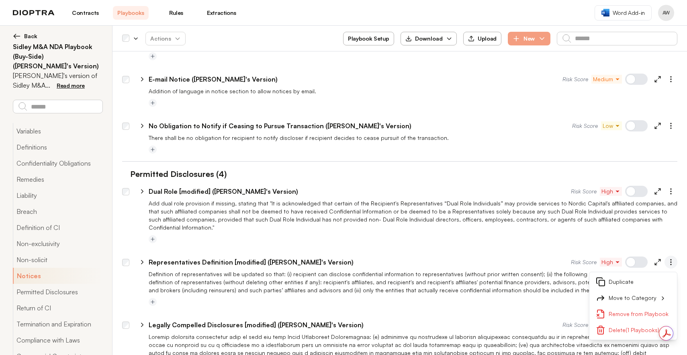
click at [667, 258] on icon "button" at bounding box center [671, 262] width 8 height 8
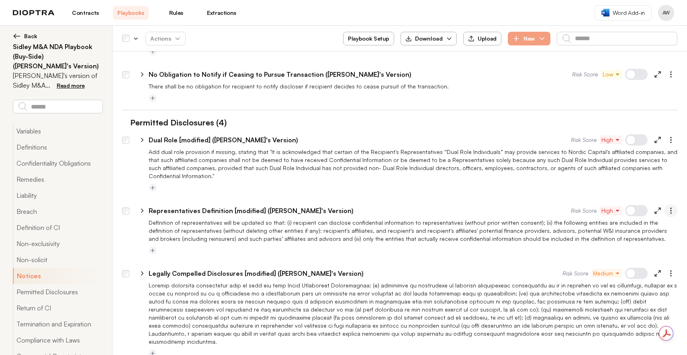
scroll to position [1245, 0]
click at [667, 268] on icon "button" at bounding box center [671, 272] width 8 height 8
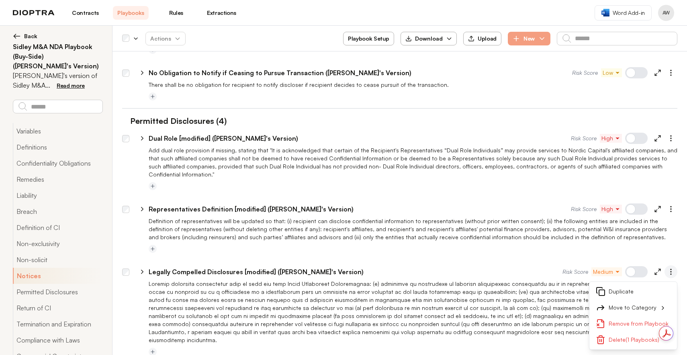
click at [667, 268] on icon "button" at bounding box center [671, 272] width 8 height 8
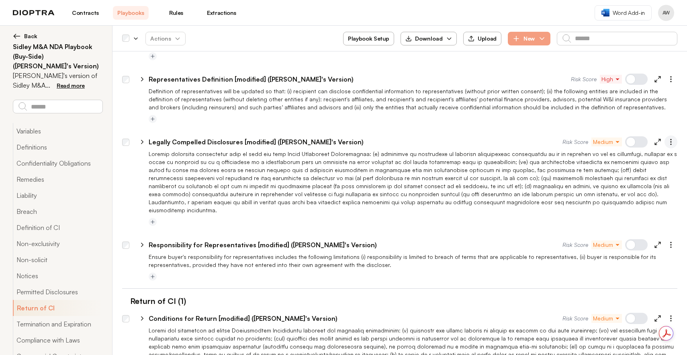
scroll to position [1383, 0]
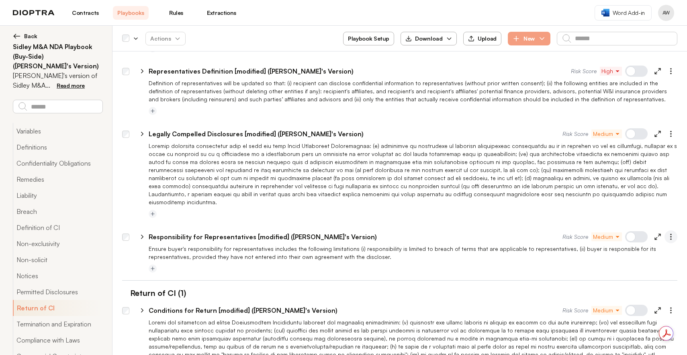
click at [667, 233] on icon "button" at bounding box center [671, 237] width 8 height 8
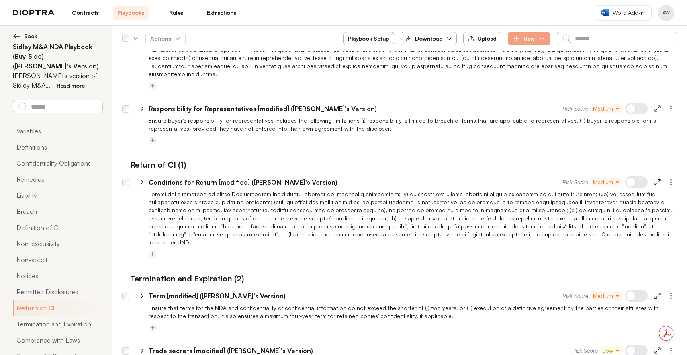
scroll to position [1513, 0]
click at [665, 174] on button "button" at bounding box center [671, 180] width 13 height 13
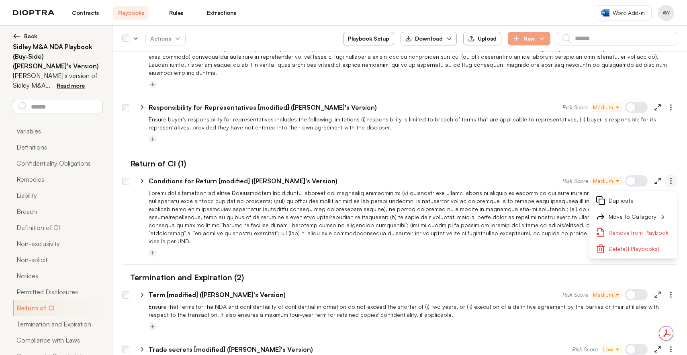
click at [665, 174] on button "button" at bounding box center [671, 180] width 13 height 13
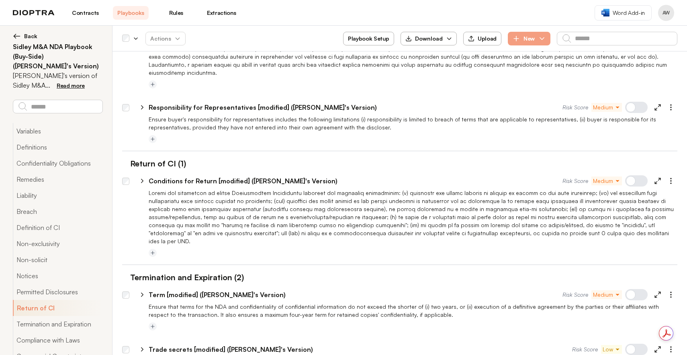
click at [671, 288] on div at bounding box center [671, 294] width 13 height 13
click at [668, 291] on icon "button" at bounding box center [671, 295] width 8 height 8
click at [670, 343] on button "button" at bounding box center [671, 349] width 13 height 13
click at [669, 345] on icon "button" at bounding box center [671, 349] width 8 height 8
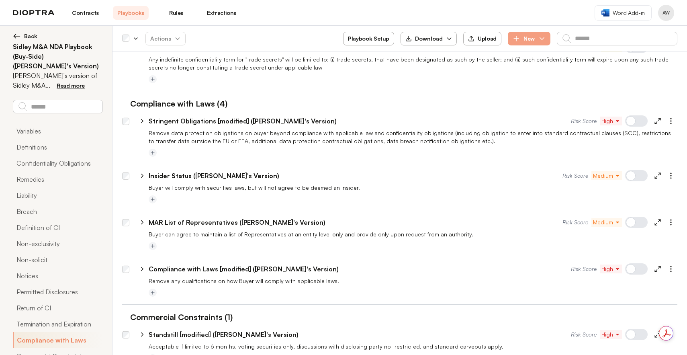
scroll to position [1818, 0]
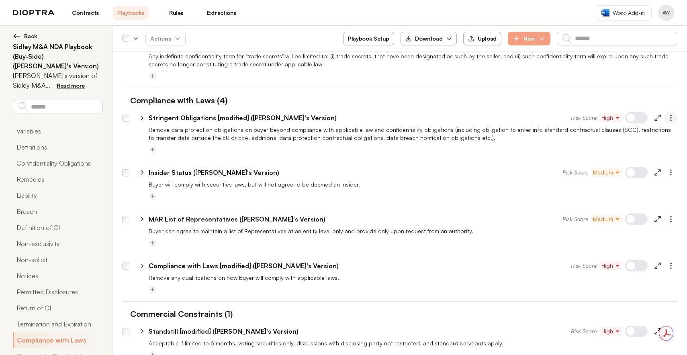
click at [667, 114] on icon "button" at bounding box center [671, 118] width 8 height 8
click at [671, 166] on button "button" at bounding box center [671, 172] width 13 height 13
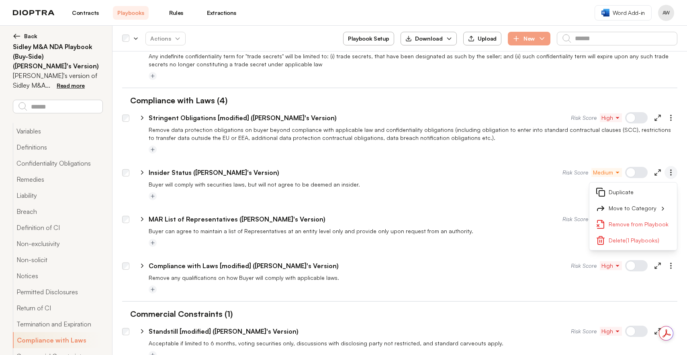
click at [671, 166] on button "button" at bounding box center [671, 172] width 13 height 13
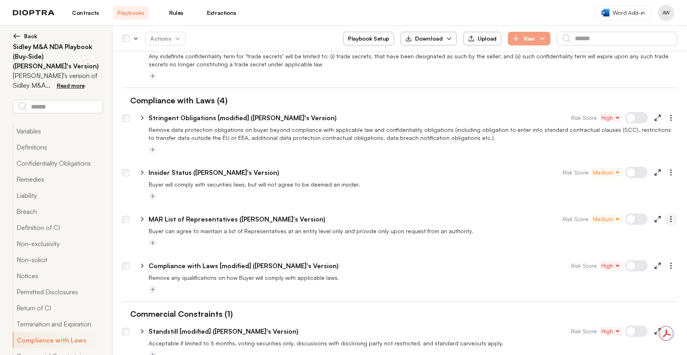
click at [667, 215] on icon "button" at bounding box center [671, 219] width 8 height 8
click at [671, 265] on circle "button" at bounding box center [671, 265] width 1 height 1
click at [667, 327] on icon "button" at bounding box center [671, 331] width 8 height 8
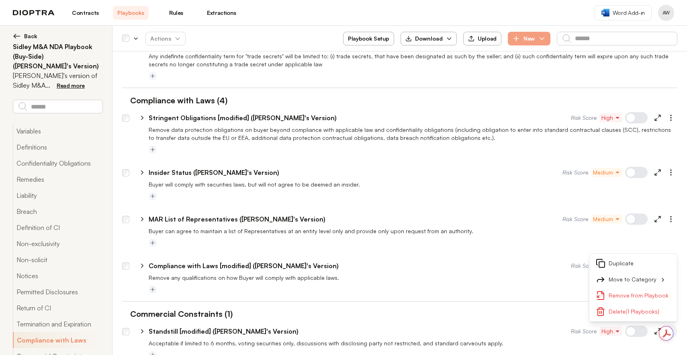
click at [667, 327] on icon "button" at bounding box center [671, 331] width 8 height 8
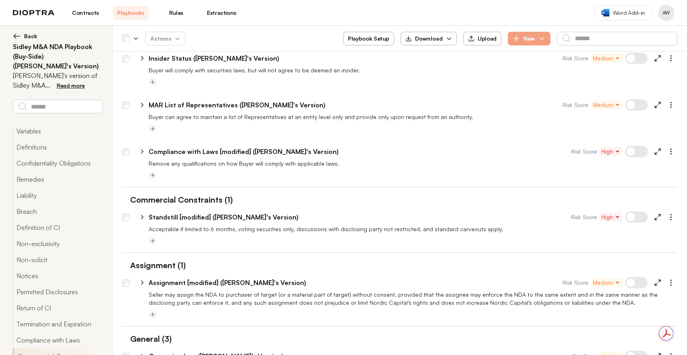
scroll to position [1980, 0]
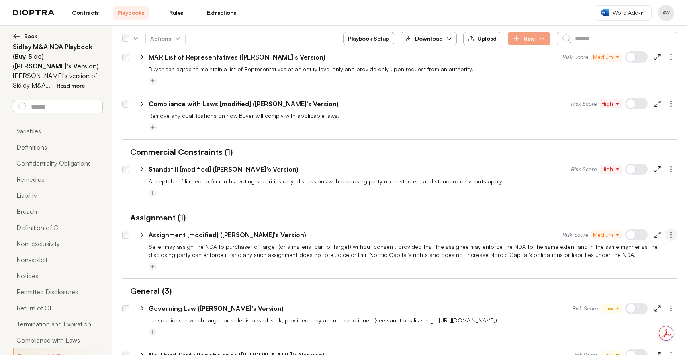
click at [668, 231] on icon "button" at bounding box center [671, 235] width 8 height 8
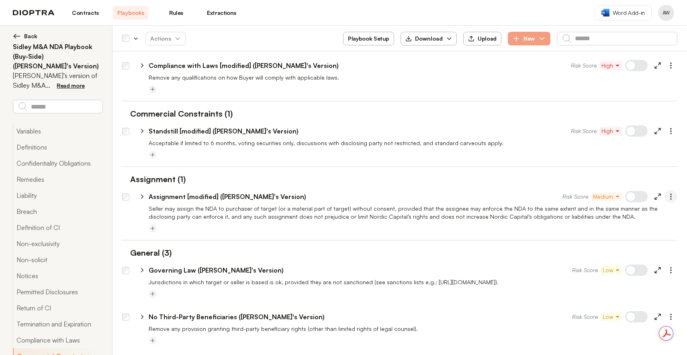
scroll to position [2043, 0]
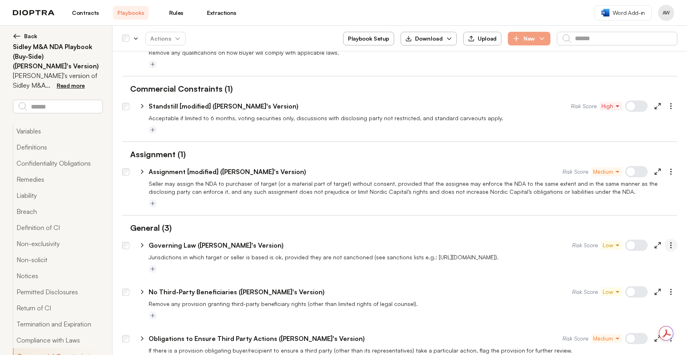
click at [667, 241] on icon "button" at bounding box center [671, 245] width 8 height 8
click at [667, 288] on icon "button" at bounding box center [671, 292] width 8 height 8
click at [667, 334] on icon "button" at bounding box center [671, 338] width 8 height 8
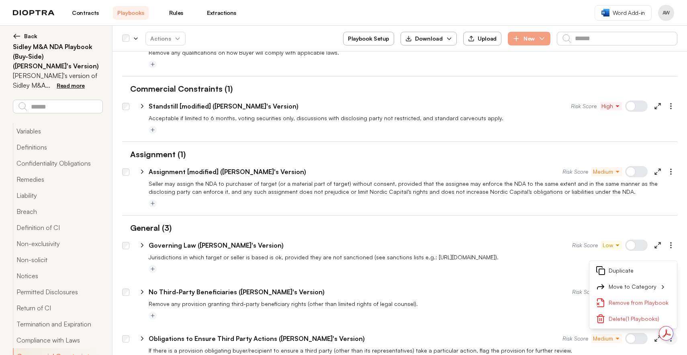
click at [667, 334] on icon "button" at bounding box center [671, 338] width 8 height 8
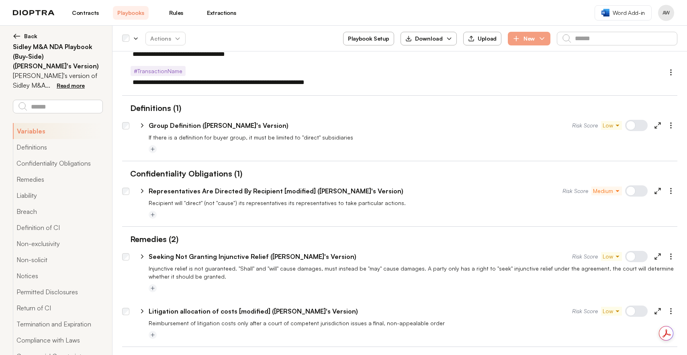
scroll to position [0, 0]
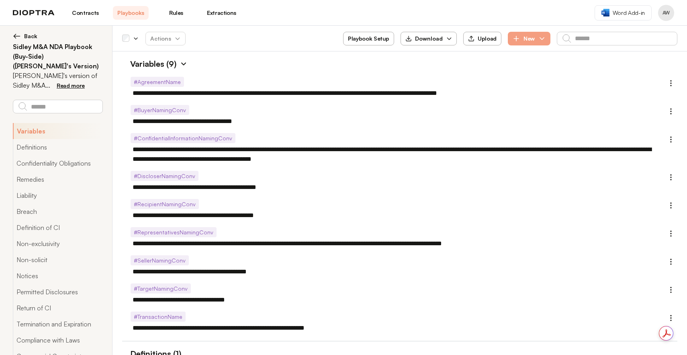
click at [454, 36] on span "Download" at bounding box center [429, 38] width 60 height 14
click at [431, 59] on button "As Excel" at bounding box center [430, 58] width 46 height 14
click at [16, 36] on img at bounding box center [17, 36] width 8 height 8
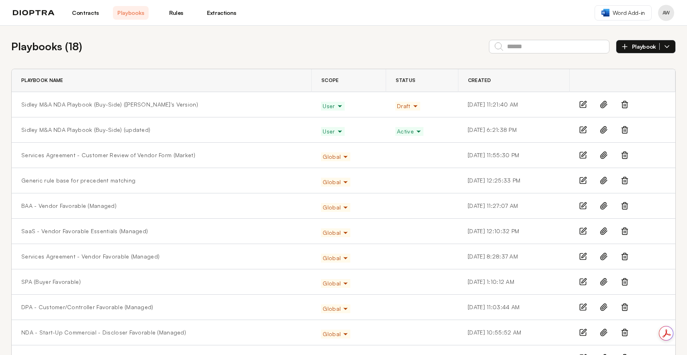
click at [400, 105] on td "Draft" at bounding box center [422, 104] width 72 height 25
click at [397, 107] on span "Draft" at bounding box center [407, 106] width 21 height 8
click at [396, 124] on button "Active" at bounding box center [411, 123] width 30 height 14
click at [80, 130] on link "Sidley M&A NDA Playbook (Buy-Side) (updated)" at bounding box center [85, 130] width 129 height 8
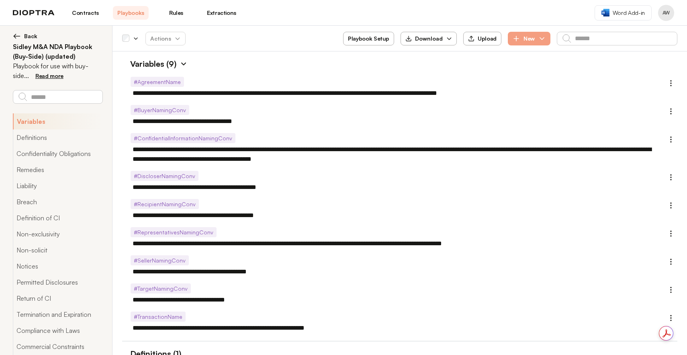
click at [452, 37] on icon "button" at bounding box center [449, 38] width 6 height 6
click at [434, 59] on button "As Excel" at bounding box center [430, 58] width 46 height 14
click at [18, 37] on img at bounding box center [17, 36] width 8 height 8
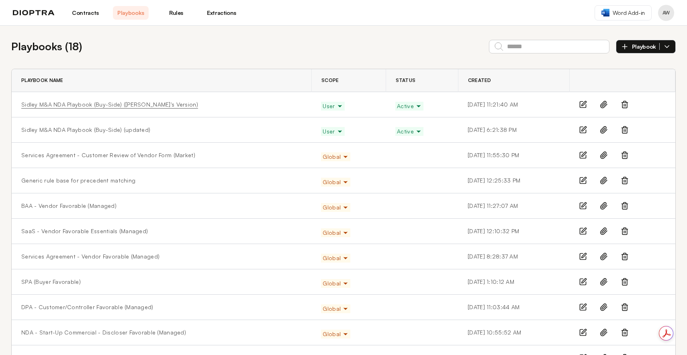
click at [119, 104] on link "Sidley M&A NDA Playbook (Buy-Side) ([PERSON_NAME]'s Version)" at bounding box center [109, 104] width 177 height 8
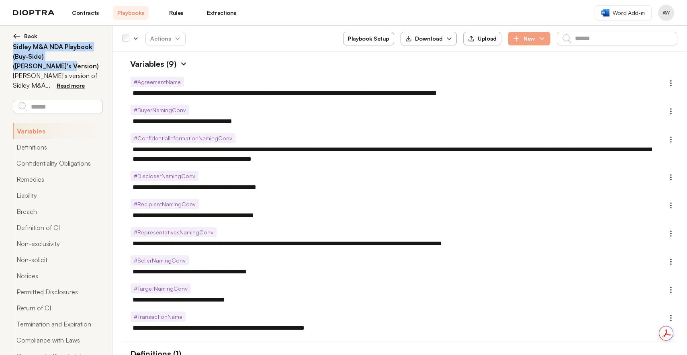
drag, startPoint x: 104, startPoint y: 56, endPoint x: 8, endPoint y: 45, distance: 96.3
click at [8, 45] on div "**********" at bounding box center [56, 203] width 113 height 355
copy h2 "Sidley M&A NDA Playbook (Buy-Side) ([PERSON_NAME]'s Version)"
type textarea "*"
